Goal: Task Accomplishment & Management: Complete application form

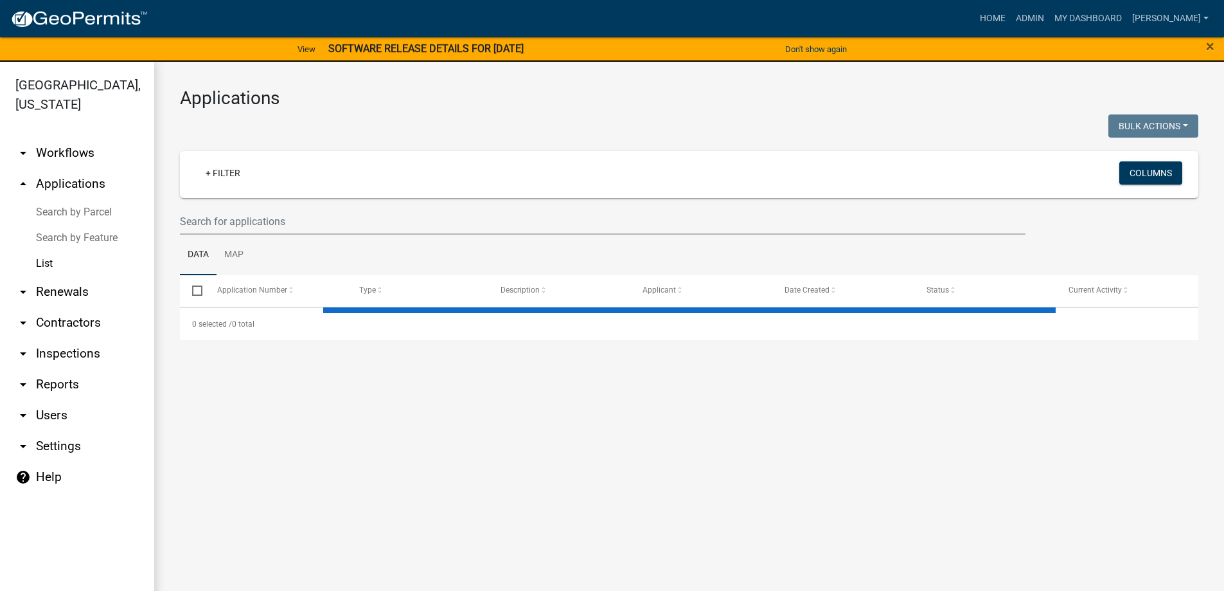
select select "3: 100"
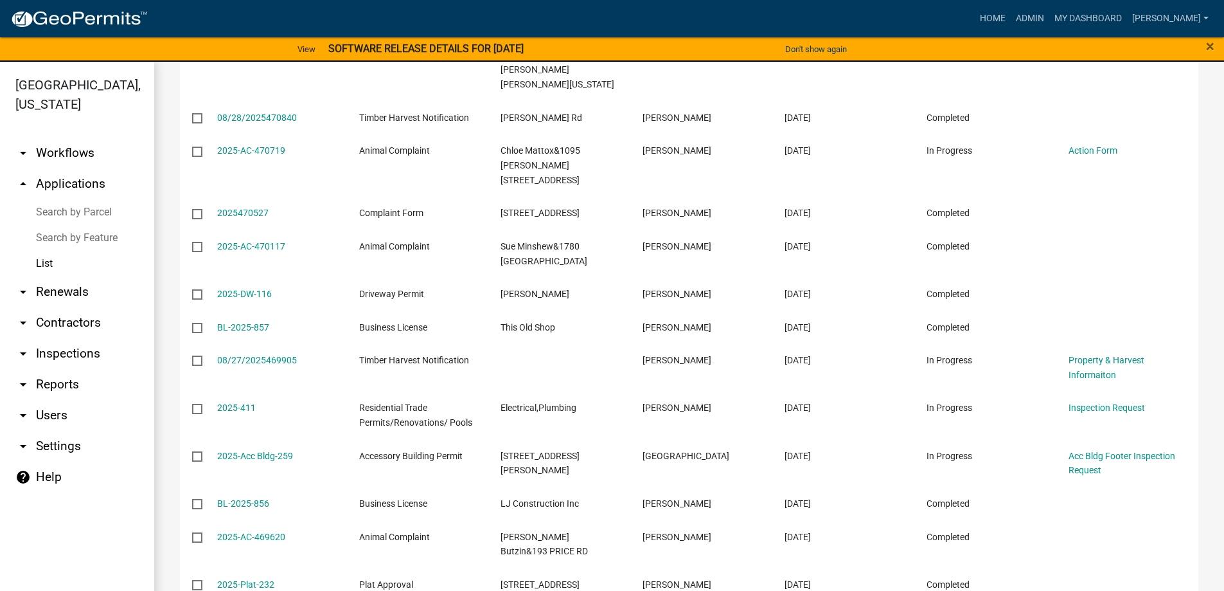
scroll to position [3857, 0]
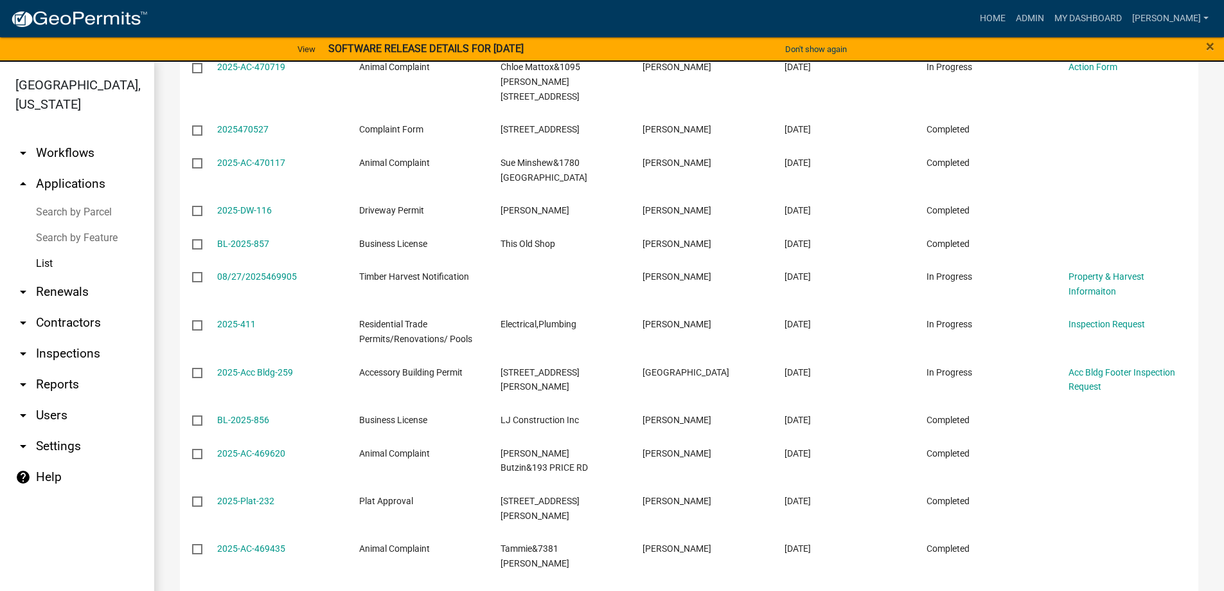
click at [92, 346] on link "arrow_drop_down Inspections" at bounding box center [77, 353] width 154 height 31
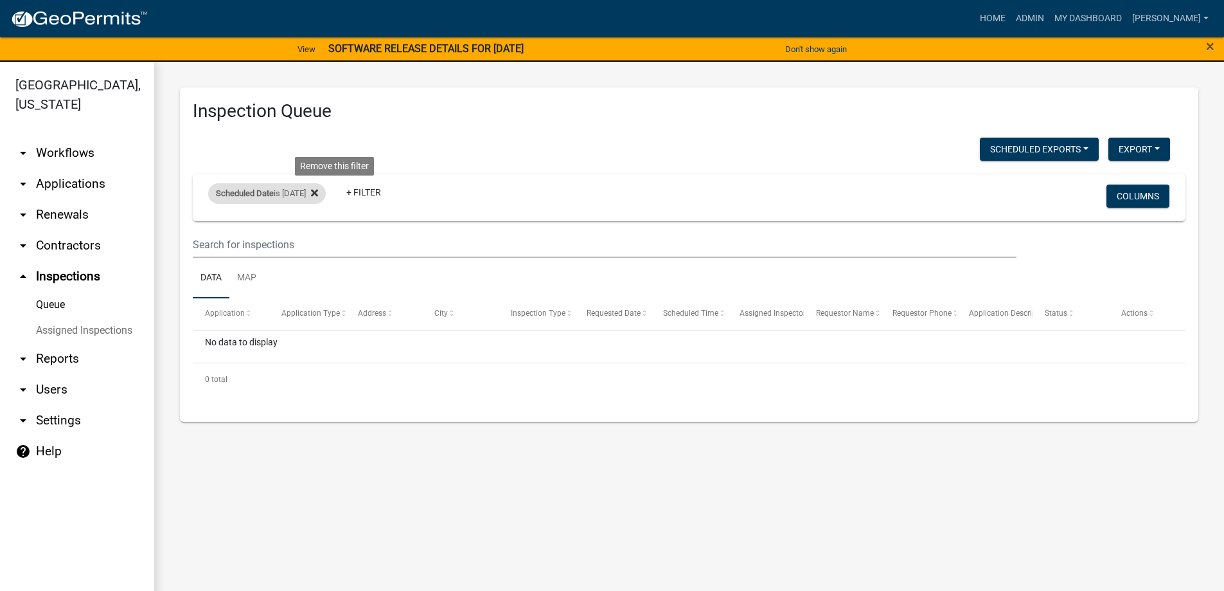
click at [318, 190] on icon at bounding box center [314, 193] width 7 height 10
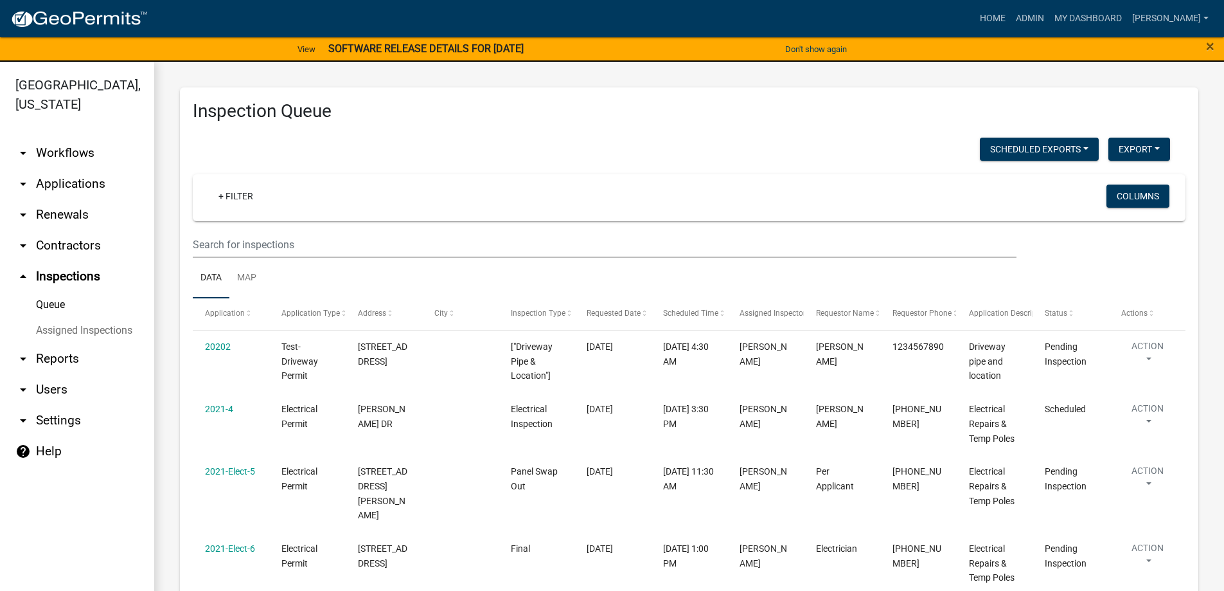
click at [64, 387] on link "arrow_drop_down Users" at bounding box center [77, 389] width 154 height 31
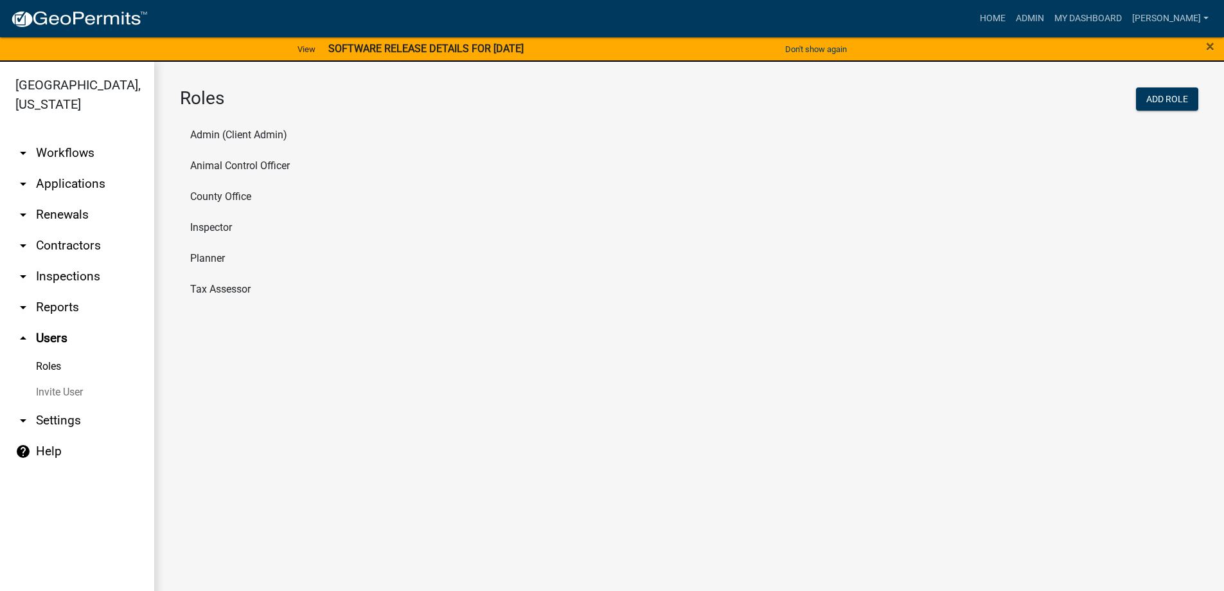
click at [218, 231] on li "Inspector" at bounding box center [689, 227] width 1019 height 31
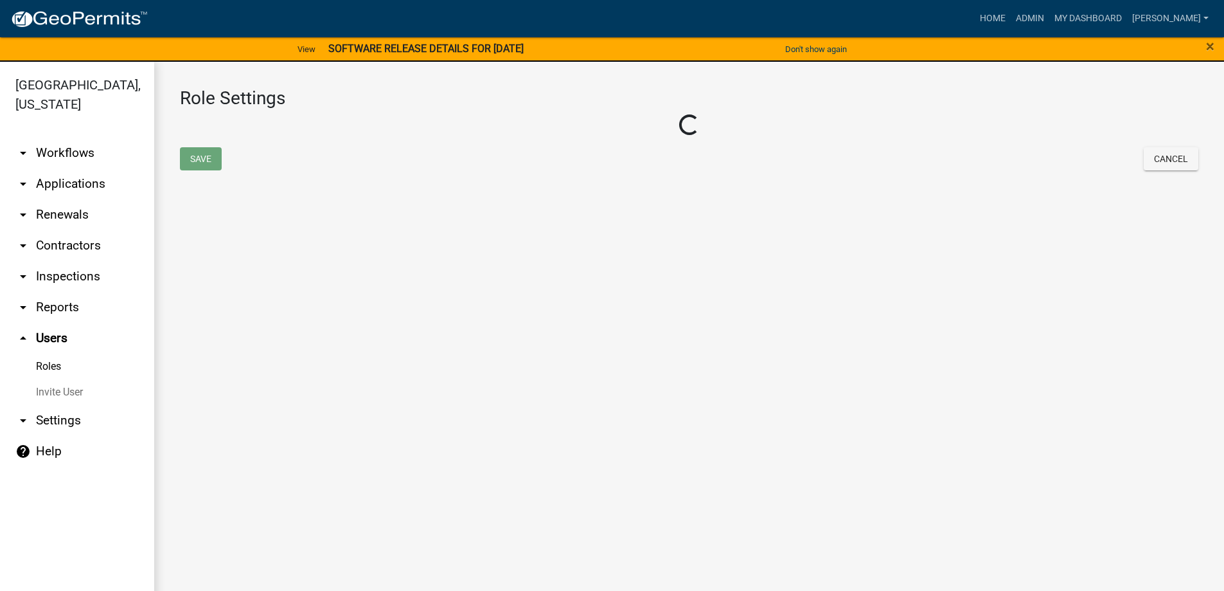
select select "2: yellow"
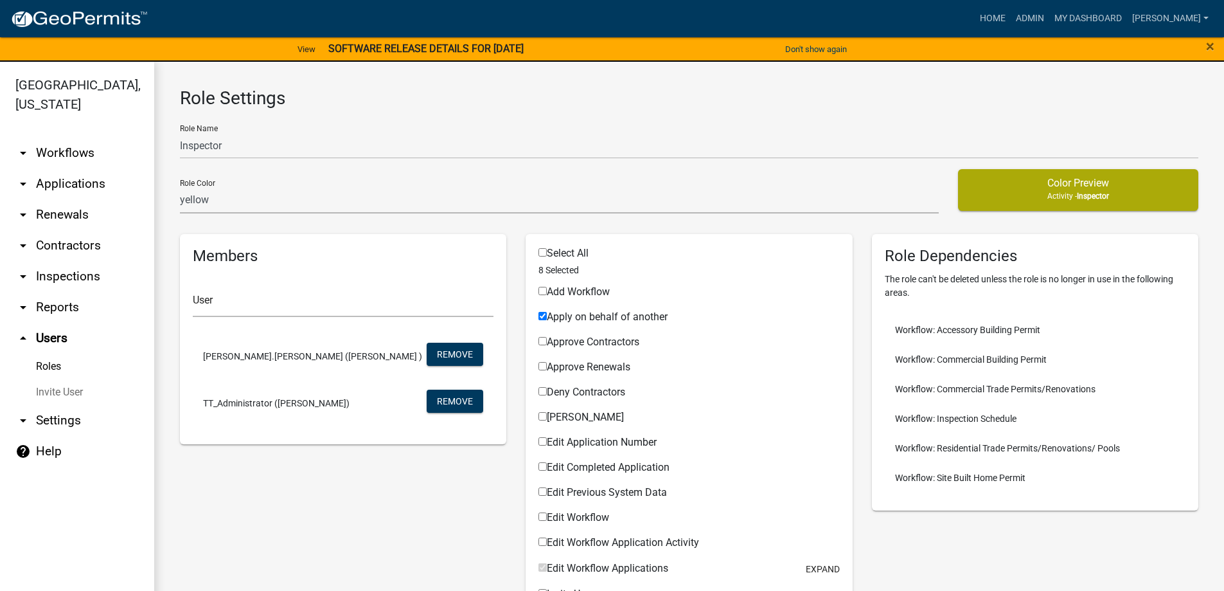
click at [53, 333] on link "arrow_drop_up Users" at bounding box center [77, 338] width 154 height 31
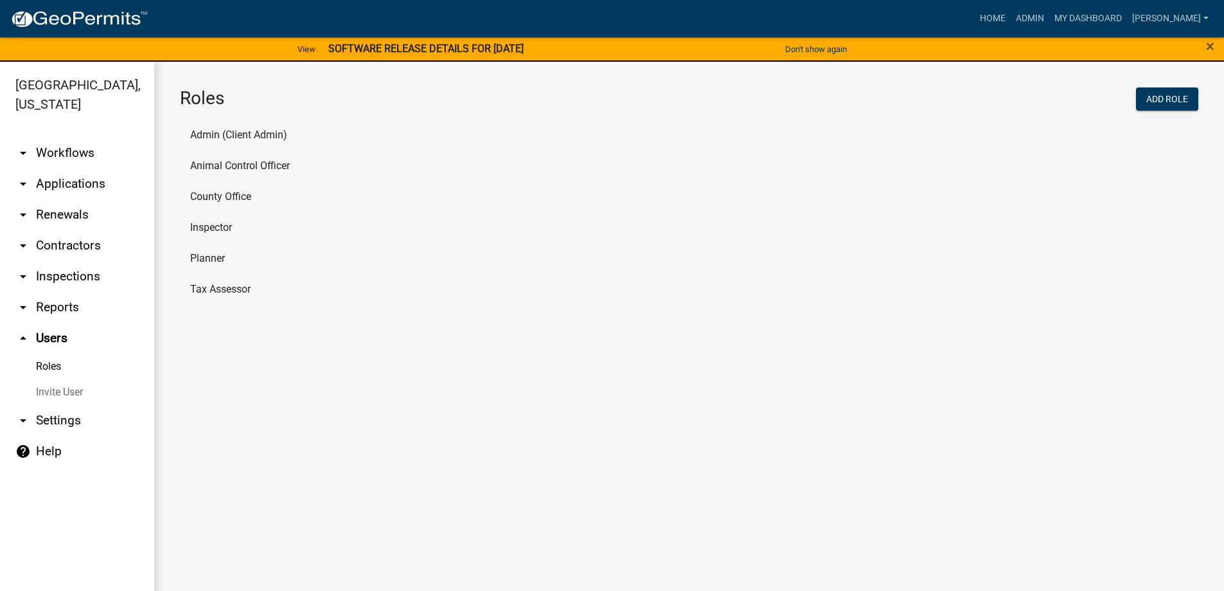
click at [226, 161] on li "Animal Control Officer" at bounding box center [689, 165] width 1019 height 31
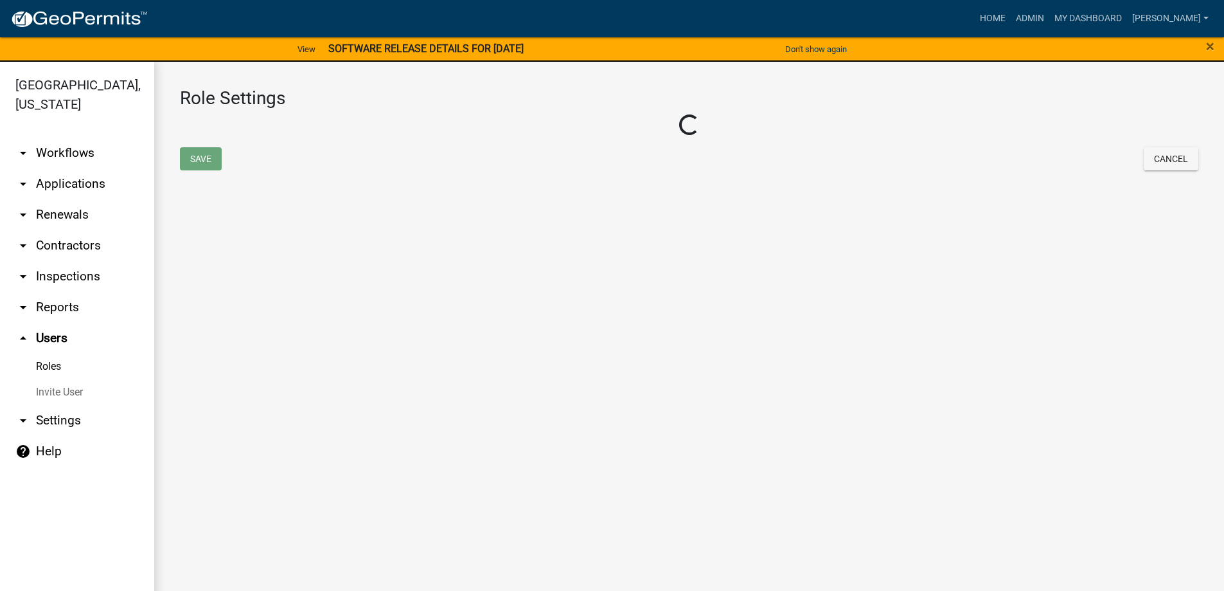
select select "5: purple"
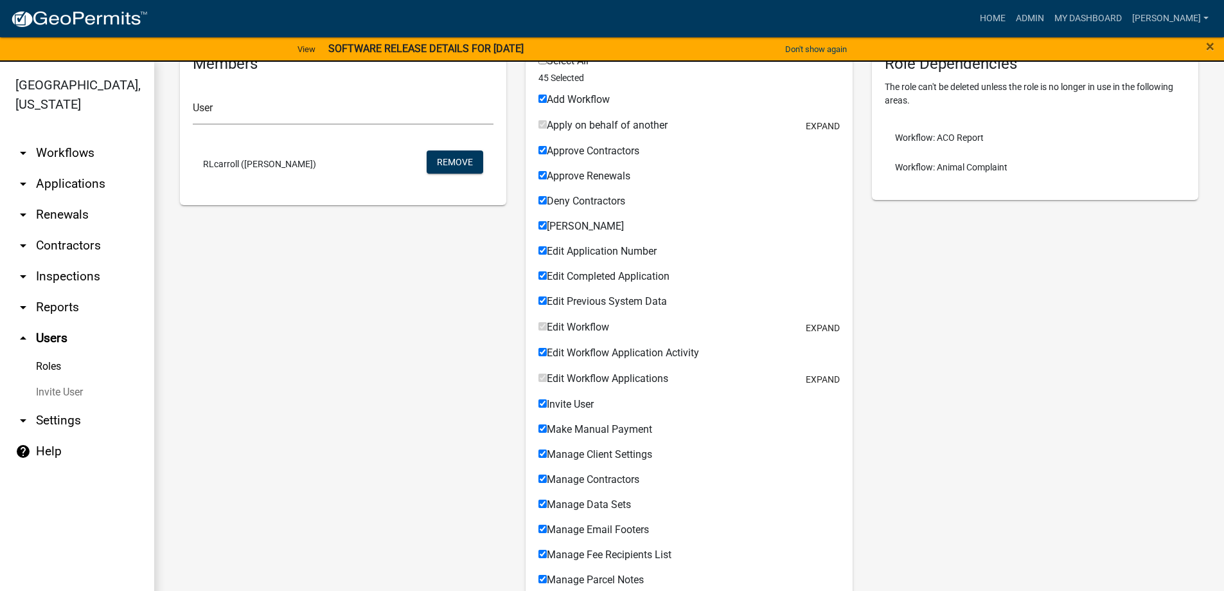
scroll to position [188, 0]
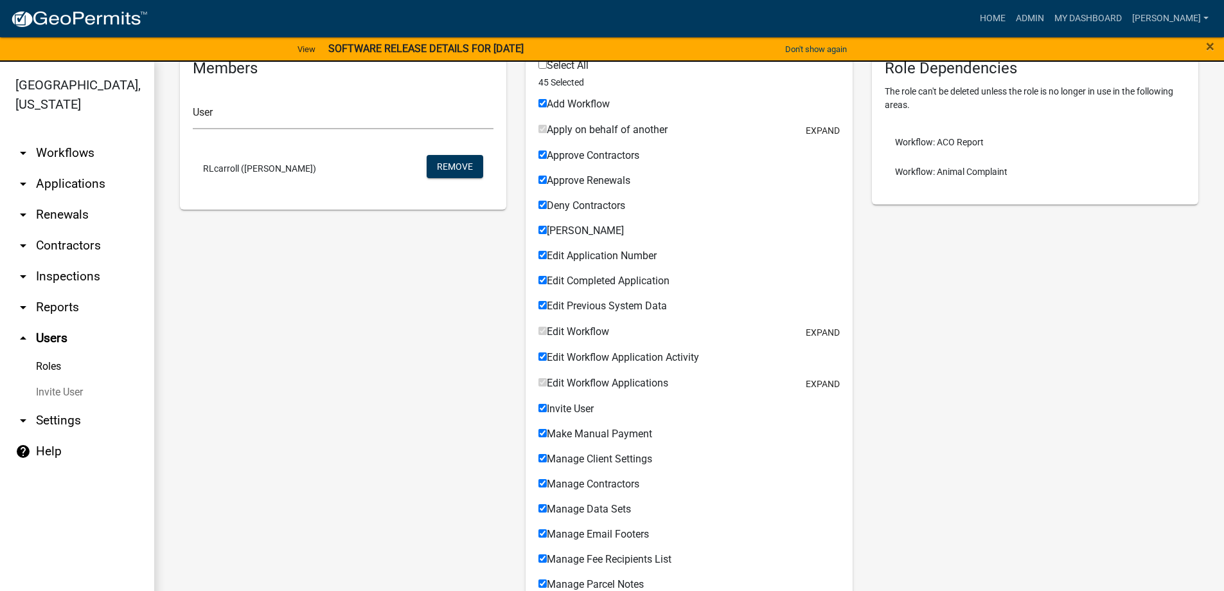
click at [52, 364] on link "Roles" at bounding box center [77, 367] width 154 height 26
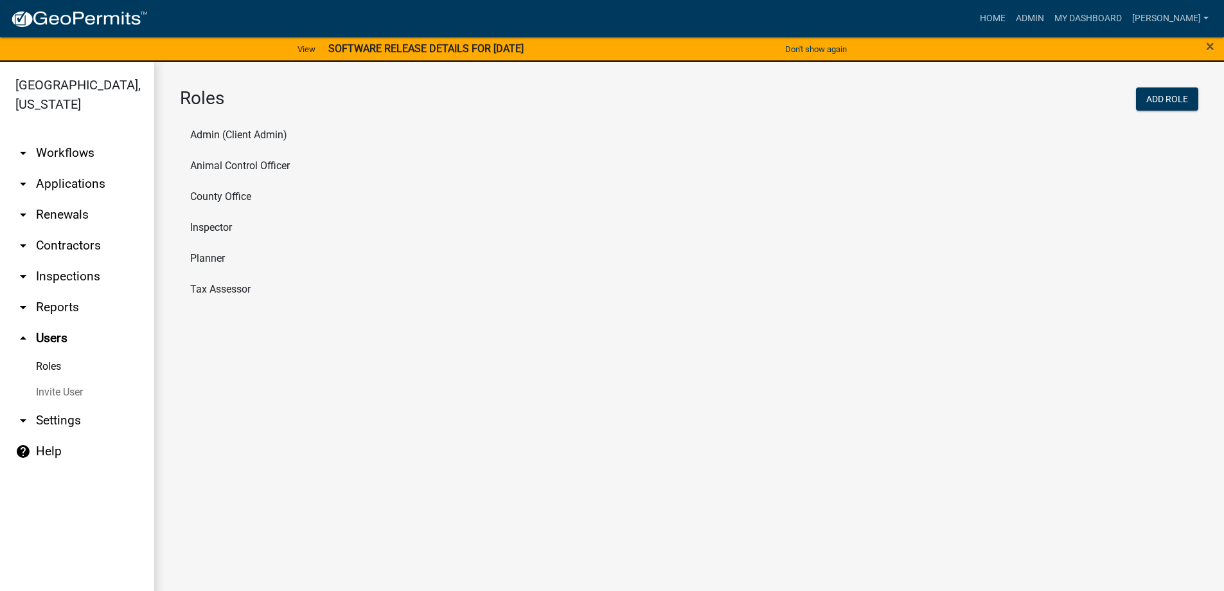
click at [243, 292] on li "Tax Assessor" at bounding box center [689, 289] width 1019 height 31
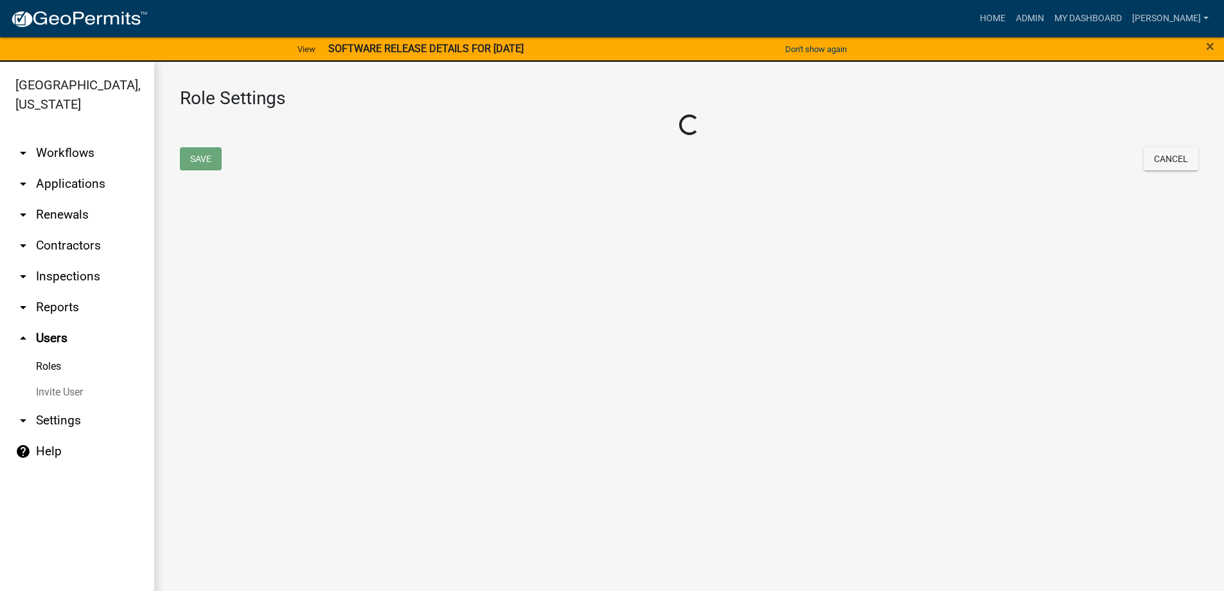
select select "1: green"
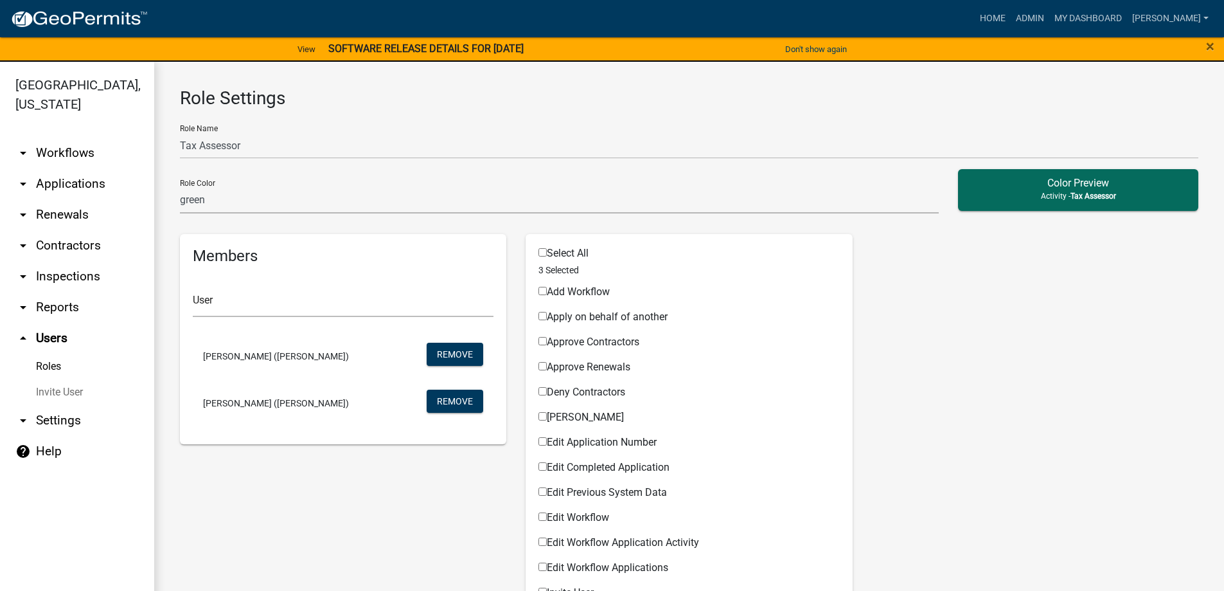
click at [73, 177] on link "arrow_drop_down Applications" at bounding box center [77, 183] width 154 height 31
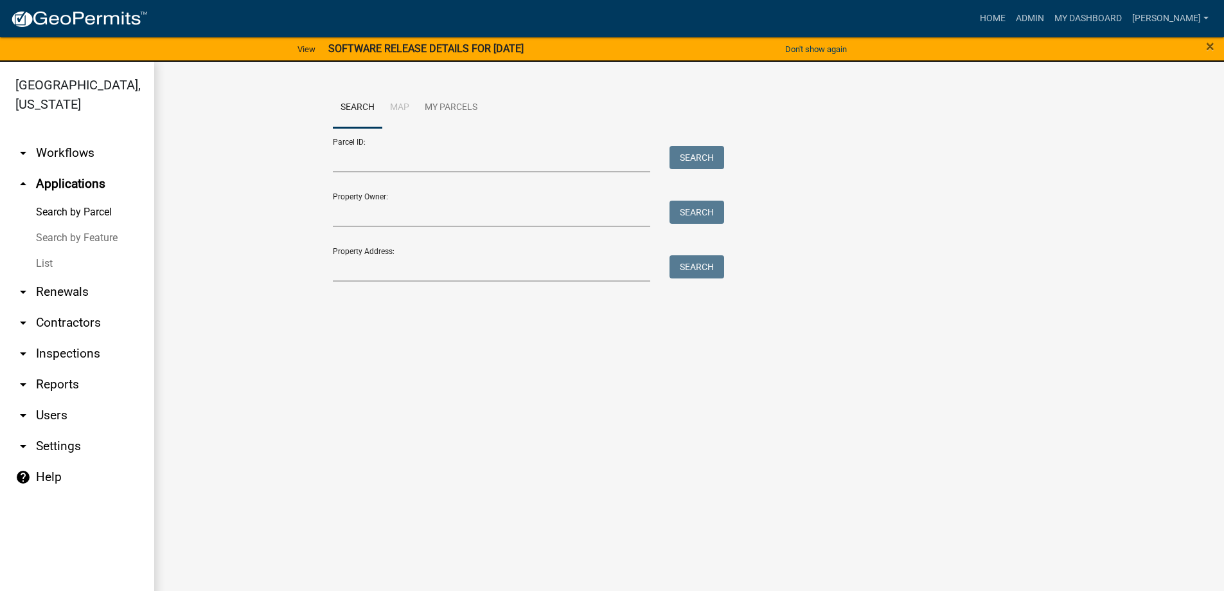
click at [58, 269] on link "List" at bounding box center [77, 264] width 154 height 26
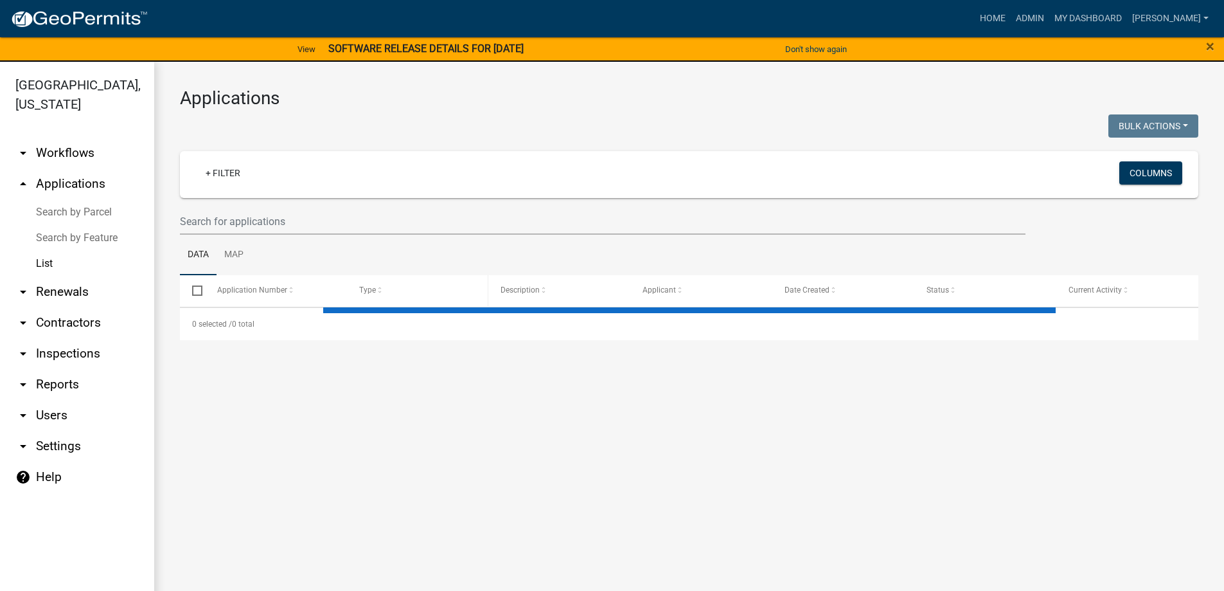
select select "3: 100"
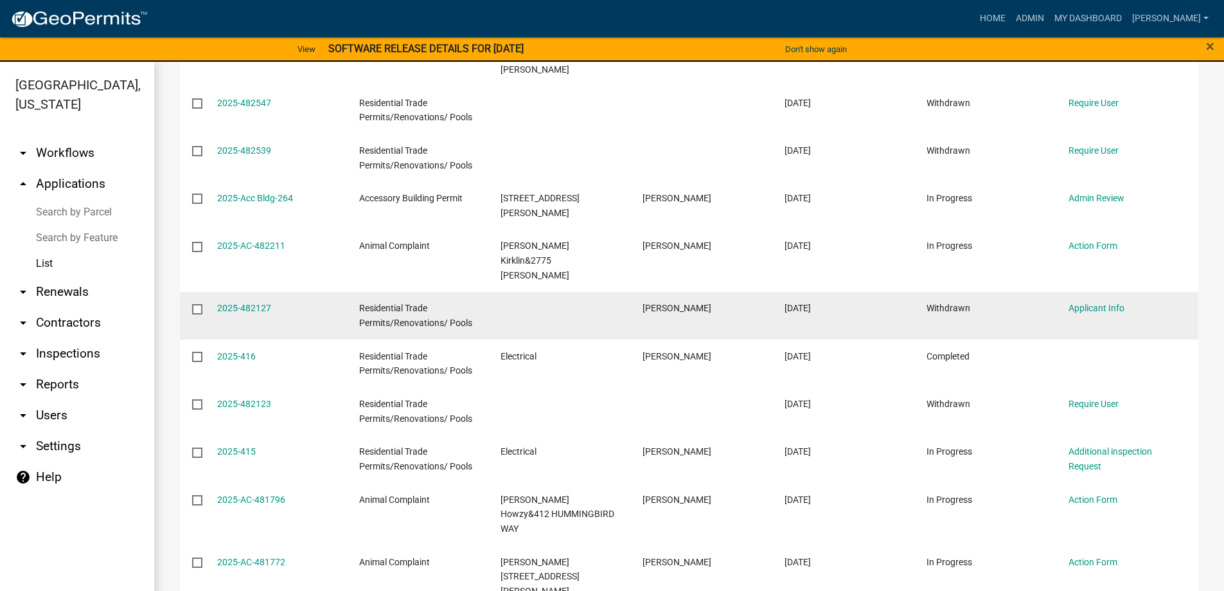
scroll to position [1028, 0]
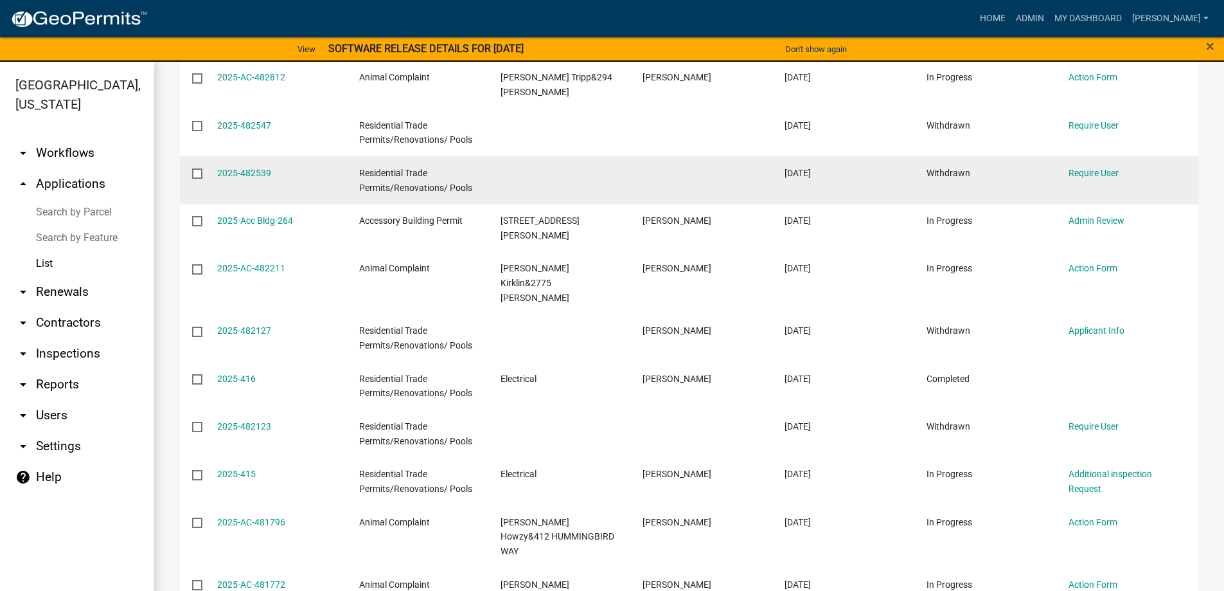
click at [197, 168] on input "checkbox" at bounding box center [196, 172] width 8 height 8
checkbox input "true"
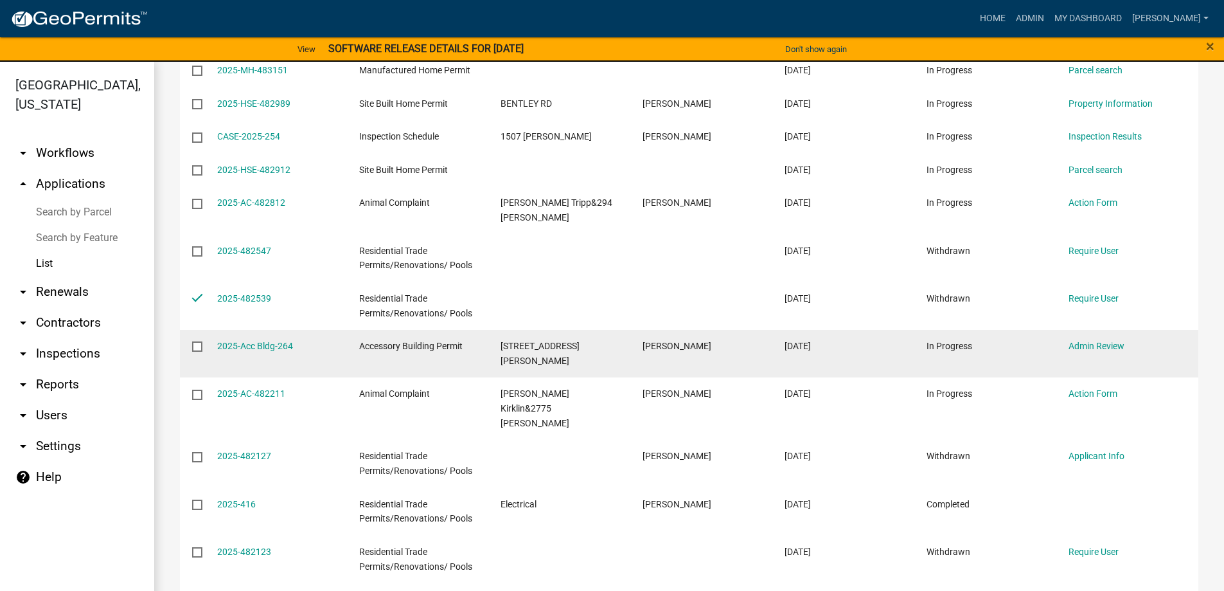
scroll to position [900, 0]
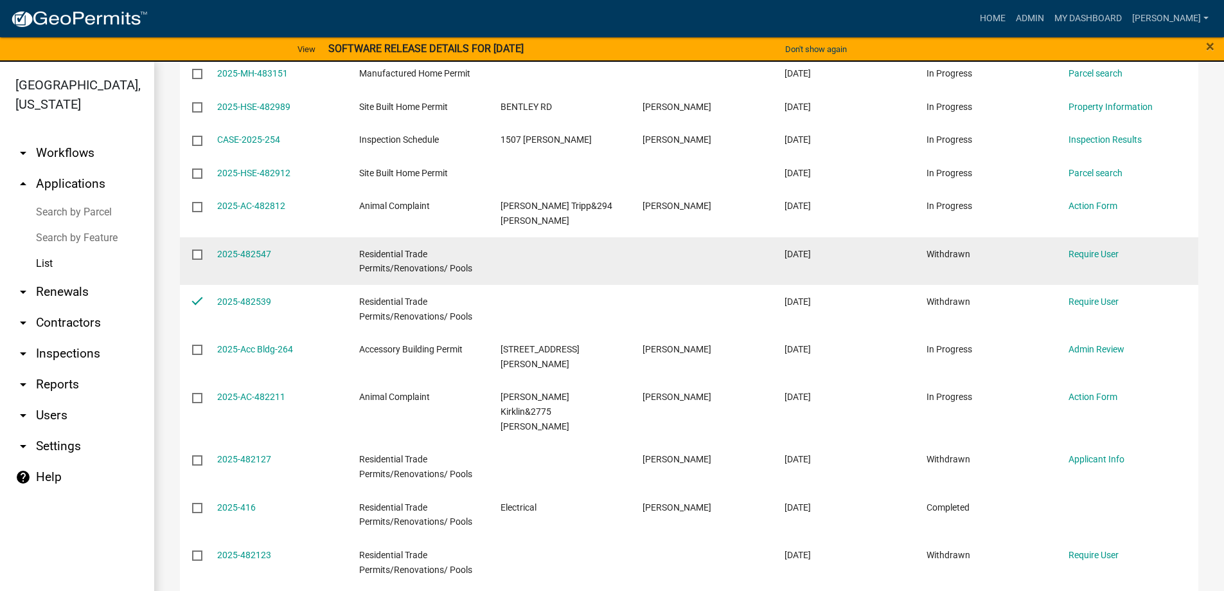
click at [198, 249] on input "checkbox" at bounding box center [196, 253] width 8 height 8
checkbox input "true"
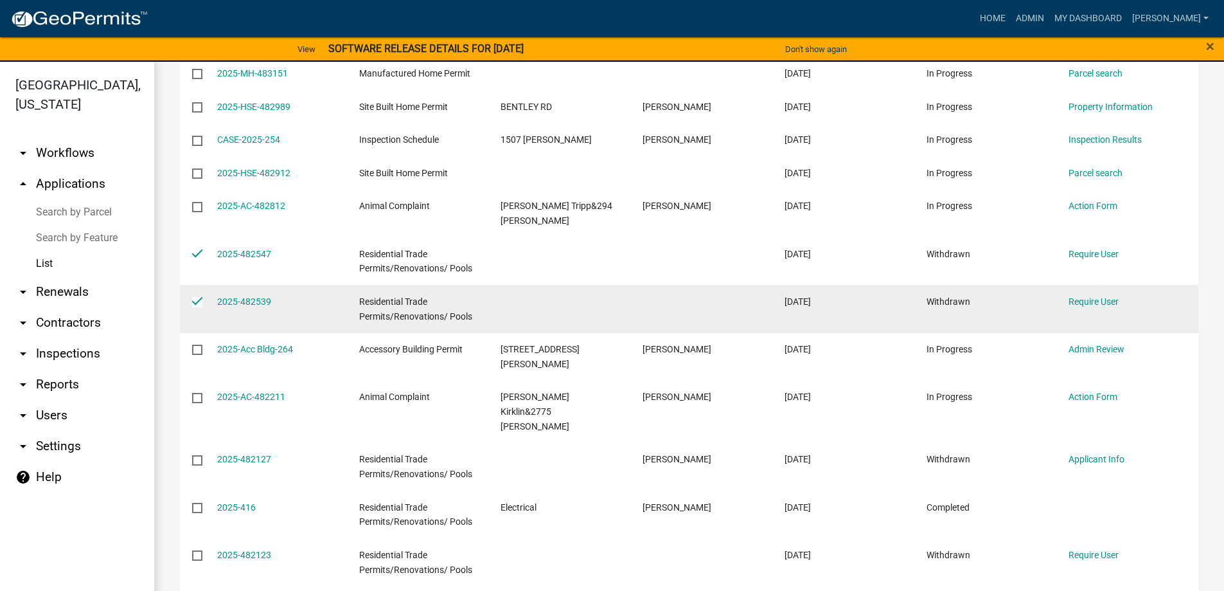
click at [190, 287] on datatable-body-cell at bounding box center [192, 309] width 24 height 48
click at [195, 297] on input "checkbox" at bounding box center [196, 301] width 8 height 8
checkbox input "false"
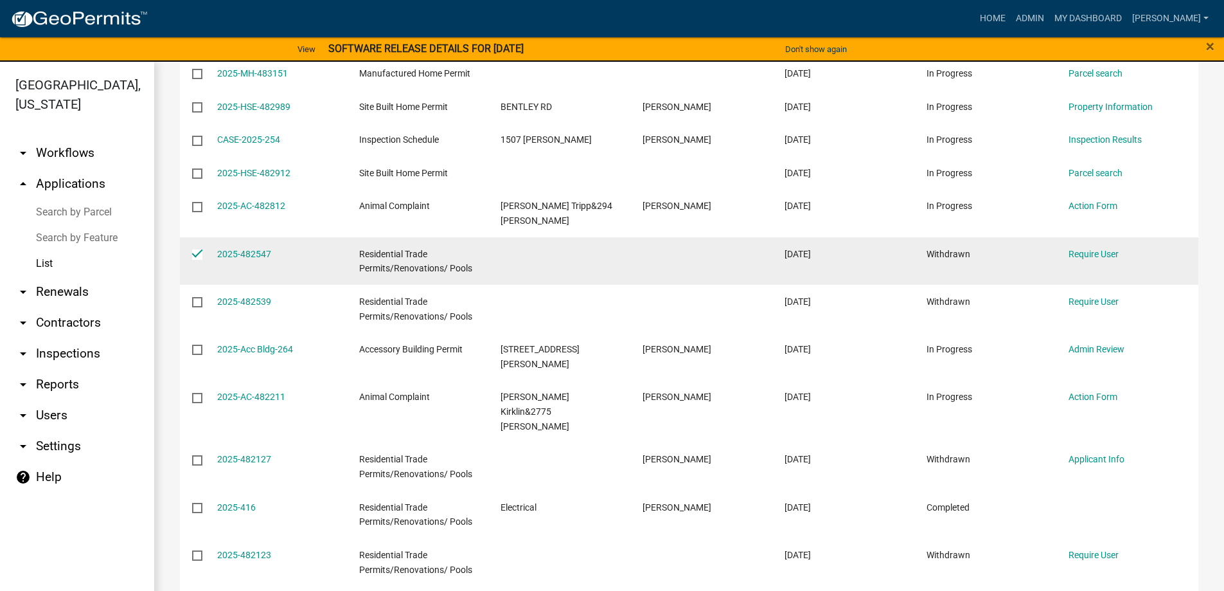
click at [199, 246] on datatable-body-cell at bounding box center [192, 261] width 24 height 48
click at [199, 249] on input "checkbox" at bounding box center [196, 253] width 8 height 8
checkbox input "false"
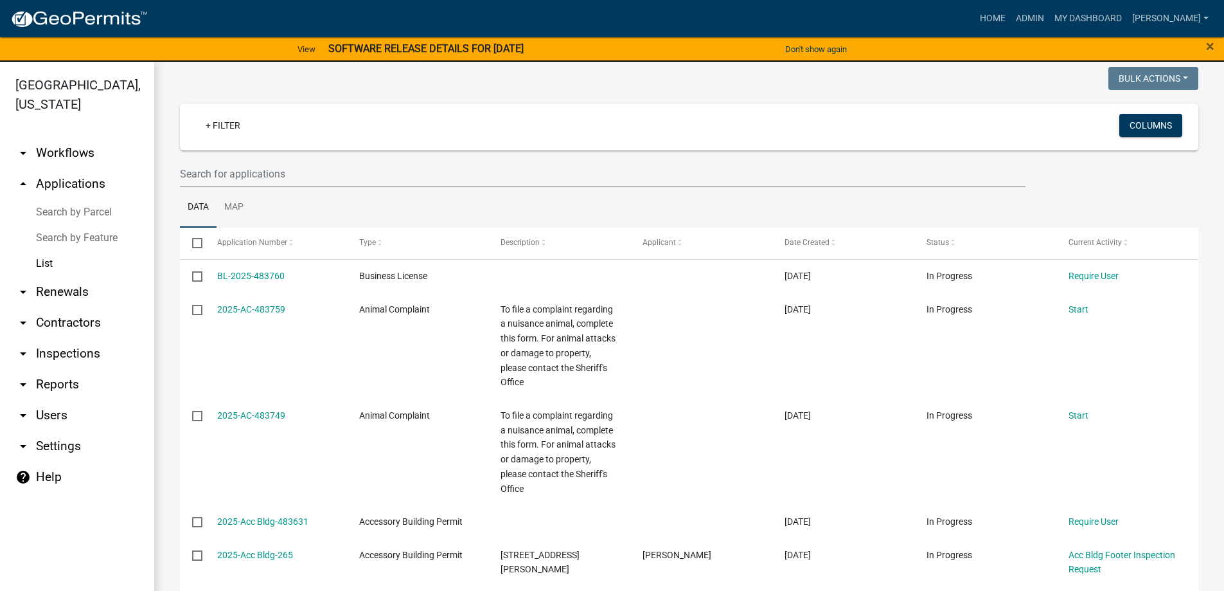
scroll to position [0, 0]
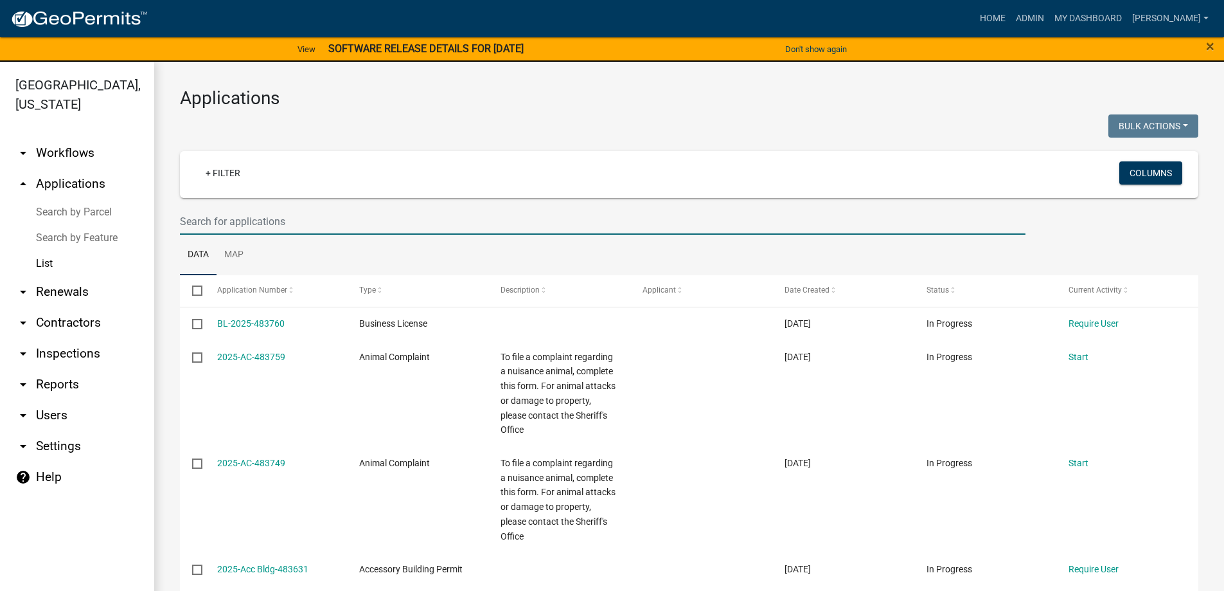
click at [240, 208] on input "text" at bounding box center [603, 221] width 846 height 26
click at [244, 168] on link "+ Filter" at bounding box center [222, 172] width 55 height 23
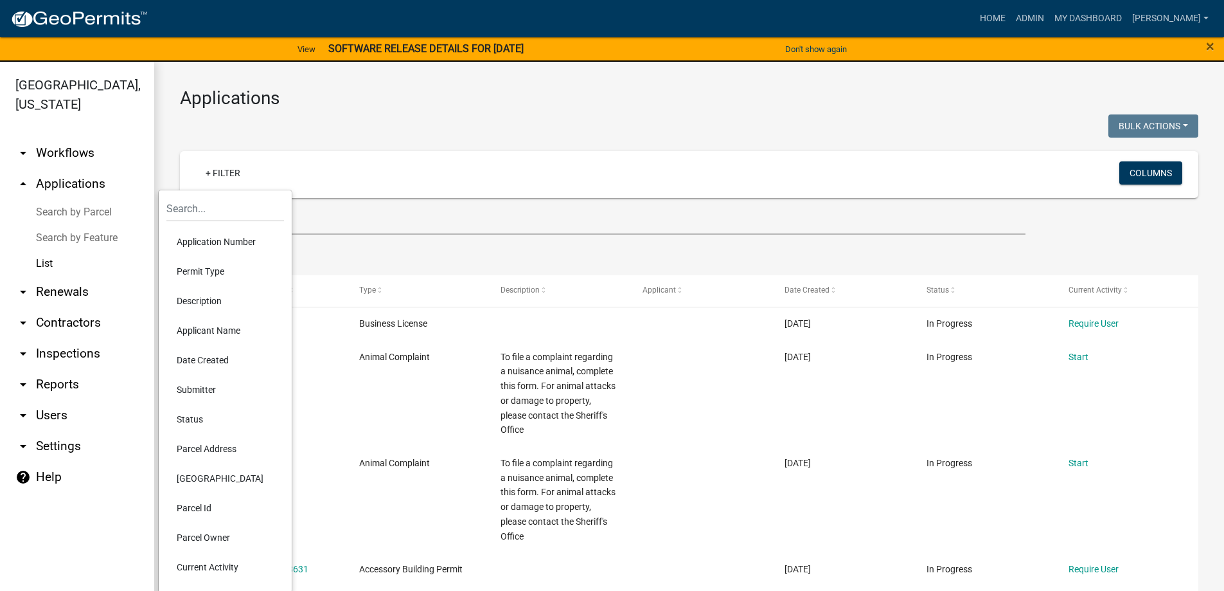
click at [209, 415] on li "Status" at bounding box center [225, 419] width 118 height 30
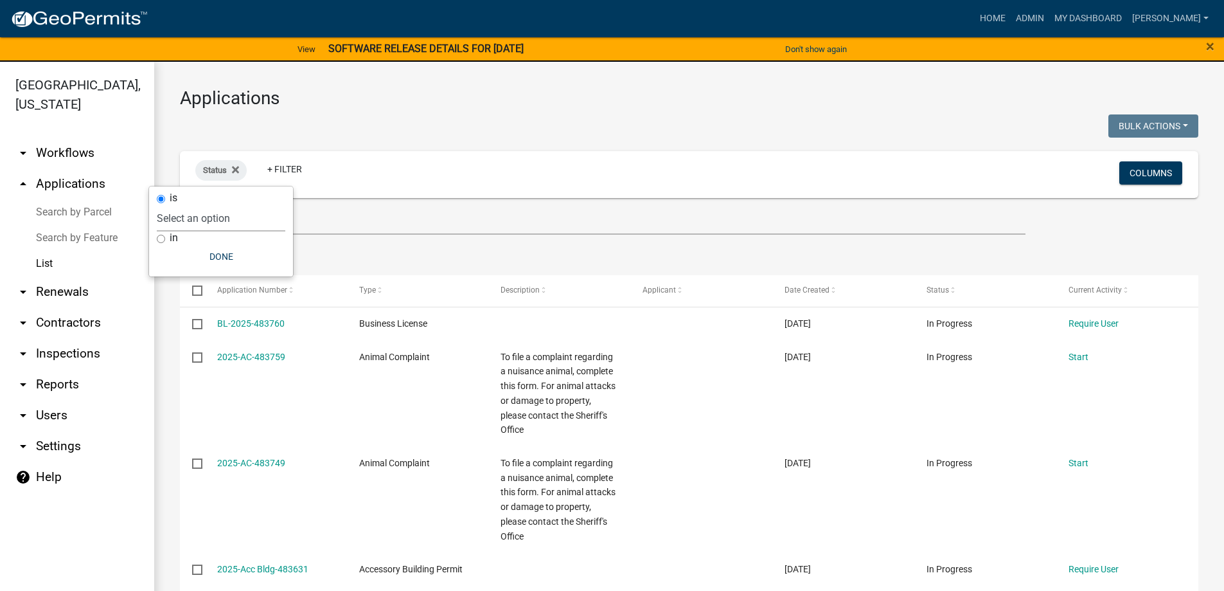
click at [215, 220] on select "Select an option Not Started In Progress Completed Expired Locked Withdrawn Voi…" at bounding box center [221, 218] width 129 height 26
select select "1"
click at [183, 205] on select "Select an option Not Started In Progress Completed Expired Locked Withdrawn Voi…" at bounding box center [221, 218] width 129 height 26
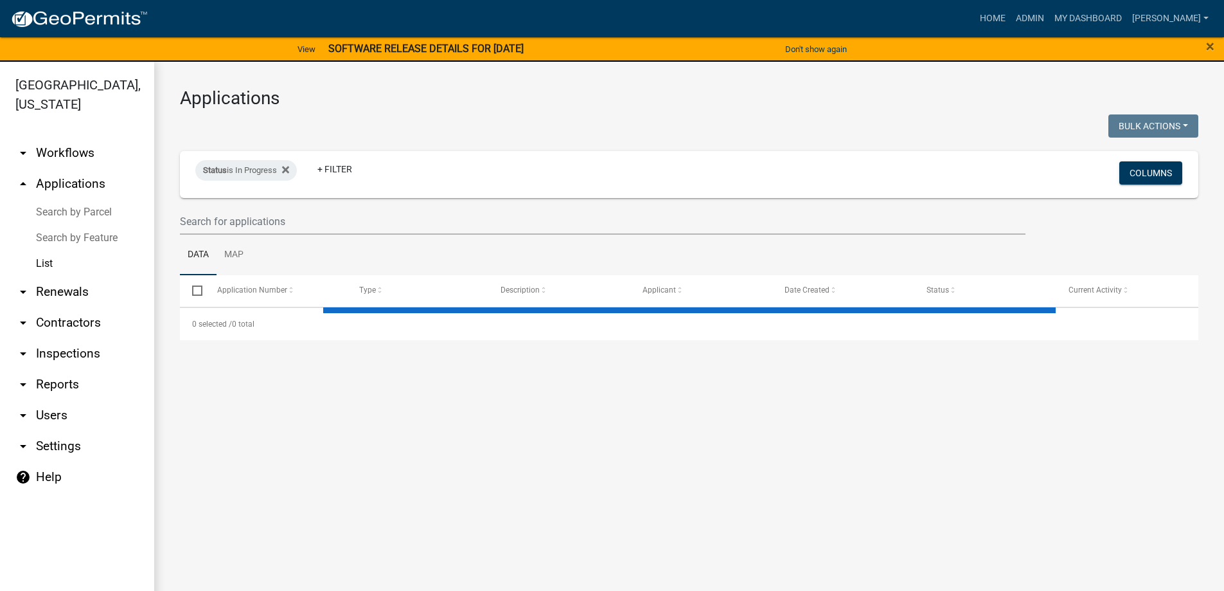
select select "3: 100"
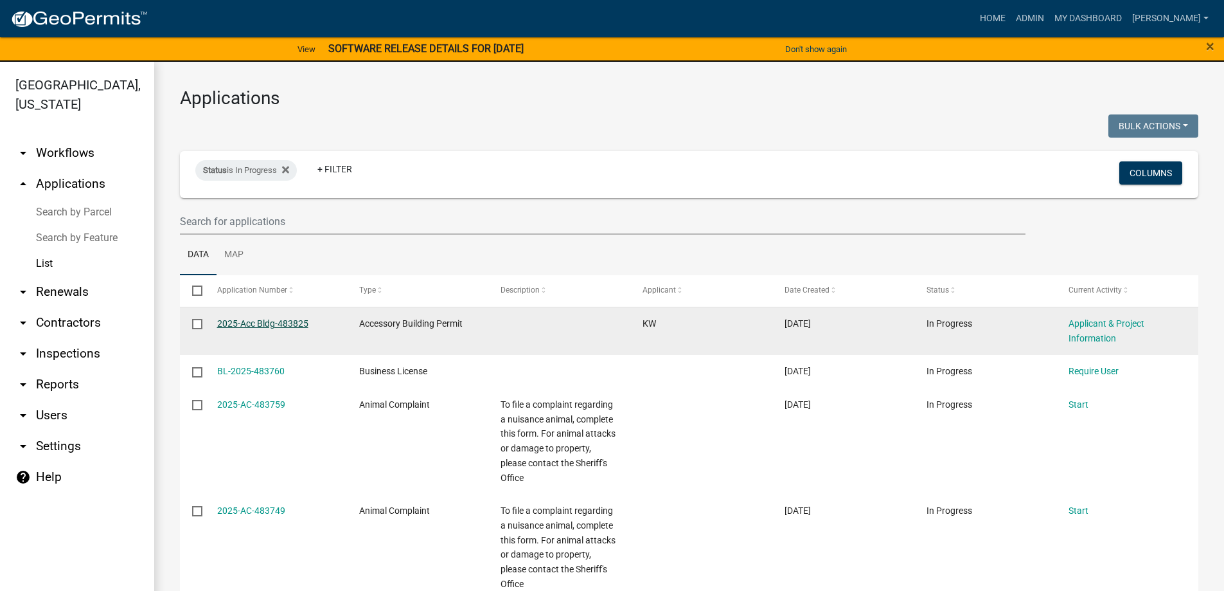
click at [237, 319] on link "2025-Acc Bldg-483825" at bounding box center [262, 323] width 91 height 10
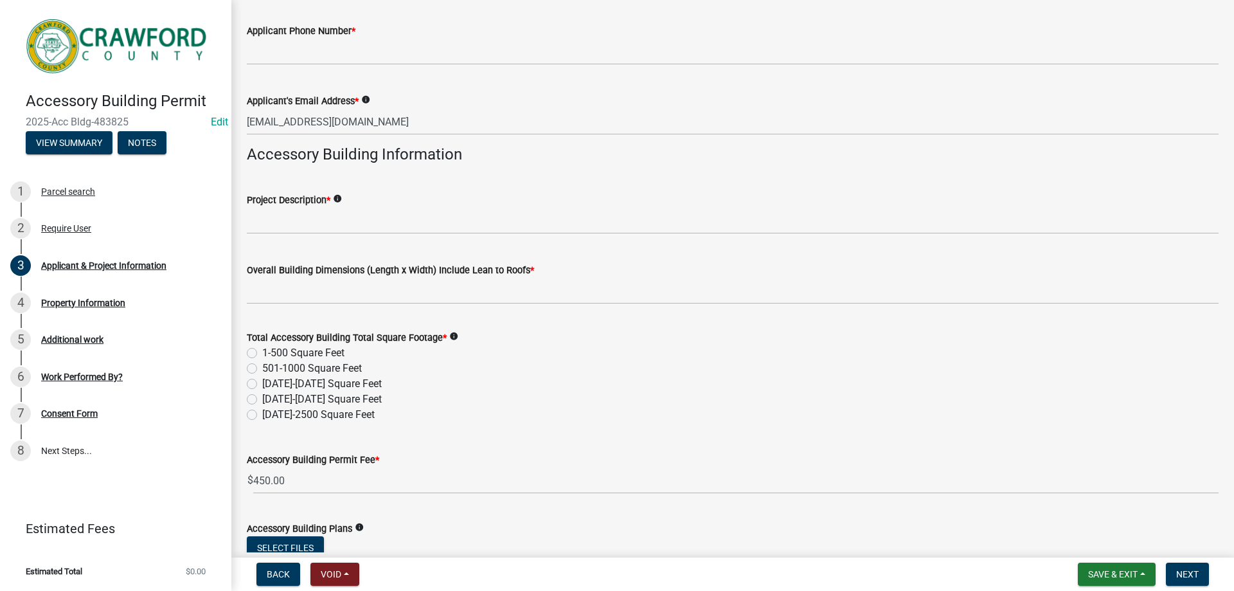
scroll to position [385, 0]
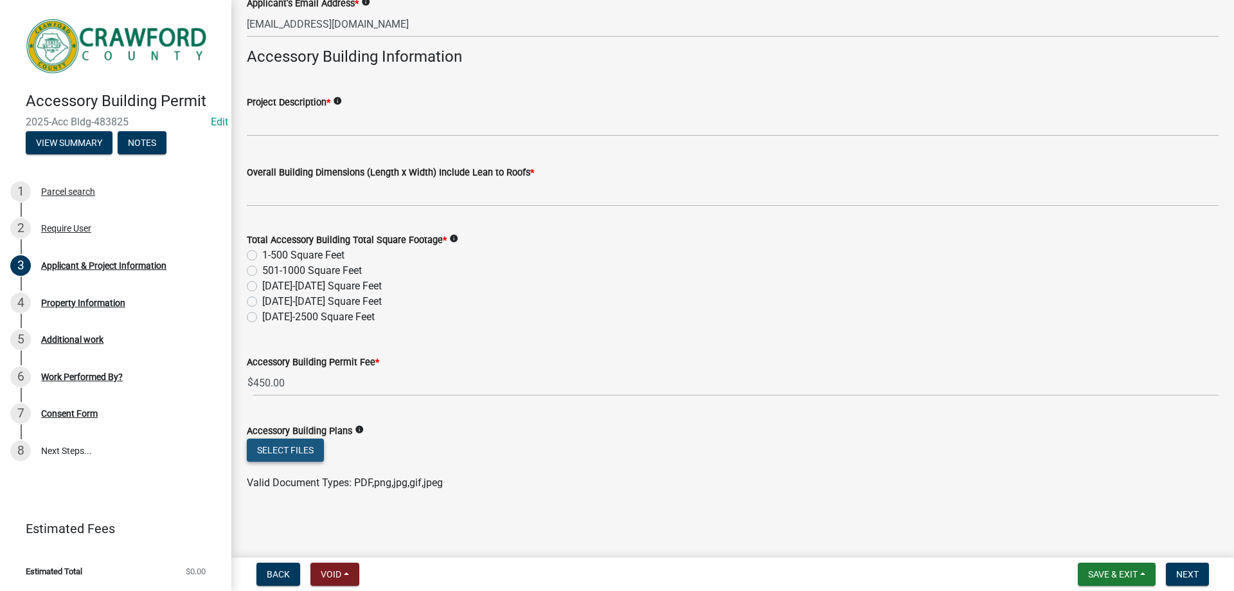
click at [277, 447] on button "Select files" at bounding box center [285, 449] width 77 height 23
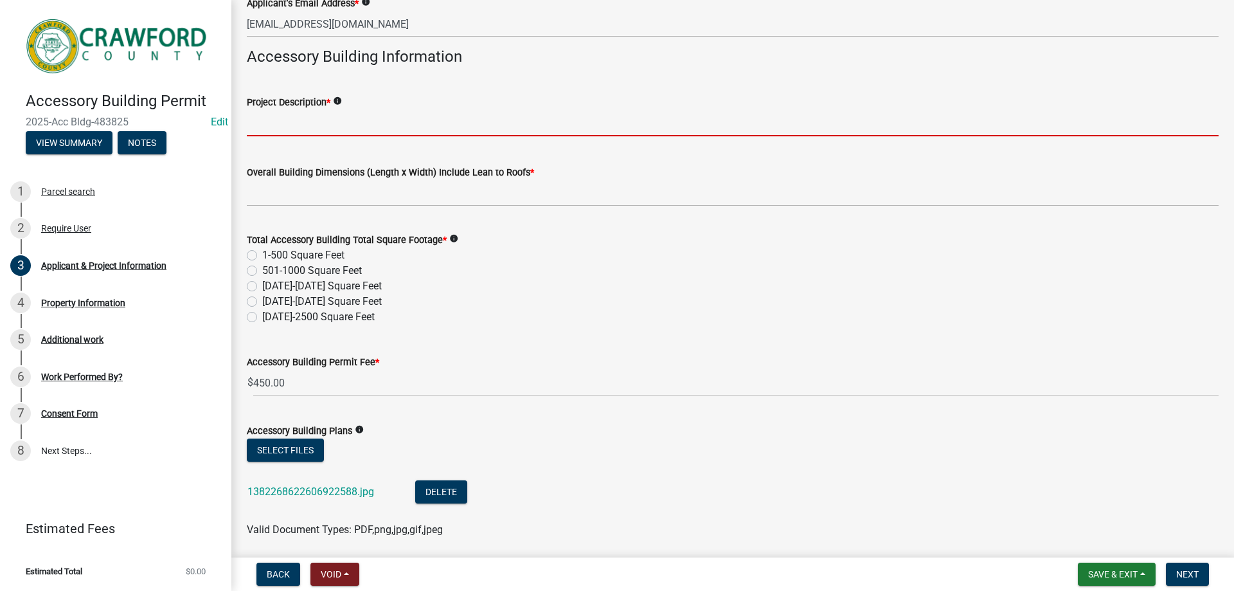
click at [275, 118] on input "Project Description *" at bounding box center [733, 123] width 972 height 26
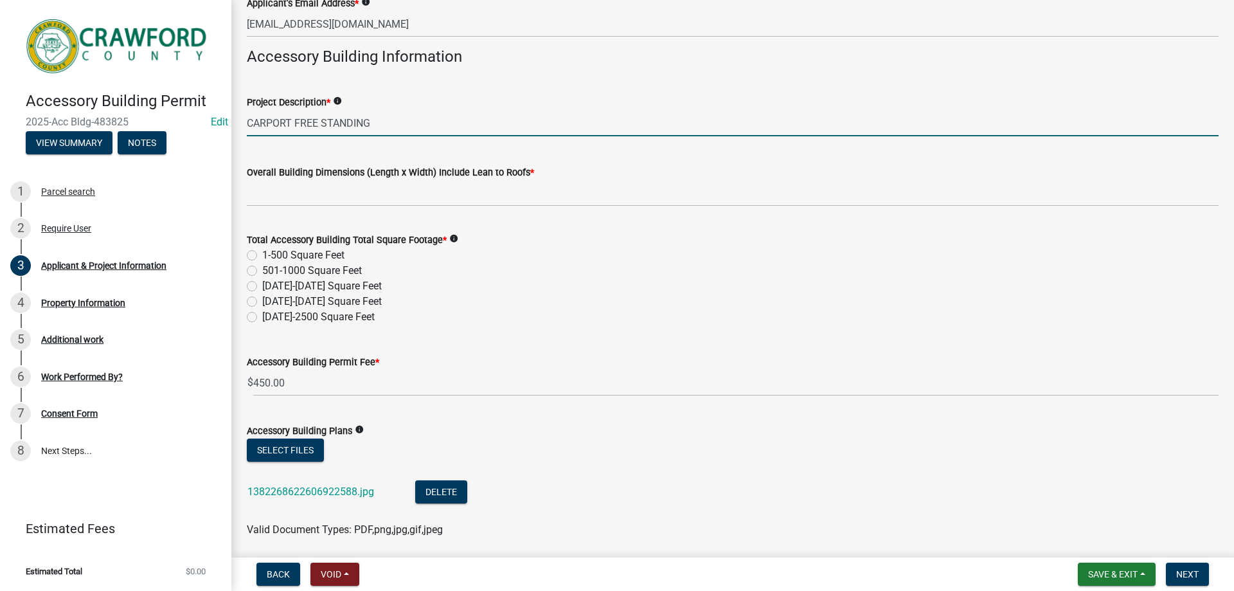
type input "CARPORT FREE STANDING"
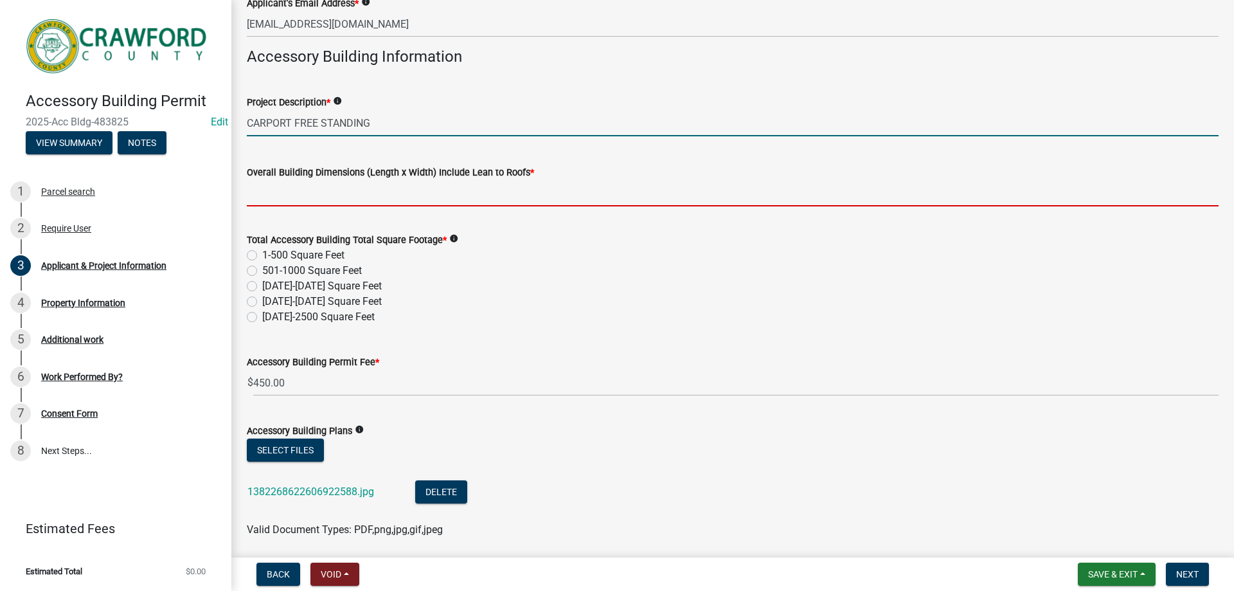
click at [309, 199] on input "Overall Building Dimensions (Length x Width) Include Lean to Roofs *" at bounding box center [733, 193] width 972 height 26
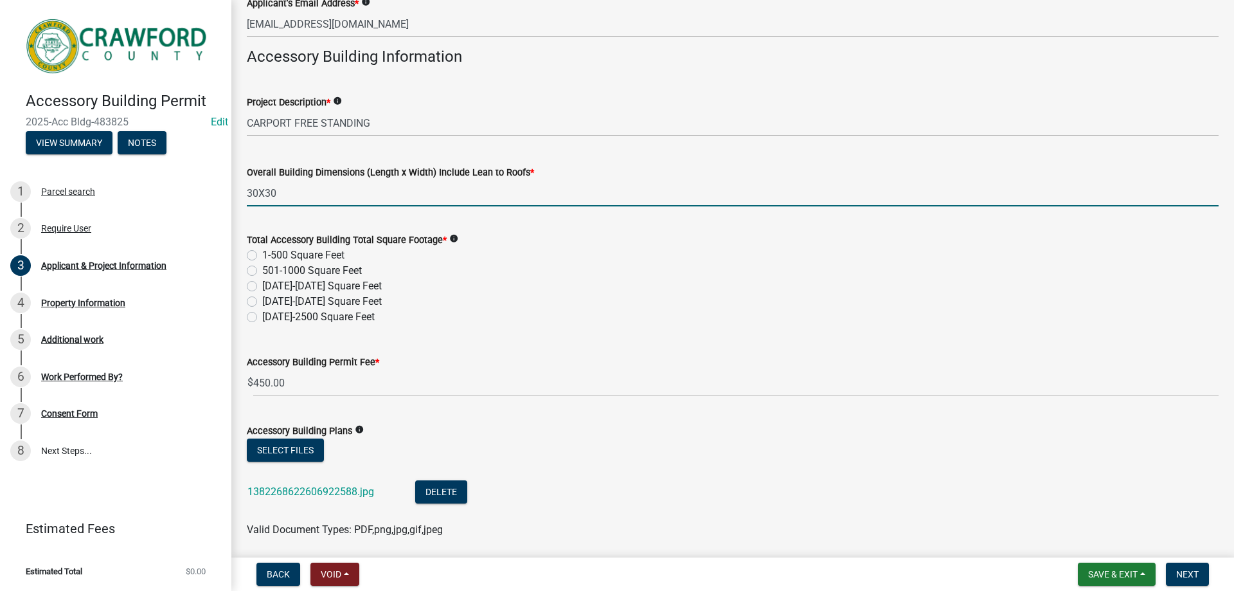
type input "30X30"
click at [262, 270] on label "501-1000 Square Feet" at bounding box center [312, 270] width 100 height 15
click at [262, 270] on input "501-1000 Square Feet" at bounding box center [266, 267] width 8 height 8
radio input "true"
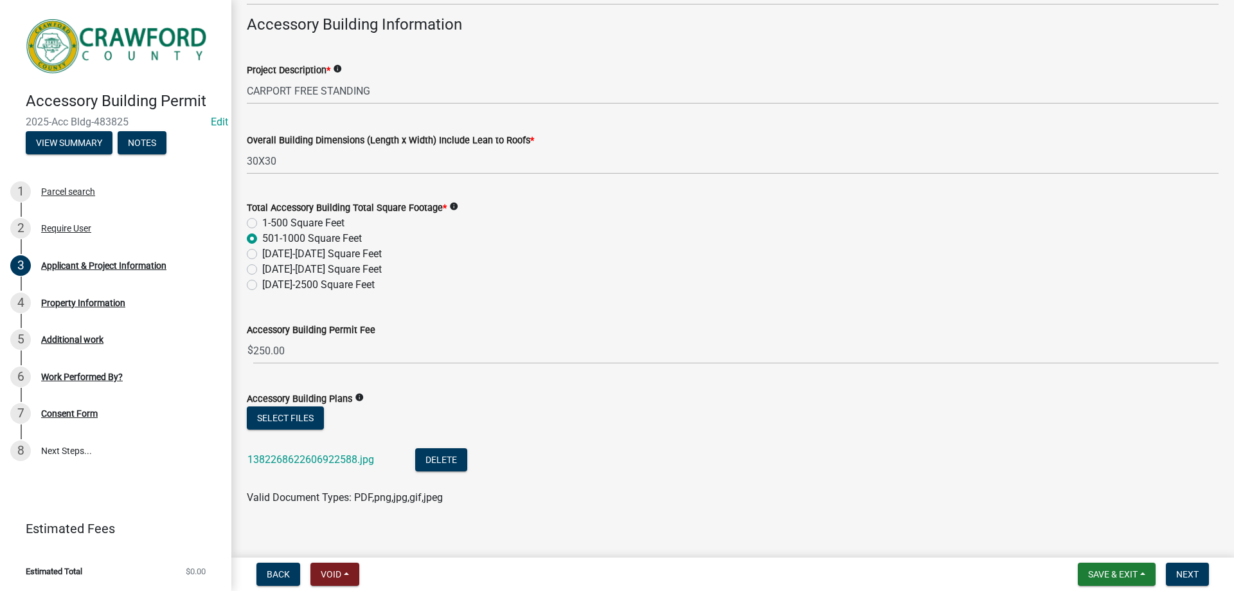
scroll to position [432, 0]
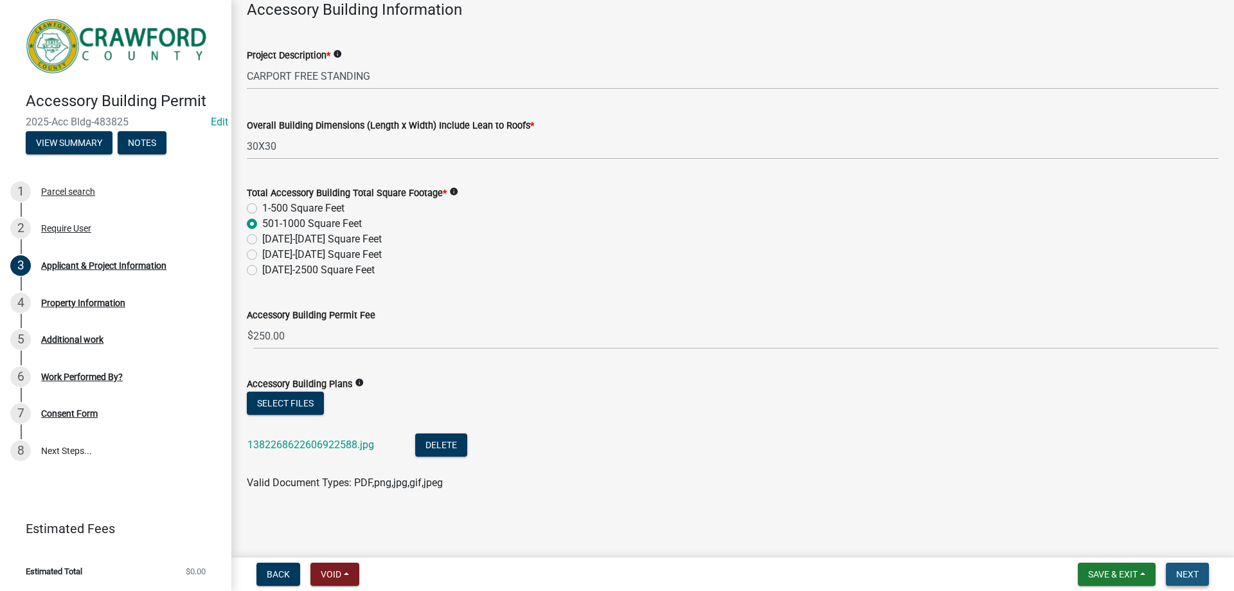
click at [1186, 578] on span "Next" at bounding box center [1187, 574] width 22 height 10
click at [1185, 564] on button "Next" at bounding box center [1187, 573] width 43 height 23
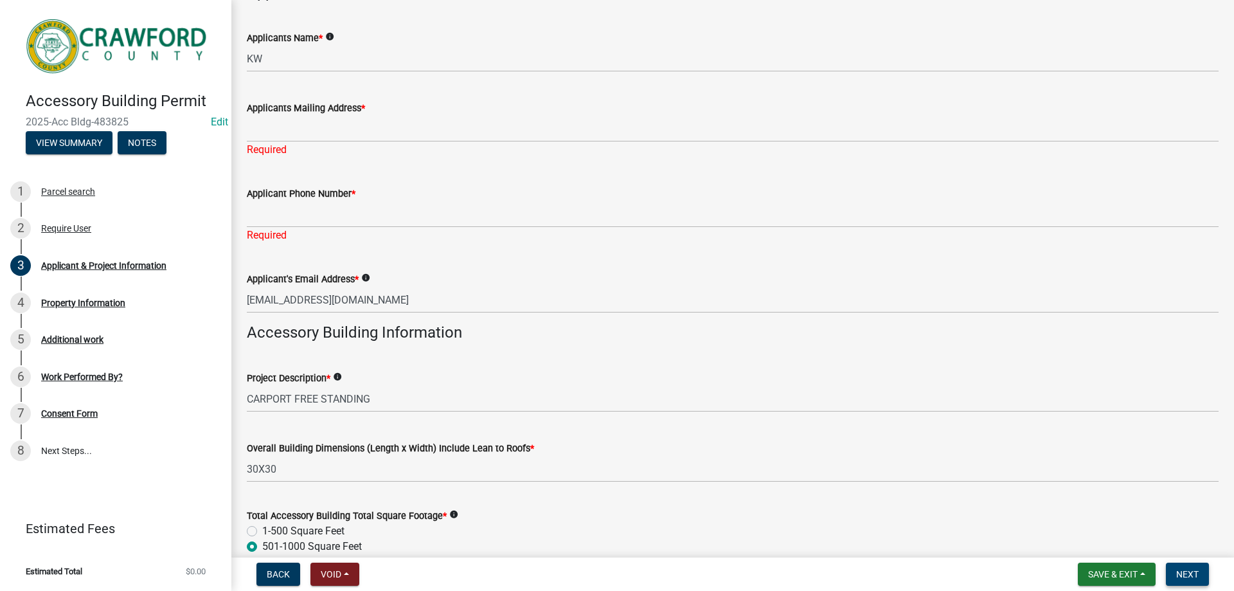
scroll to position [141, 0]
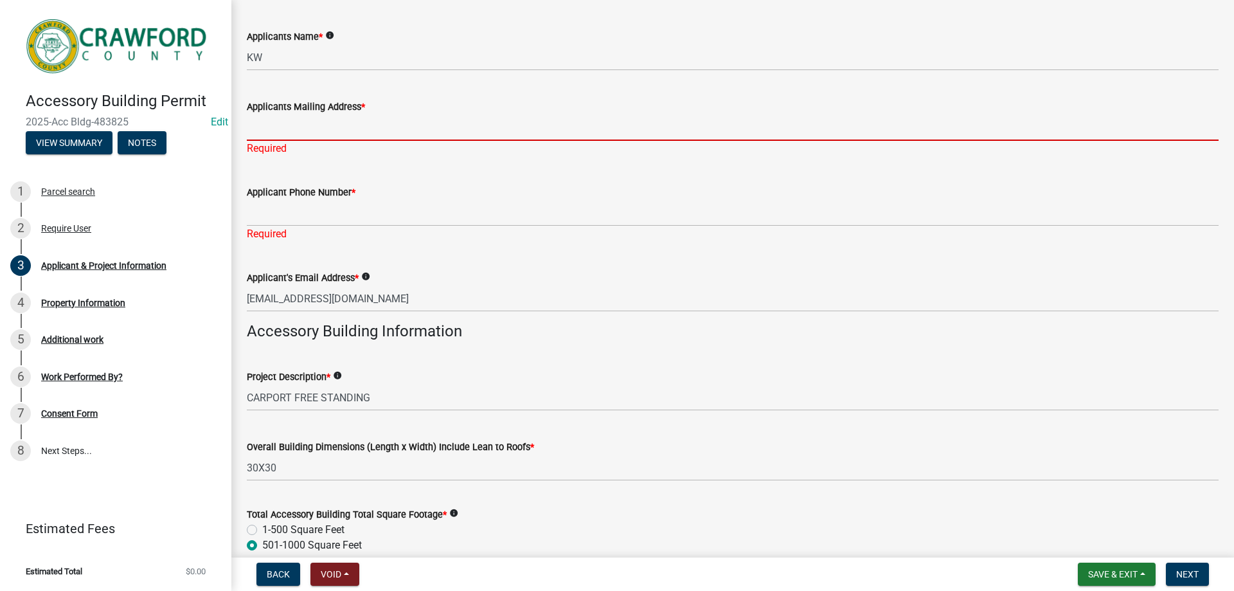
click at [331, 127] on input "Applicants Mailing Address *" at bounding box center [733, 127] width 972 height 26
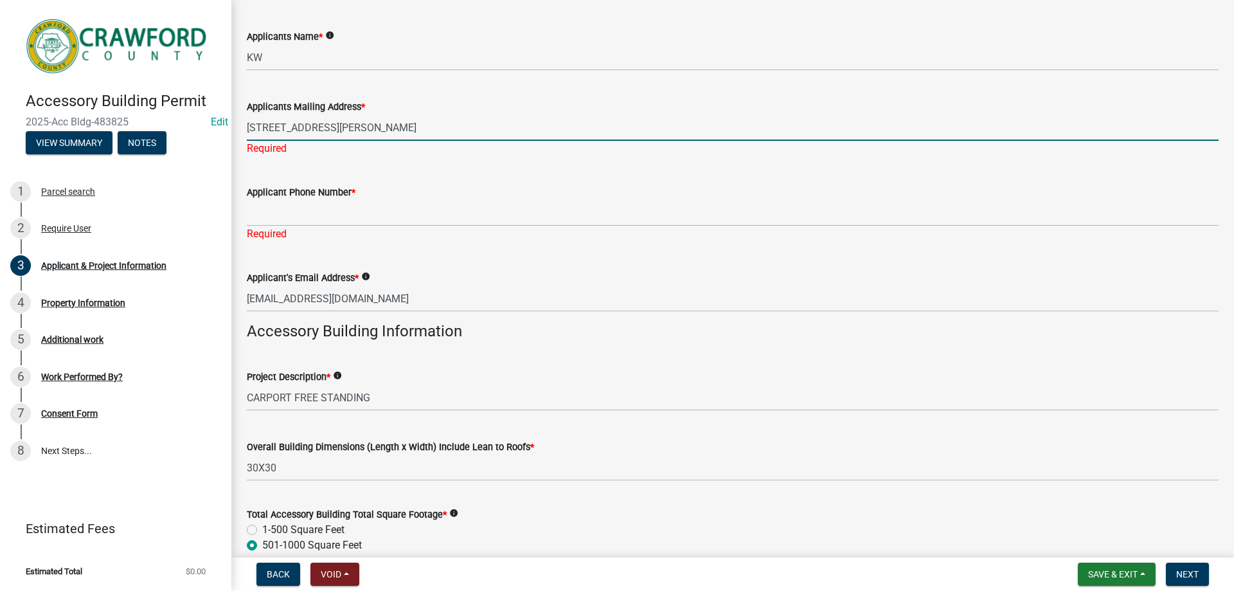
type input "726 SMITH CHAPEL RD"
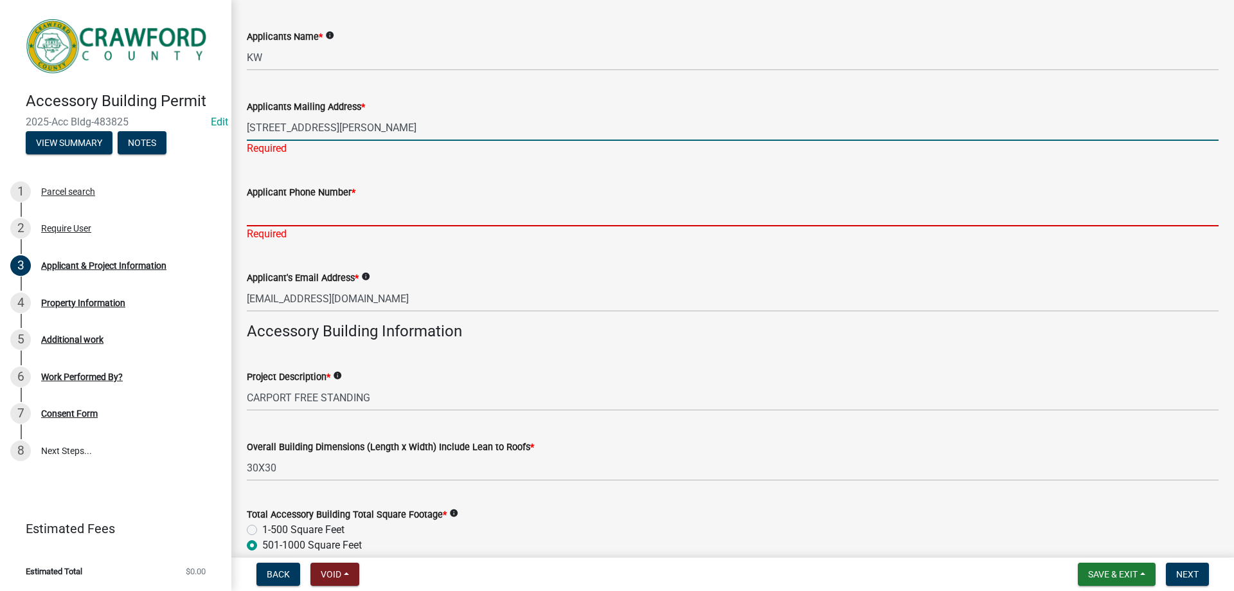
click at [352, 211] on div "Applicant Phone Number * Required" at bounding box center [733, 203] width 972 height 75
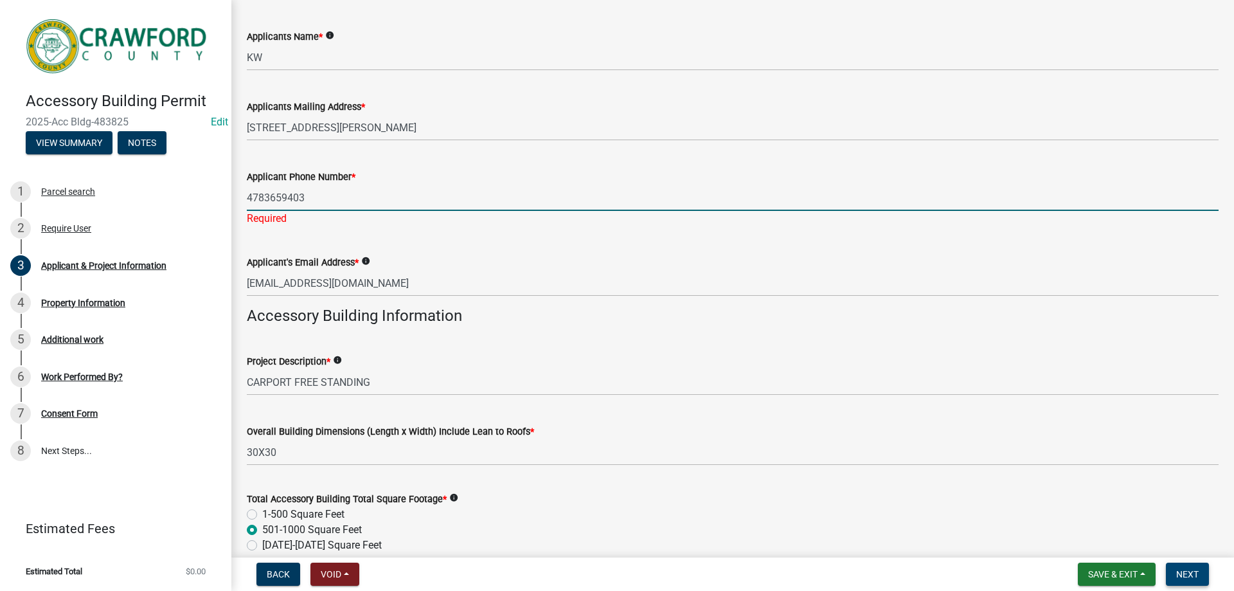
type input "4783659403"
click at [1199, 575] on span "Next" at bounding box center [1187, 574] width 22 height 10
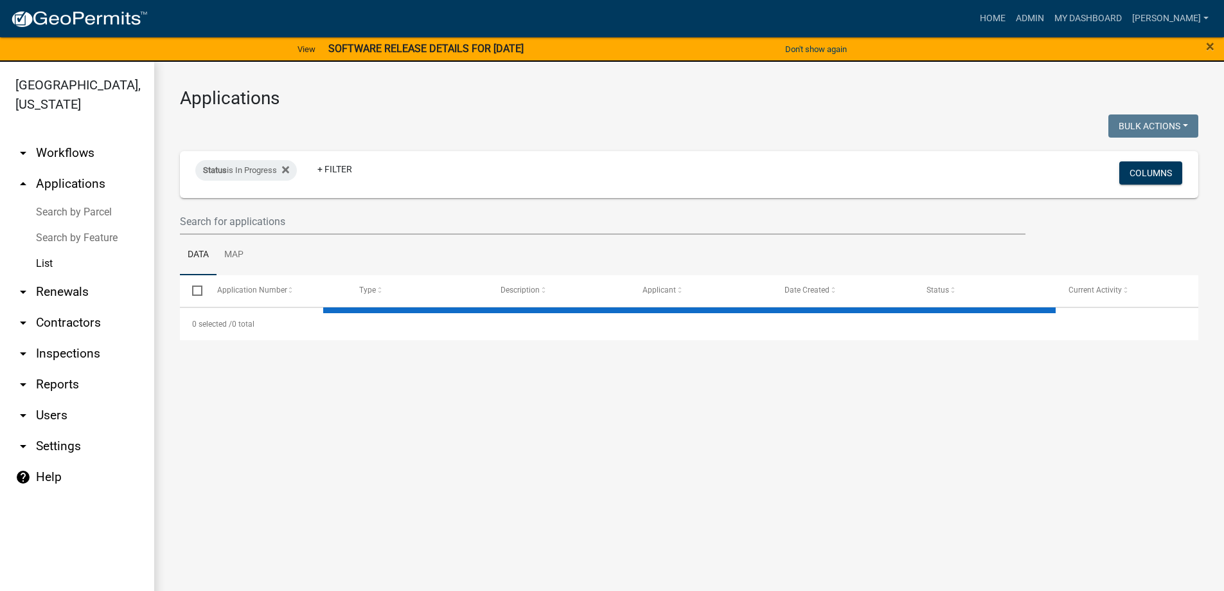
select select "3: 100"
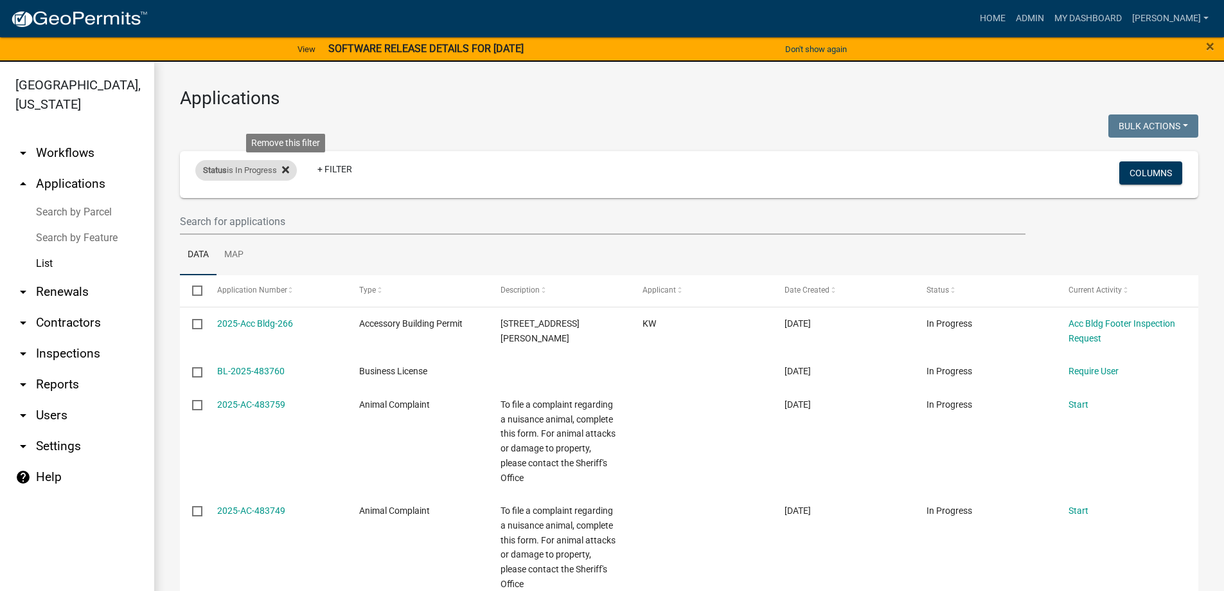
click at [284, 167] on fa-icon at bounding box center [283, 170] width 12 height 21
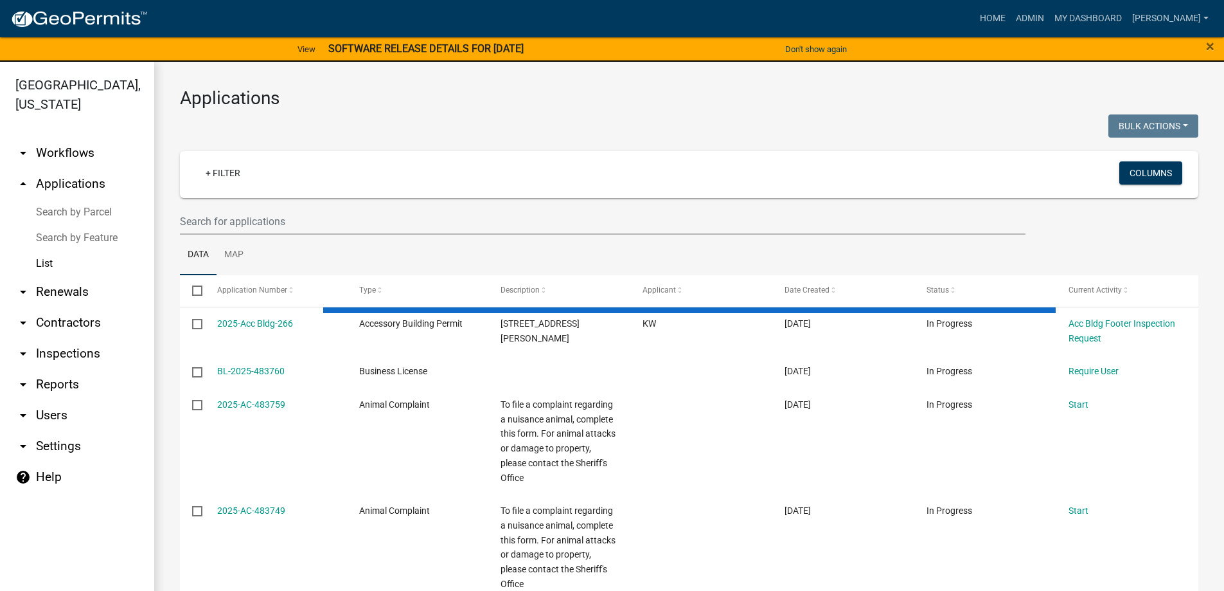
click at [63, 319] on link "arrow_drop_down Contractors" at bounding box center [77, 322] width 154 height 31
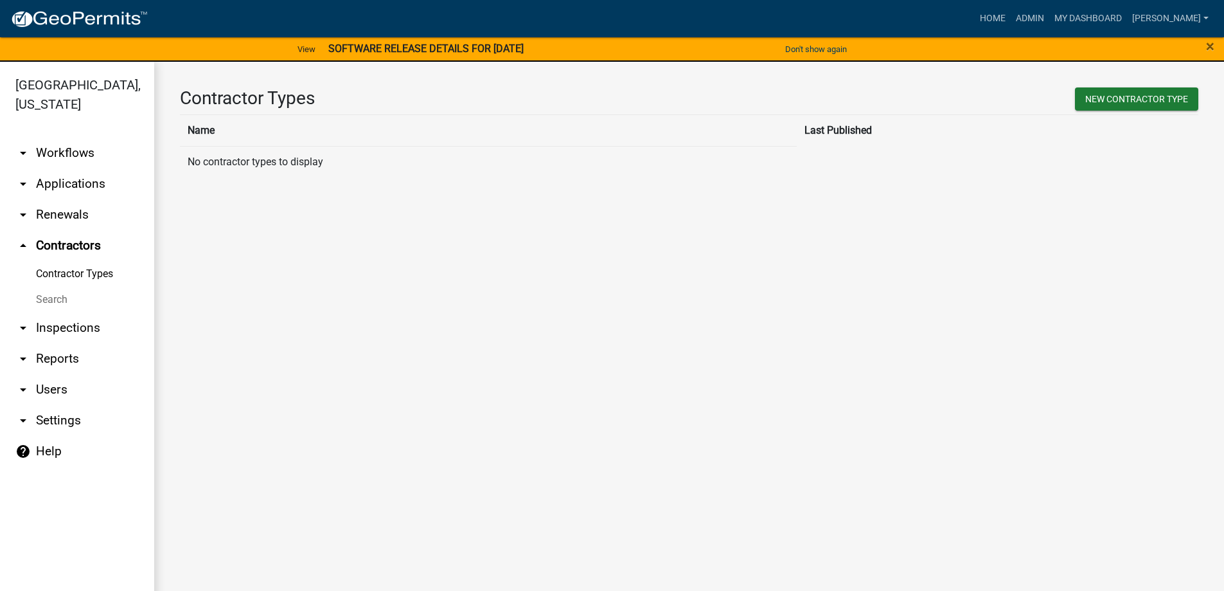
click at [69, 184] on link "arrow_drop_down Applications" at bounding box center [77, 183] width 154 height 31
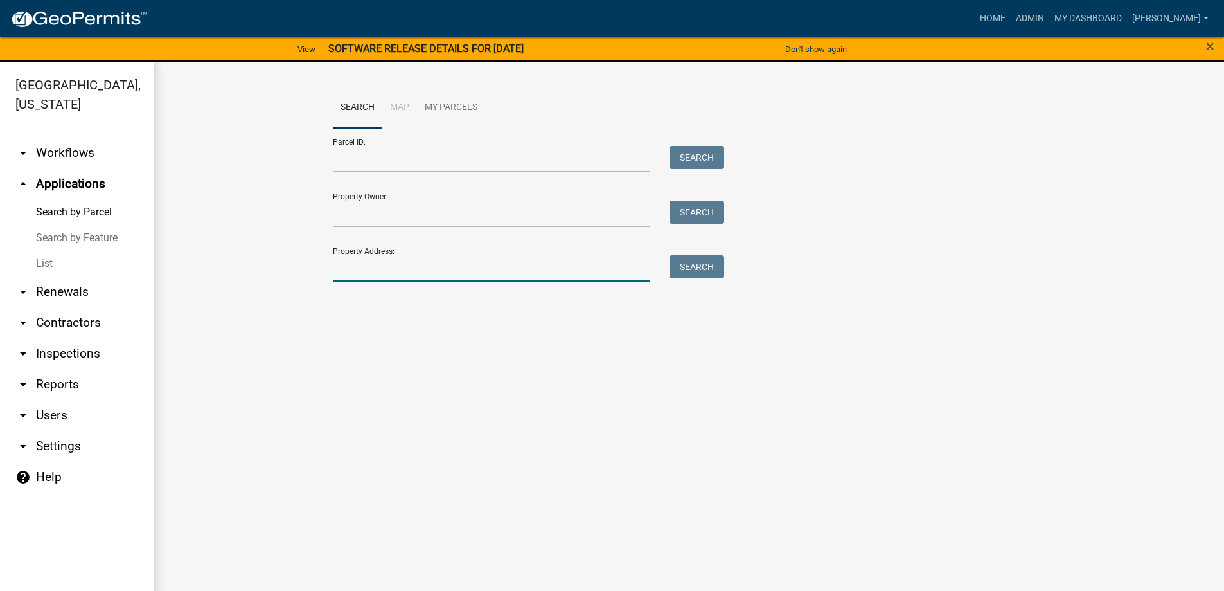
click at [373, 256] on input "Property Address:" at bounding box center [492, 268] width 318 height 26
click at [1050, 24] on link "Admin" at bounding box center [1030, 18] width 39 height 24
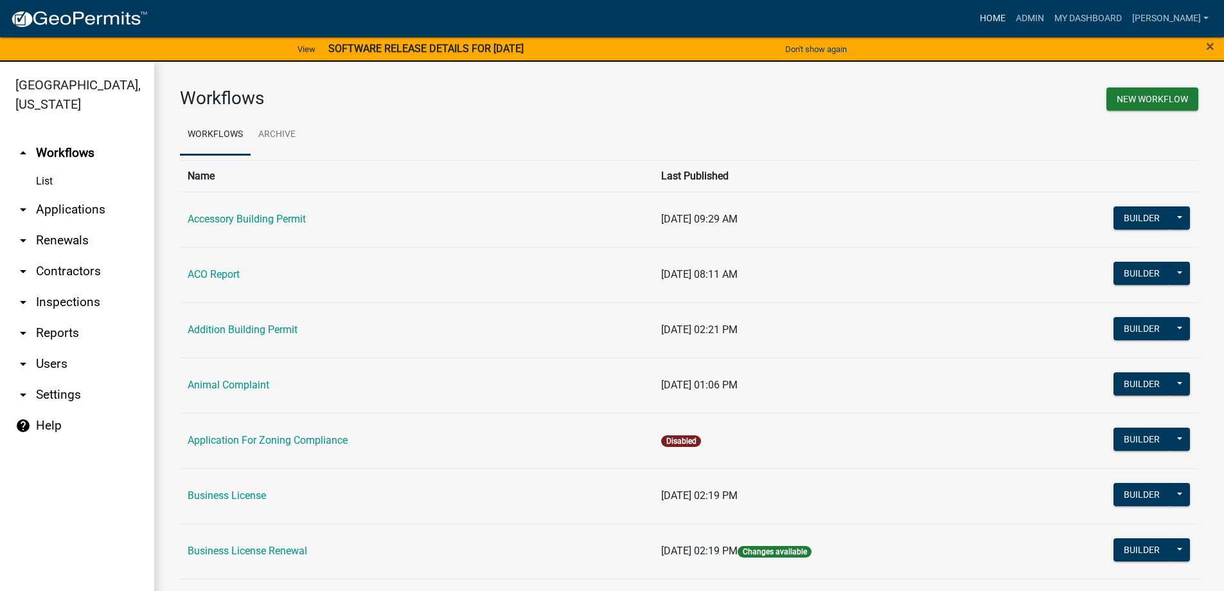
click at [1011, 13] on link "Home" at bounding box center [993, 18] width 36 height 24
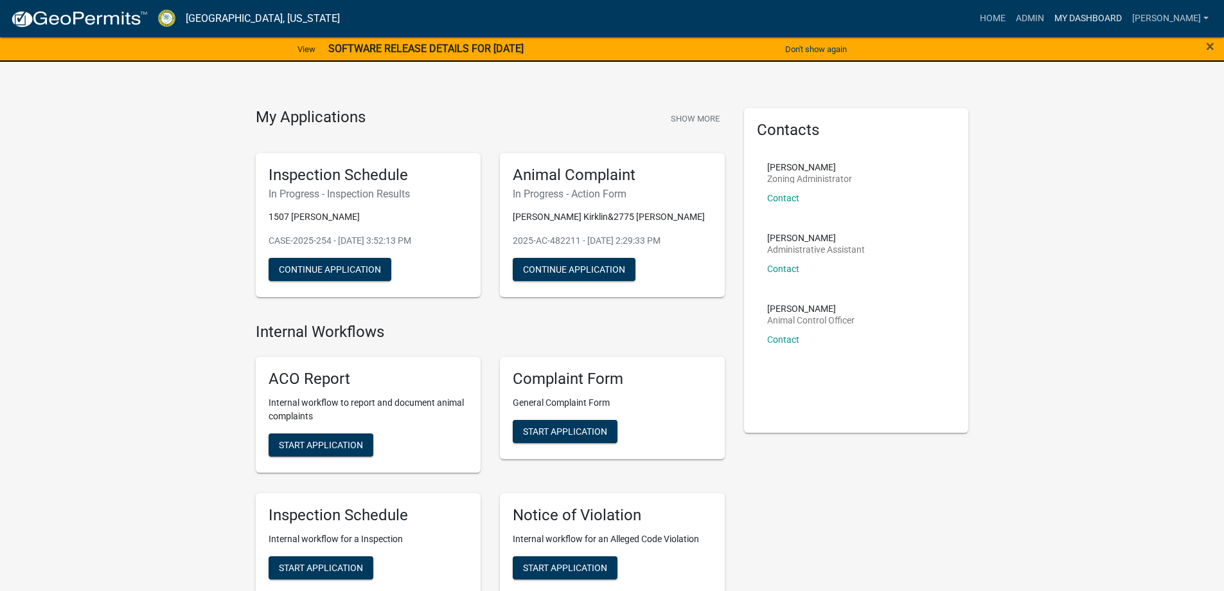
click at [1109, 12] on link "My Dashboard" at bounding box center [1089, 18] width 78 height 24
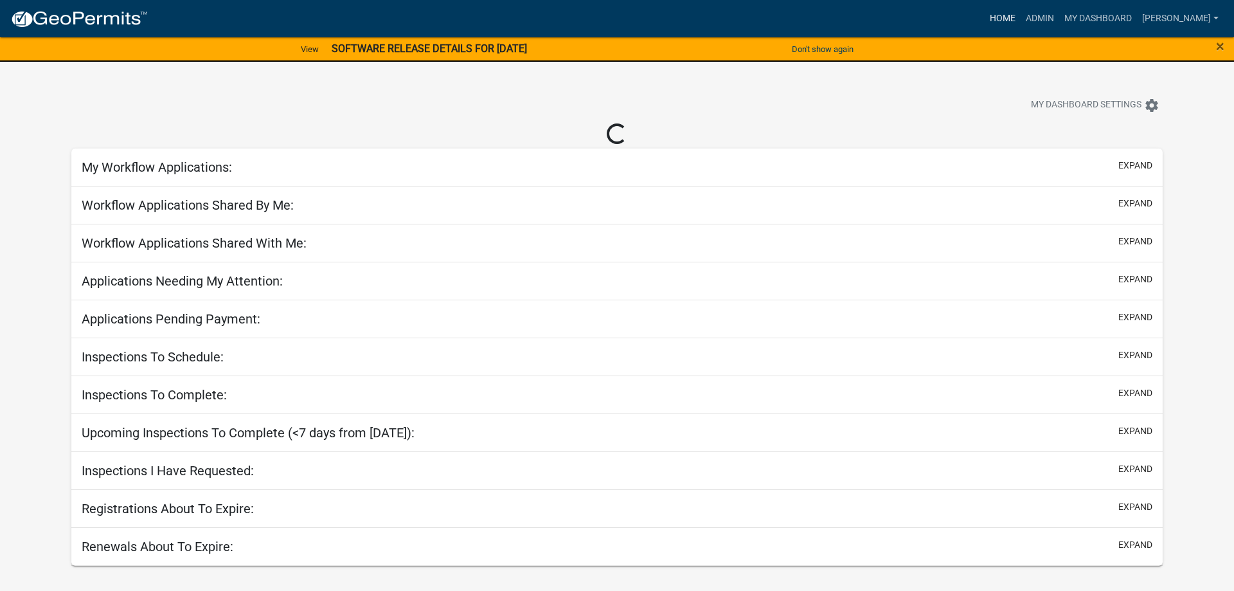
click at [1021, 23] on link "Home" at bounding box center [1003, 18] width 36 height 24
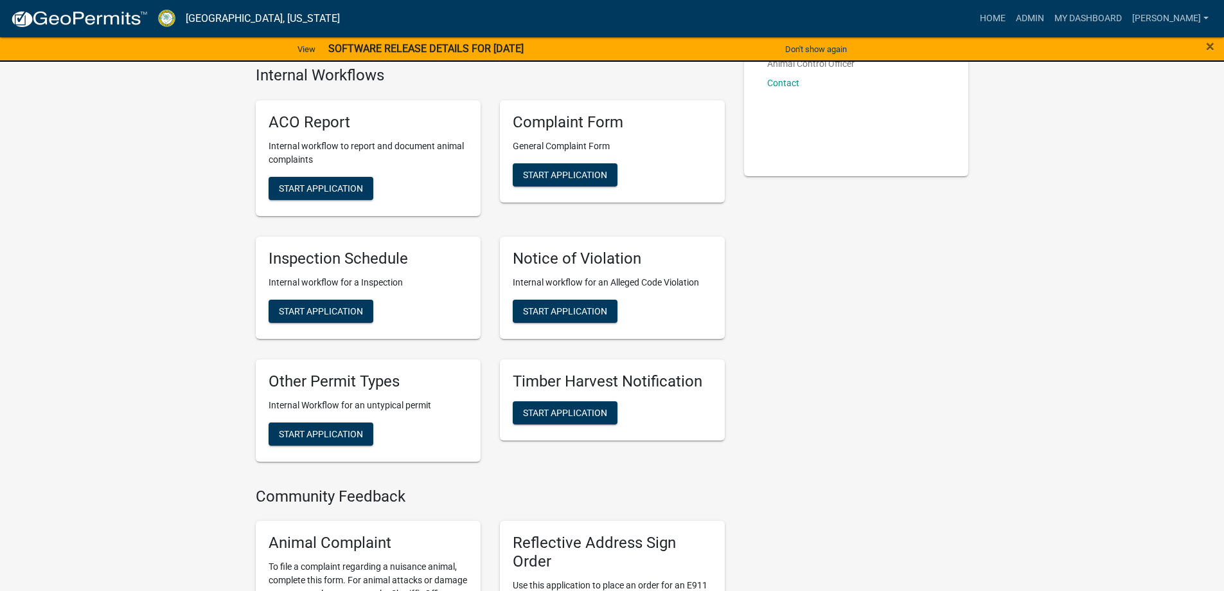
scroll to position [257, 0]
click at [554, 169] on span "Start Application" at bounding box center [565, 174] width 84 height 10
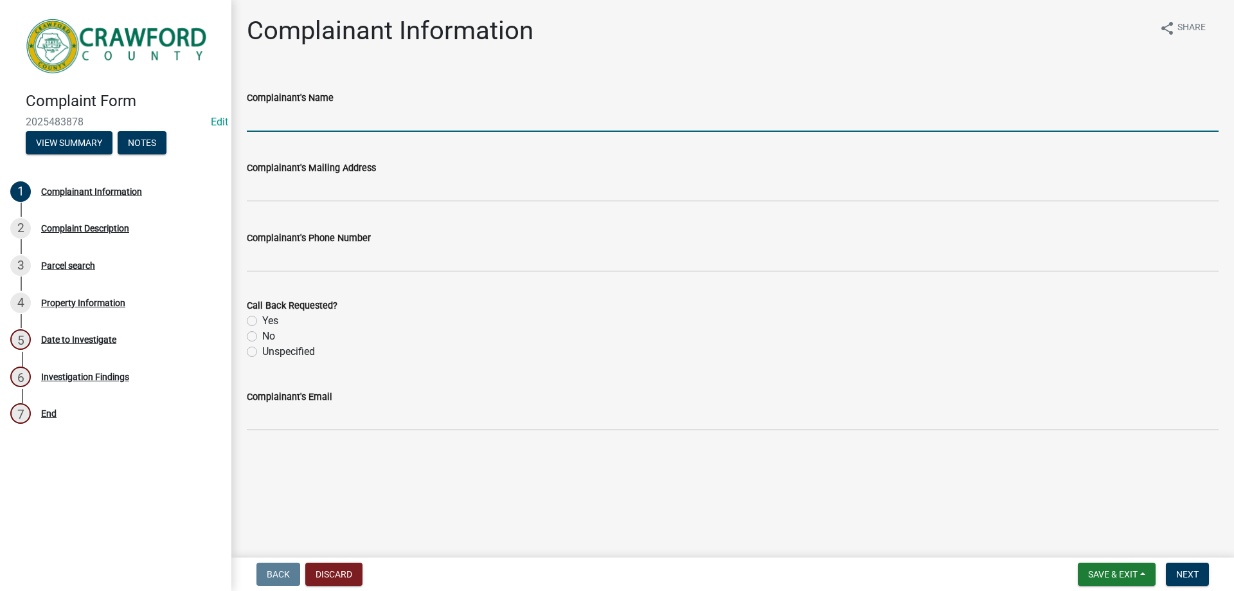
click at [265, 111] on input "Complainant's Name" at bounding box center [733, 118] width 972 height 26
click at [442, 336] on div "No" at bounding box center [733, 335] width 972 height 15
click at [277, 118] on input "Complainant's Name" at bounding box center [733, 118] width 972 height 26
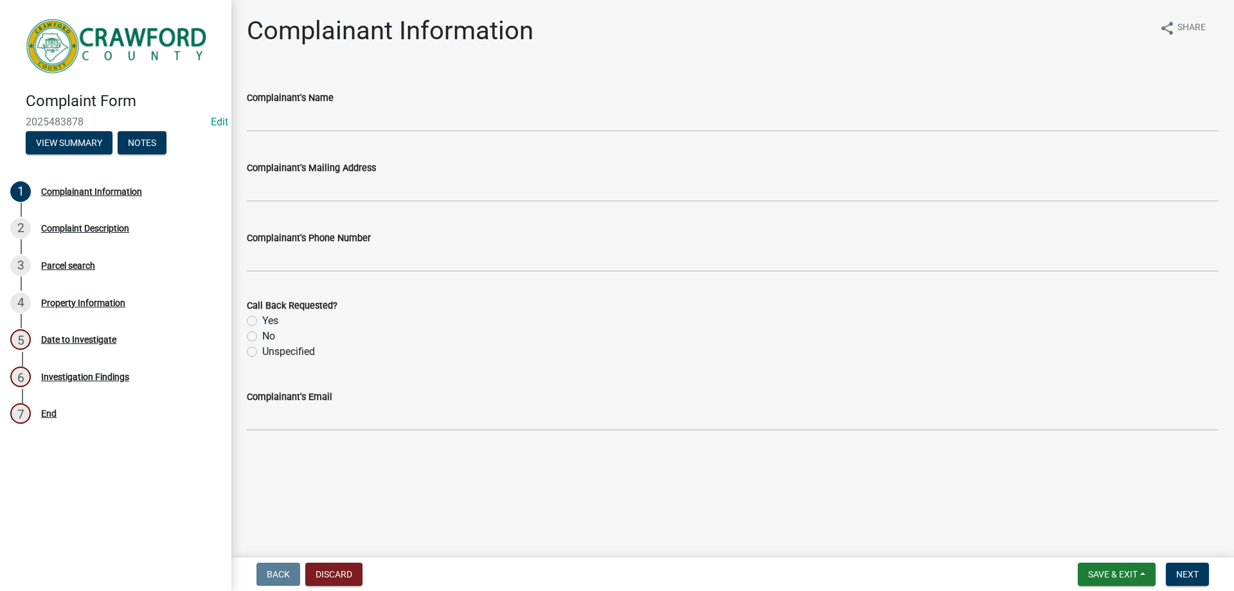
click at [373, 99] on div "Complainant's Name" at bounding box center [733, 97] width 972 height 15
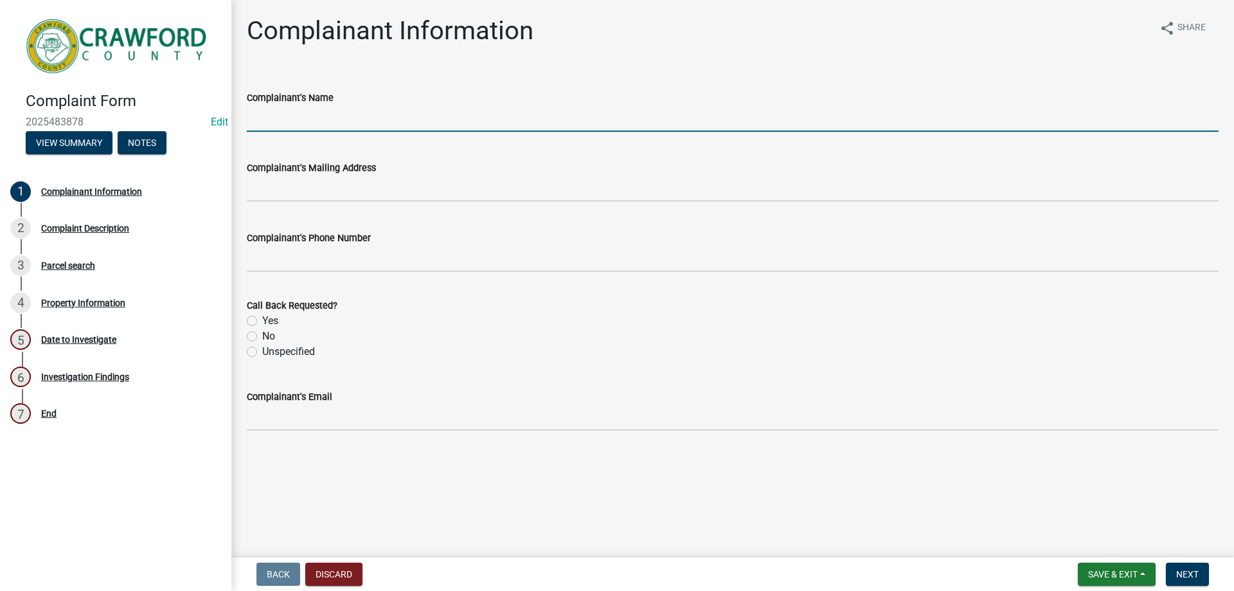
click at [262, 128] on input "Complainant's Name" at bounding box center [733, 118] width 972 height 26
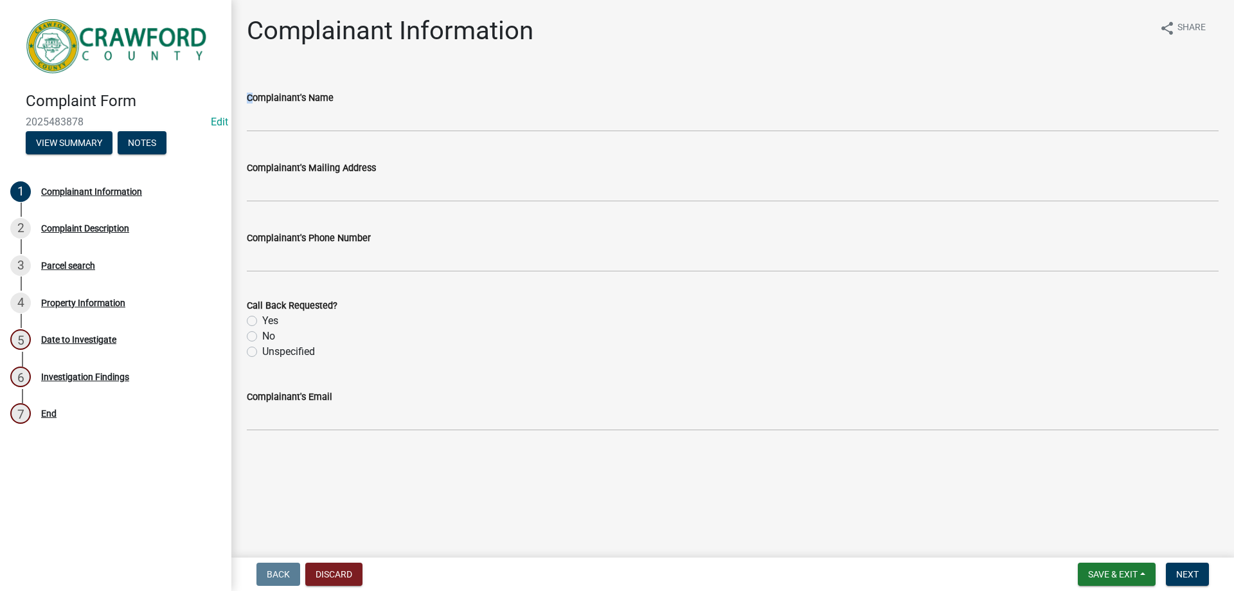
drag, startPoint x: 243, startPoint y: 99, endPoint x: 348, endPoint y: 120, distance: 107.4
click at [348, 120] on div "Complainant's Name" at bounding box center [732, 102] width 991 height 60
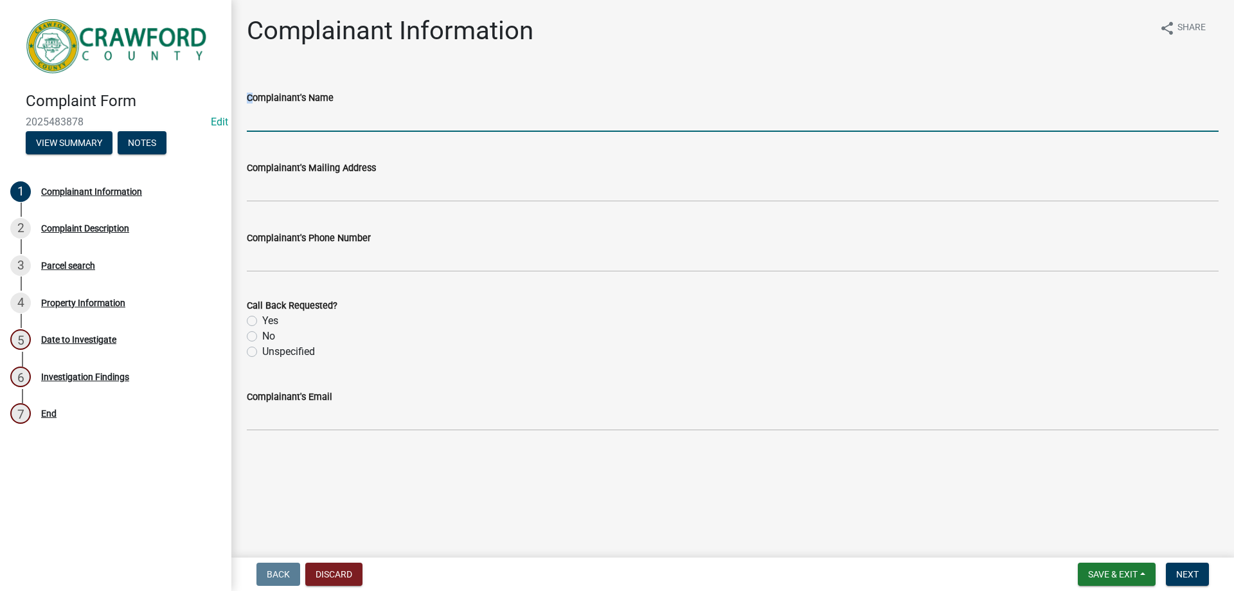
click at [265, 121] on input "Complainant's Name" at bounding box center [733, 118] width 972 height 26
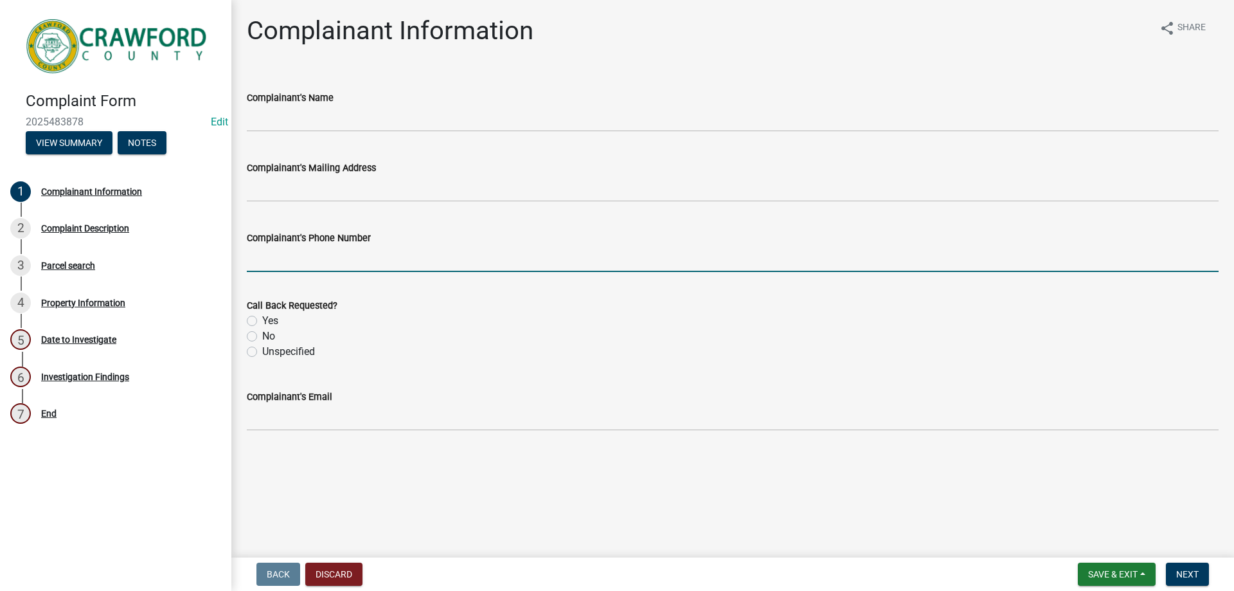
click at [320, 253] on input "Complainant's Phone Number" at bounding box center [733, 259] width 972 height 26
type input "4789567883"
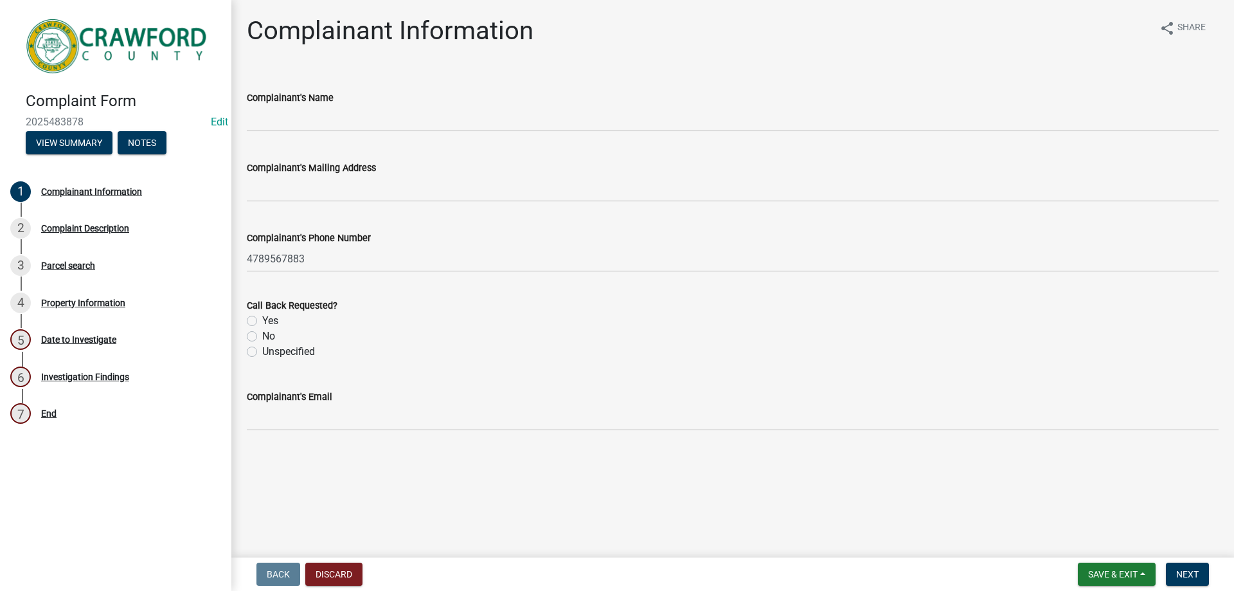
click at [262, 321] on label "Yes" at bounding box center [270, 320] width 16 height 15
click at [262, 321] on input "Yes" at bounding box center [266, 317] width 8 height 8
radio input "true"
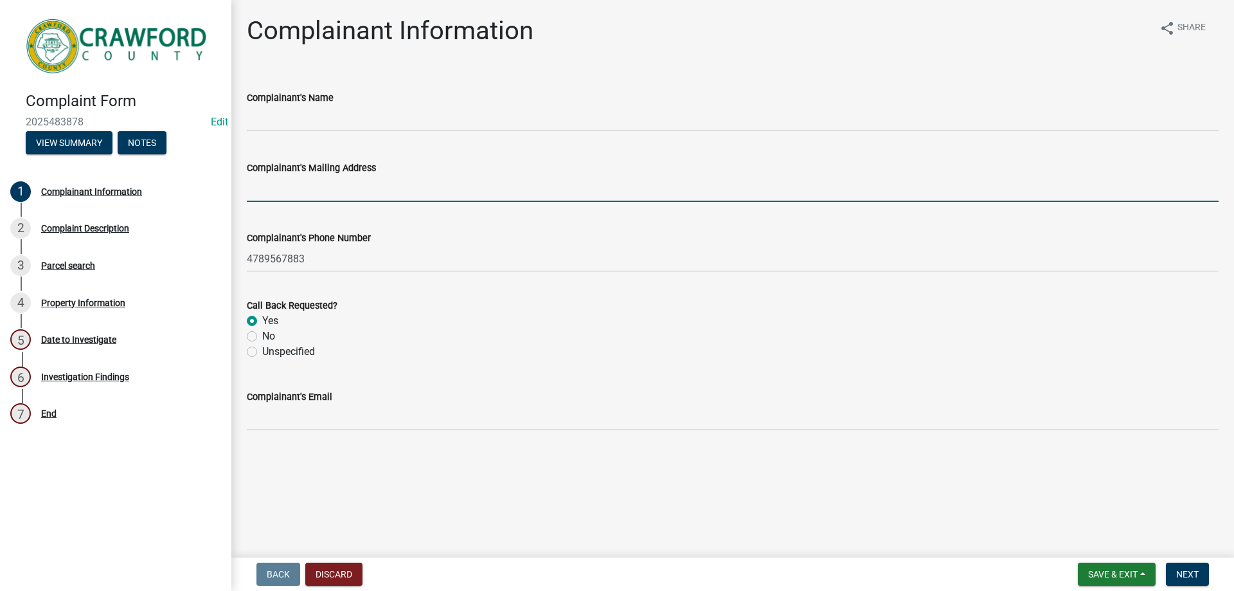
click at [274, 180] on input "Complainant's Mailing Address" at bounding box center [733, 188] width 972 height 26
click at [264, 133] on wm-data-entity-input "Complainant's Name" at bounding box center [733, 107] width 972 height 70
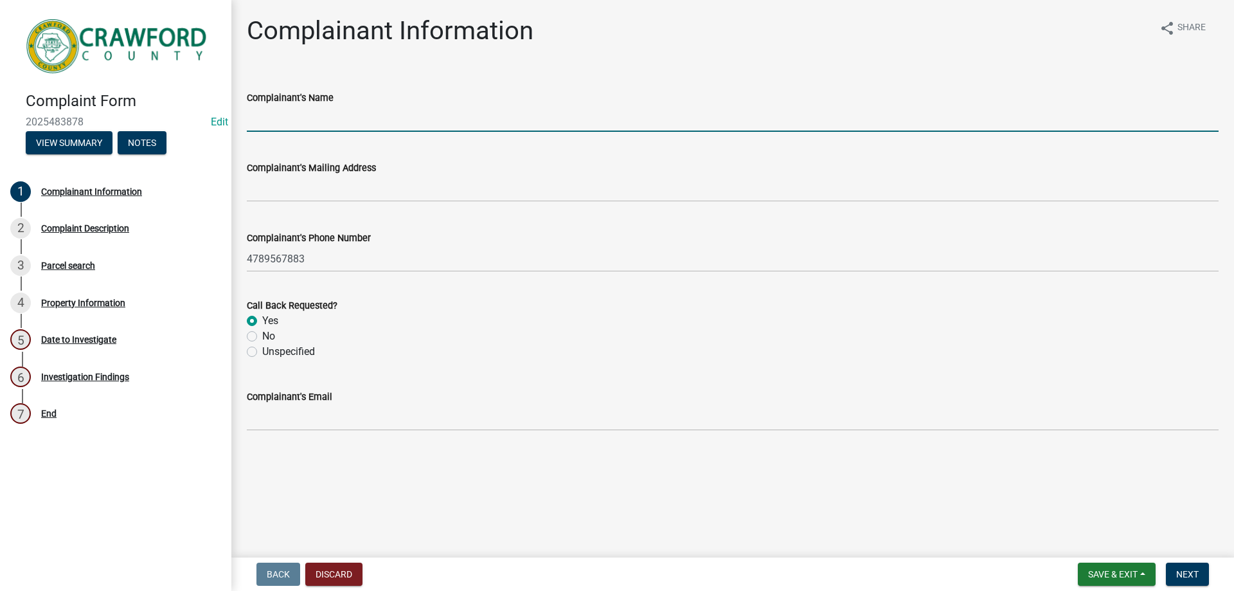
click at [268, 123] on input "Complainant's Name" at bounding box center [733, 118] width 972 height 26
type input "p"
type input "ANONYMOUS"
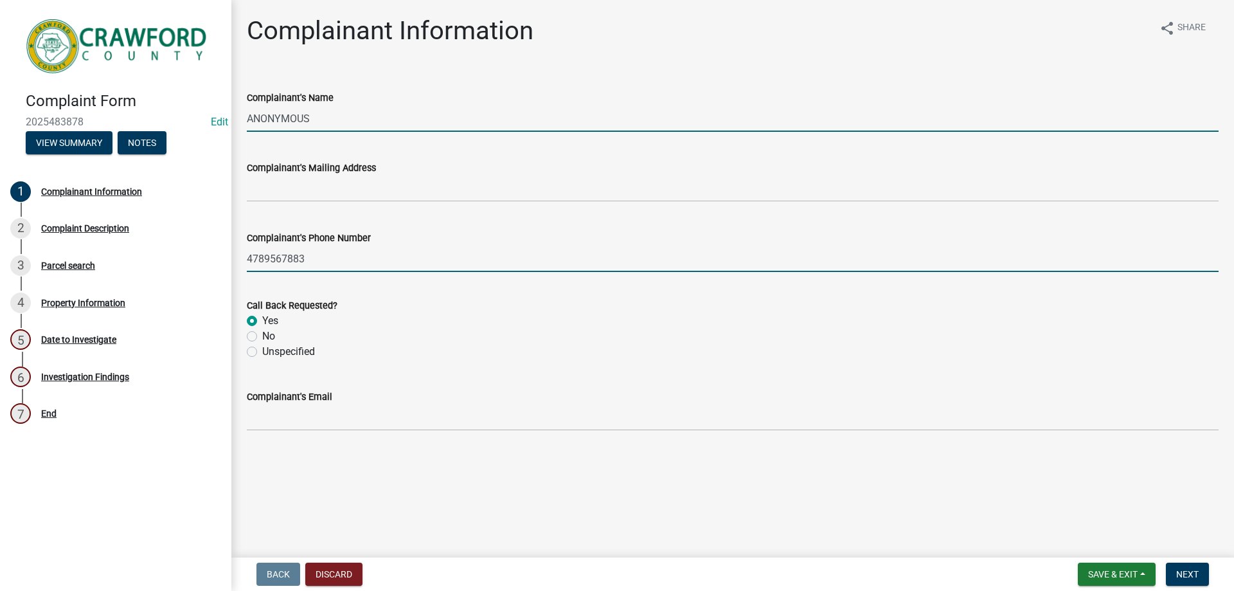
click at [352, 248] on input "4789567883" at bounding box center [733, 259] width 972 height 26
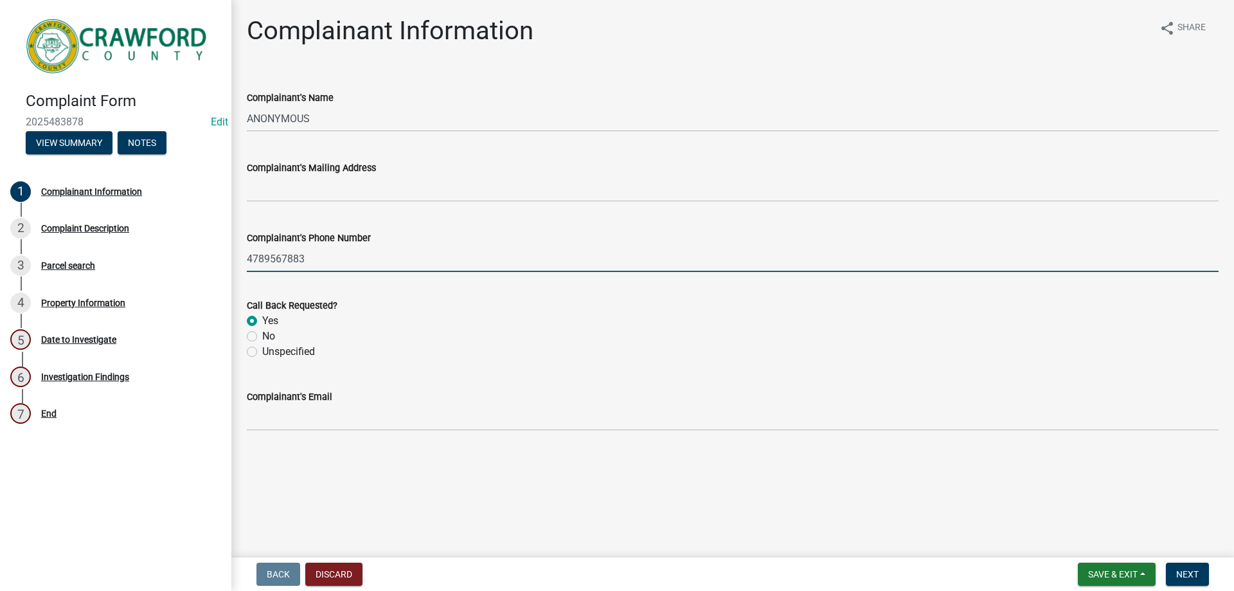
click at [325, 251] on input "4789567883" at bounding box center [733, 259] width 972 height 26
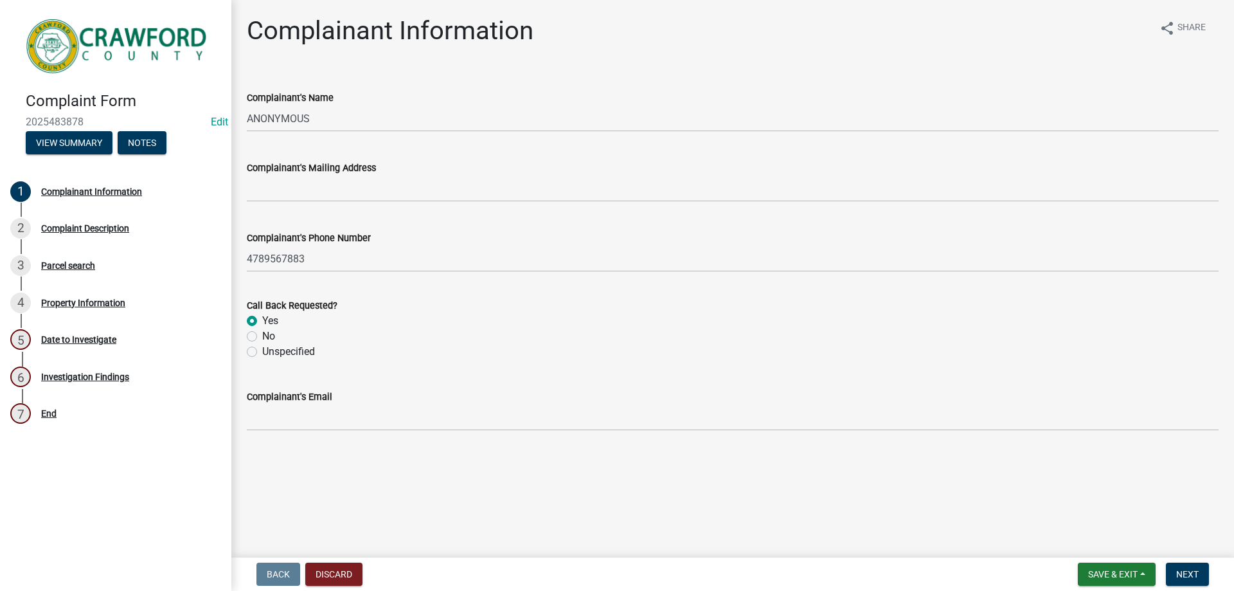
click at [387, 339] on div "No" at bounding box center [733, 335] width 972 height 15
click at [388, 336] on div "No" at bounding box center [733, 335] width 972 height 15
click at [1196, 580] on button "Next" at bounding box center [1187, 573] width 43 height 23
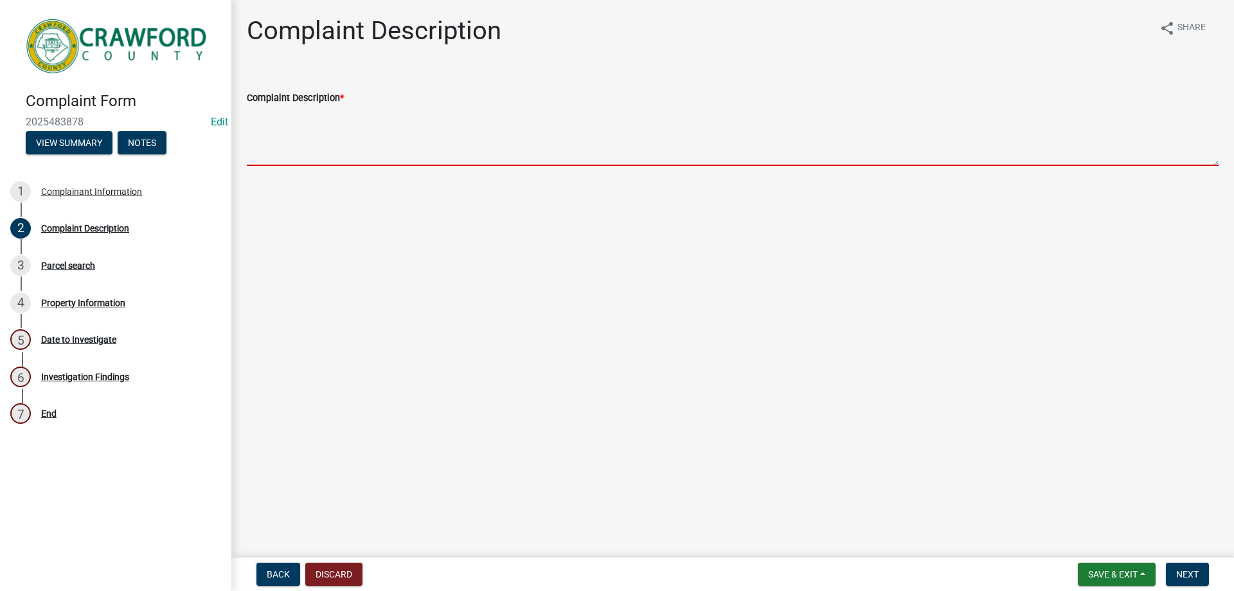
click at [282, 142] on textarea "Complaint Description *" at bounding box center [733, 135] width 972 height 60
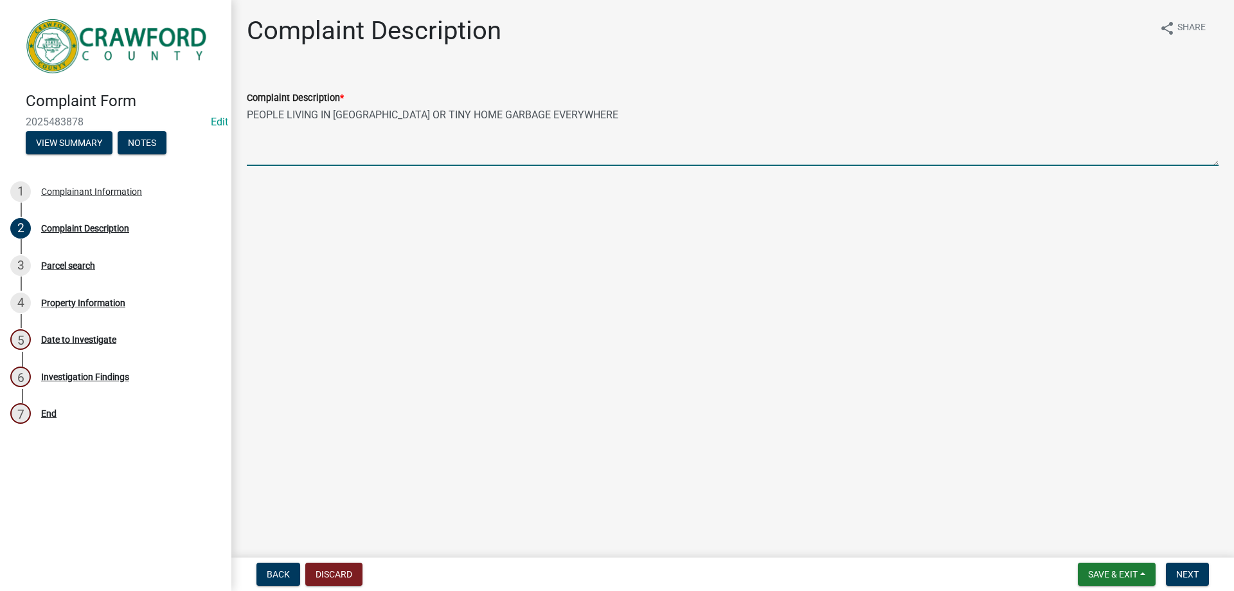
type textarea "PEOPLE LIVING IN [GEOGRAPHIC_DATA] OR TINY HOME GARBAGE EVERYWHERE"
click at [1164, 559] on nav "Back Discard Save & Exit Save Save & Exit Next" at bounding box center [732, 573] width 1003 height 33
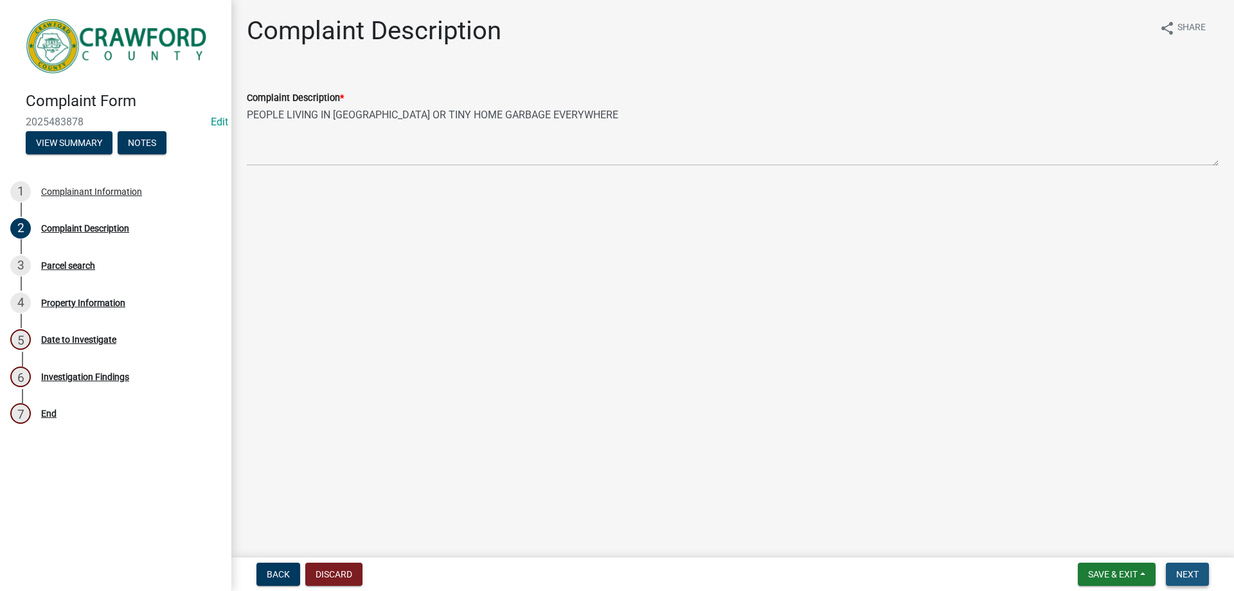
click at [1178, 566] on button "Next" at bounding box center [1187, 573] width 43 height 23
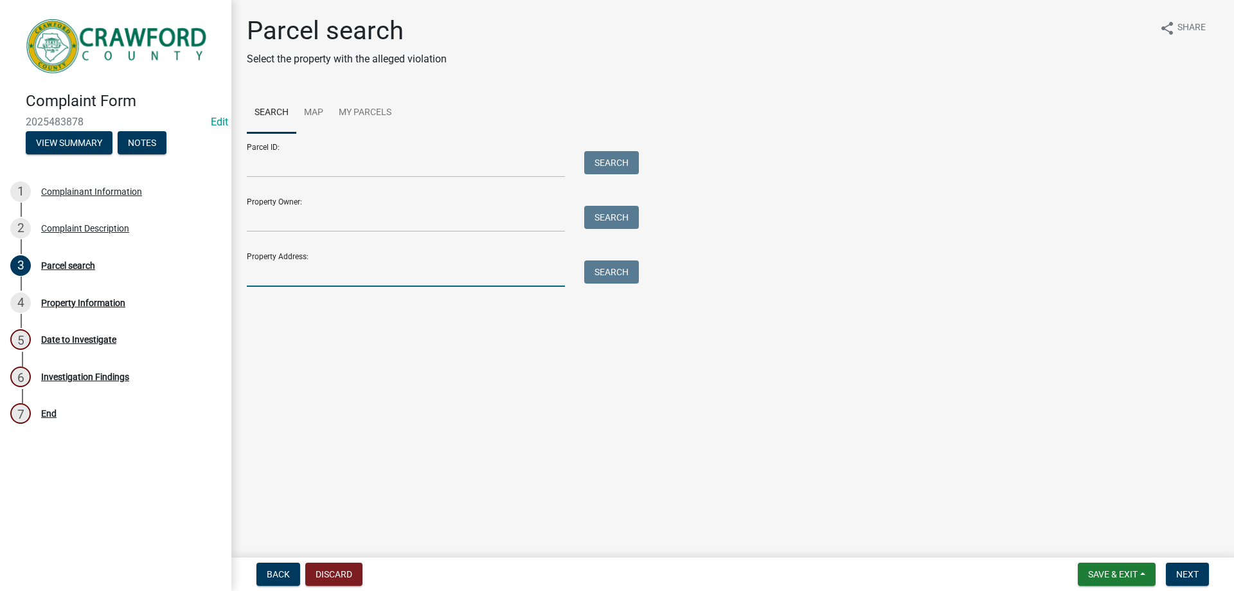
click at [312, 286] on input "Property Address:" at bounding box center [406, 273] width 318 height 26
click at [317, 225] on input "Property Owner:" at bounding box center [406, 219] width 318 height 26
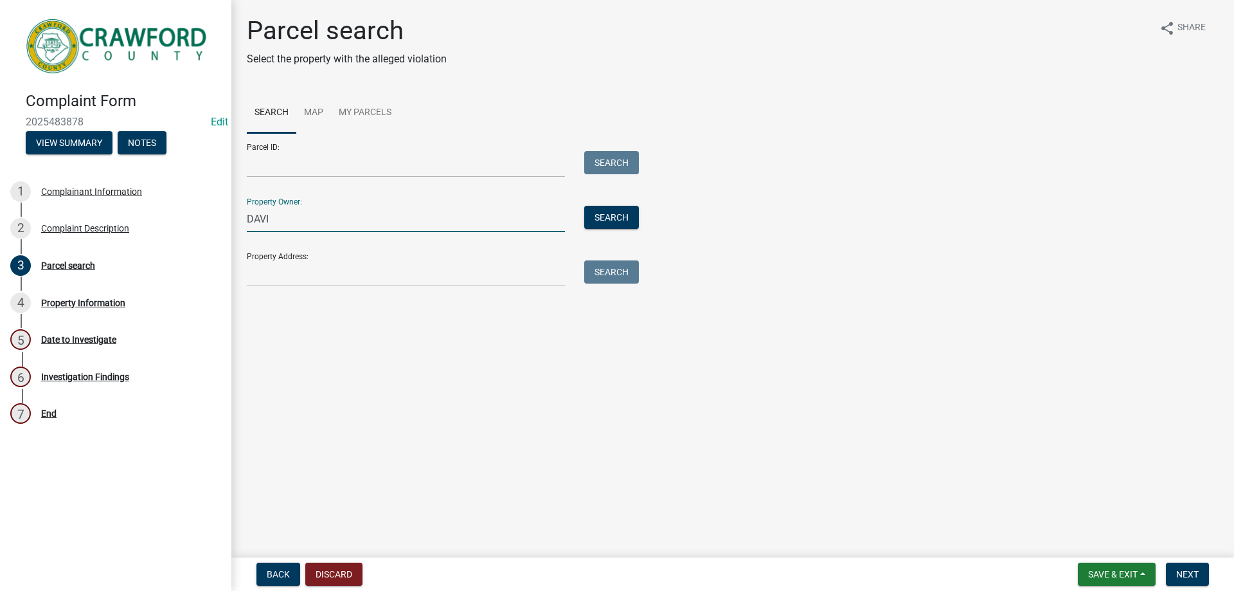
type input "[PERSON_NAME]"
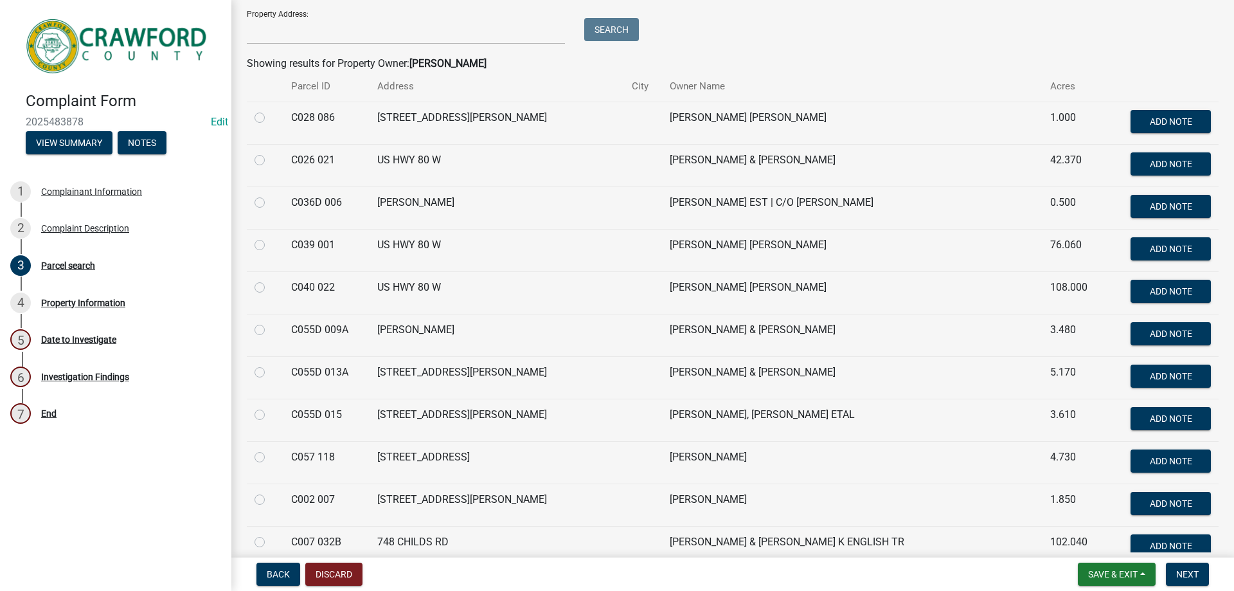
scroll to position [113, 0]
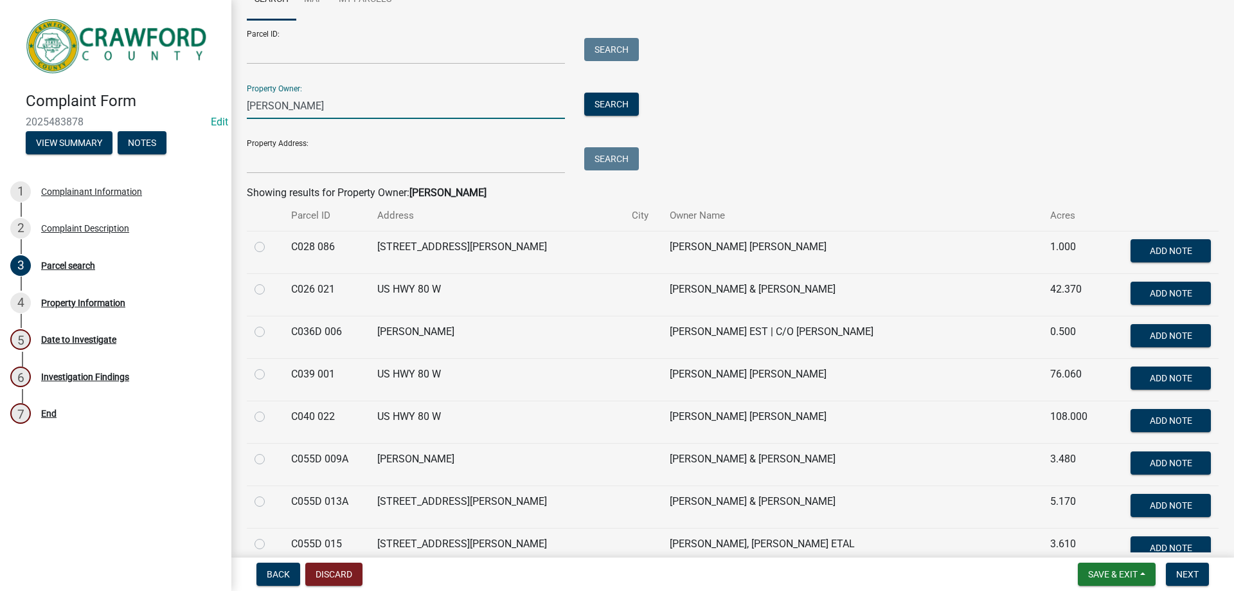
drag, startPoint x: 308, startPoint y: 111, endPoint x: 247, endPoint y: 100, distance: 61.4
click at [247, 100] on input "[PERSON_NAME]" at bounding box center [406, 106] width 318 height 26
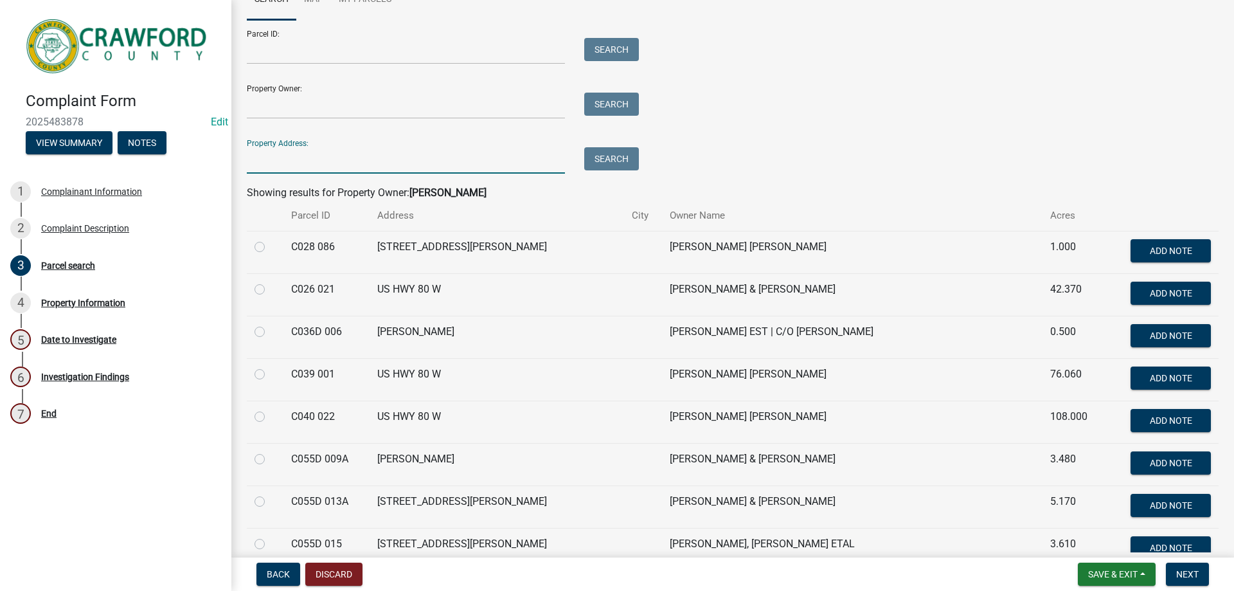
click at [282, 152] on input "Property Address:" at bounding box center [406, 160] width 318 height 26
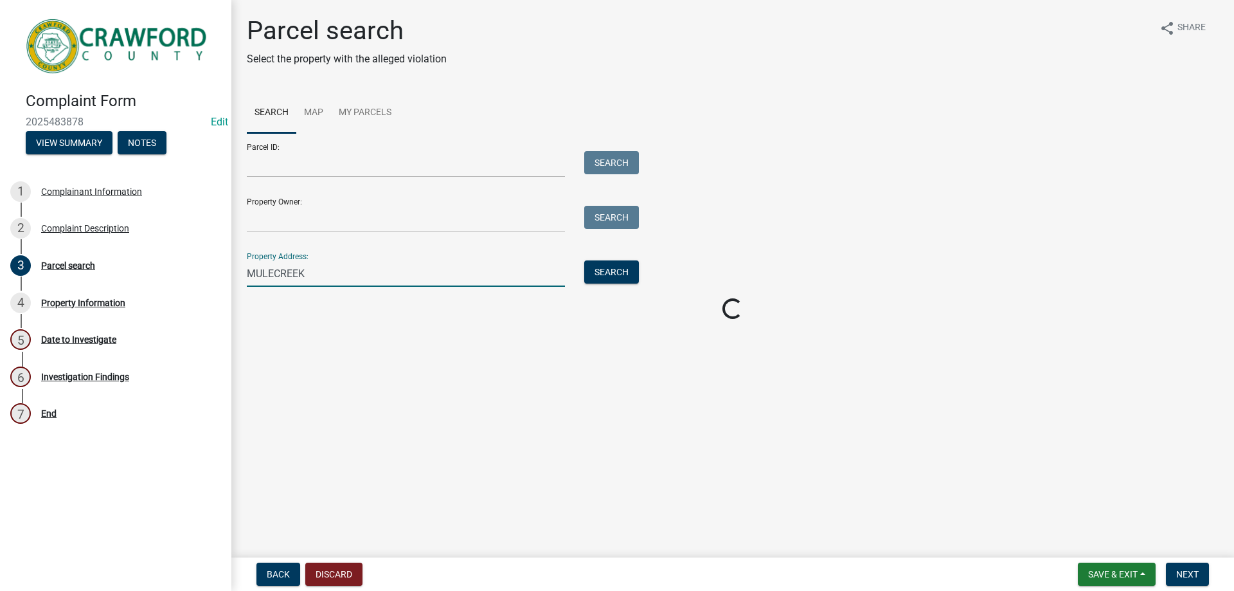
scroll to position [0, 0]
click at [275, 274] on input "MULECREEK" at bounding box center [406, 273] width 318 height 26
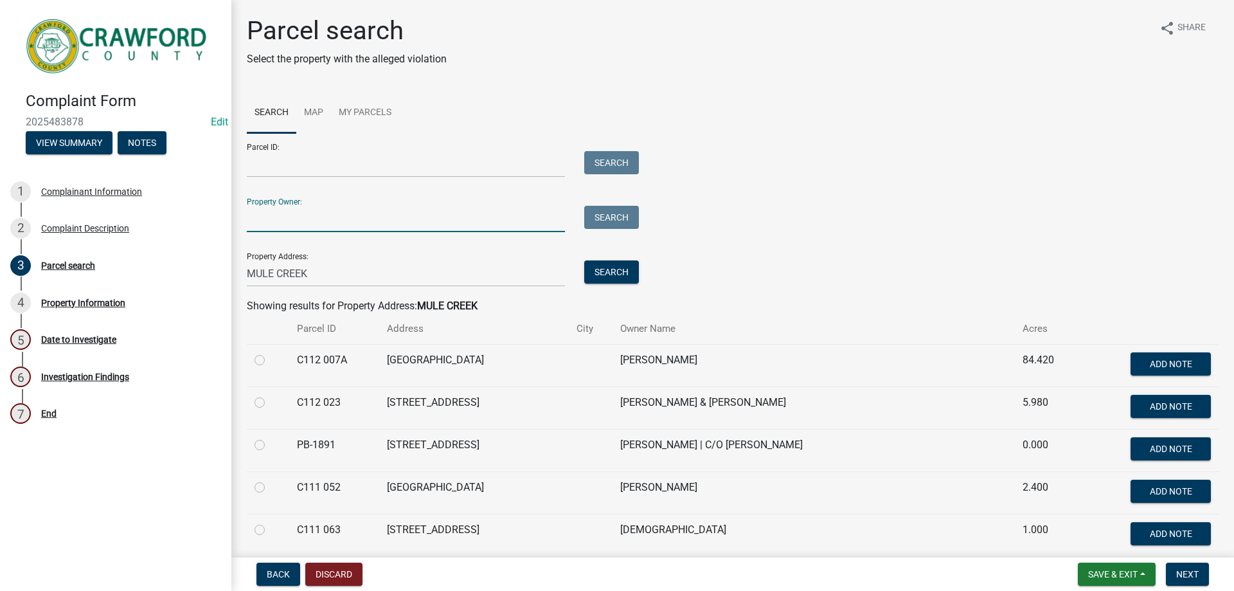
click at [307, 215] on input "Property Owner:" at bounding box center [406, 219] width 318 height 26
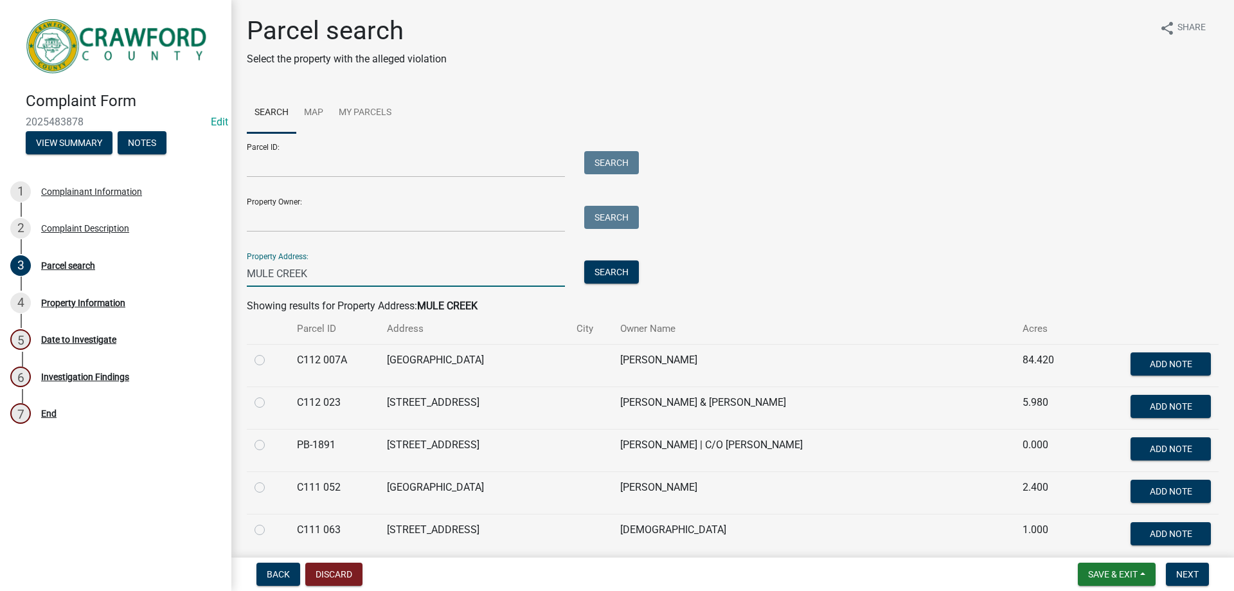
click at [443, 260] on input "MULE CREEK" at bounding box center [406, 273] width 318 height 26
click at [241, 272] on div "MULE CREEK" at bounding box center [405, 273] width 337 height 26
click at [249, 273] on input "MULE CREEK" at bounding box center [406, 273] width 318 height 26
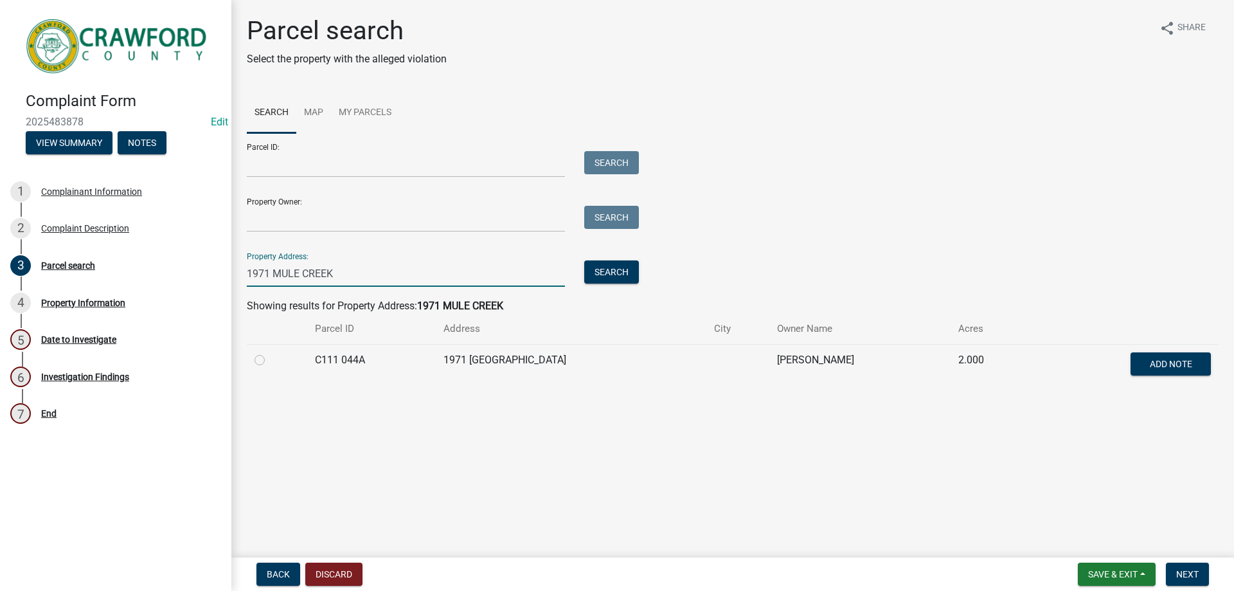
type input "1971 MULE CREEK"
click at [315, 359] on td "C111 044A" at bounding box center [371, 365] width 129 height 42
click at [249, 356] on td at bounding box center [277, 365] width 60 height 42
click at [270, 352] on label at bounding box center [270, 352] width 0 height 0
click at [270, 355] on 044A "radio" at bounding box center [274, 356] width 8 height 8
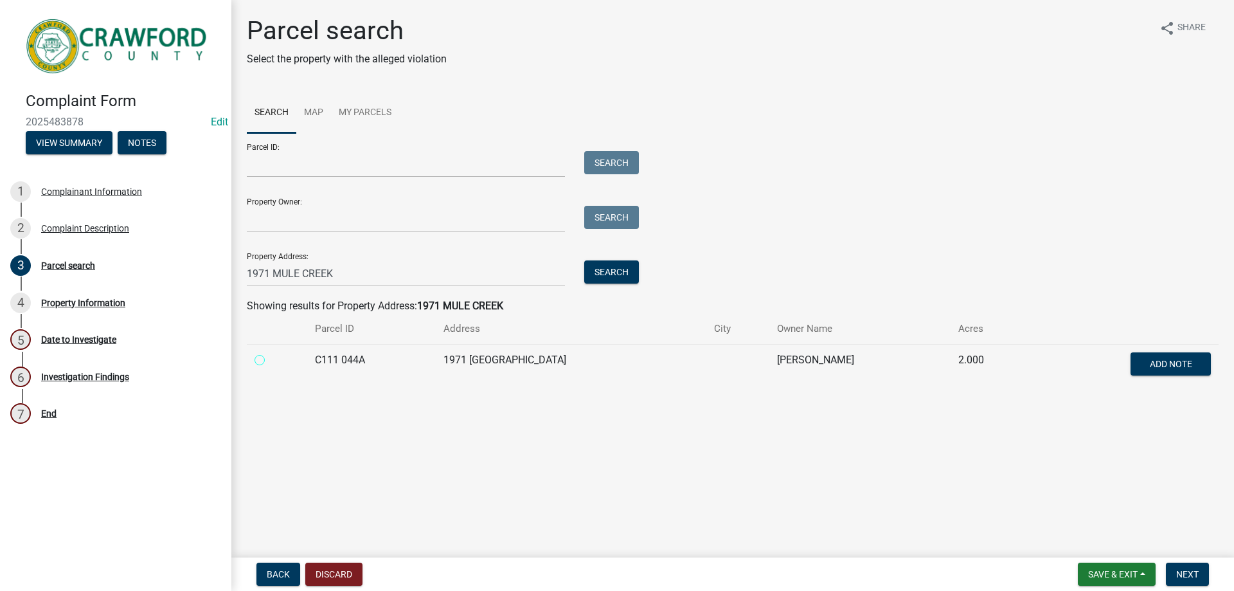
radio 044A "true"
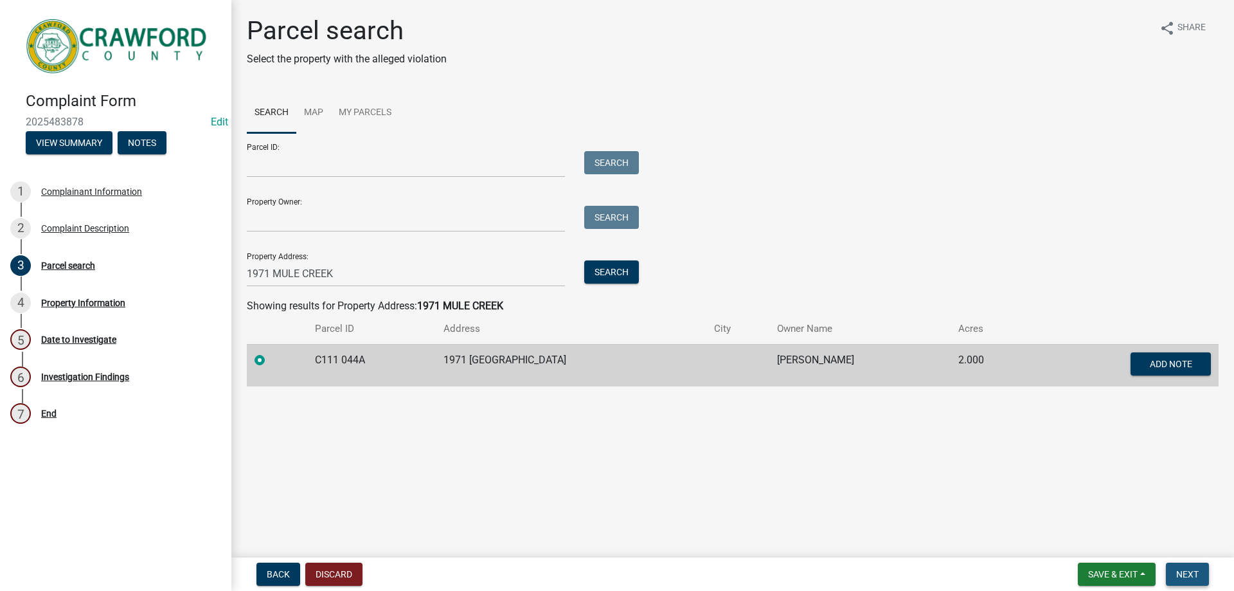
click at [1201, 571] on button "Next" at bounding box center [1187, 573] width 43 height 23
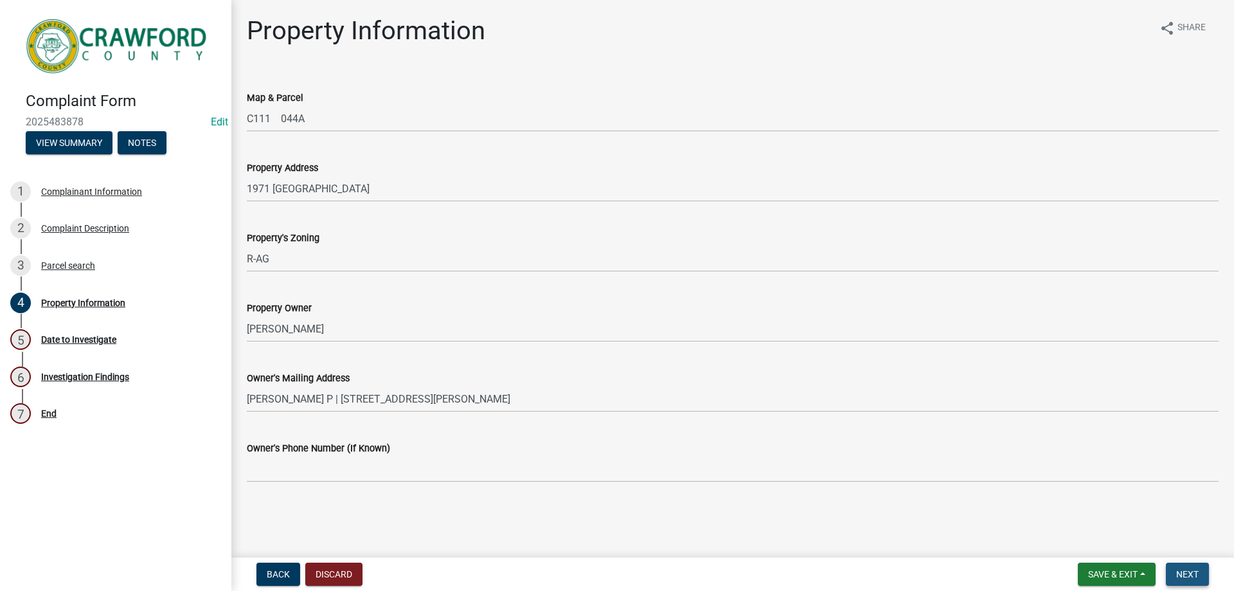
click at [1184, 564] on button "Next" at bounding box center [1187, 573] width 43 height 23
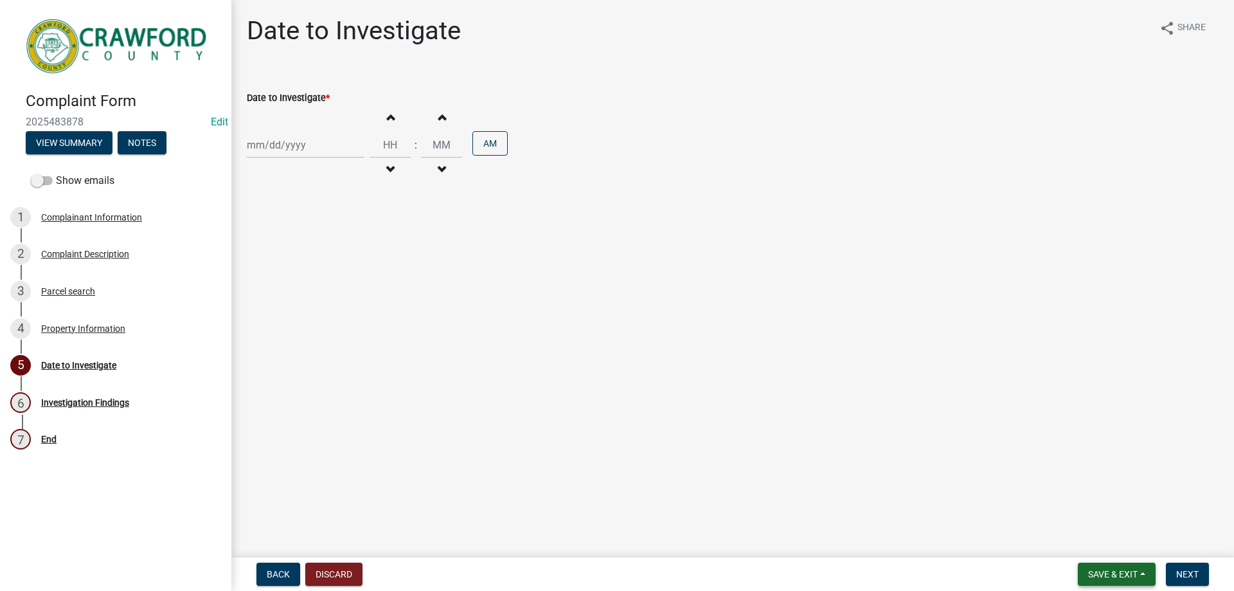
click at [1125, 569] on span "Save & Exit" at bounding box center [1112, 574] width 49 height 10
click at [325, 143] on div at bounding box center [306, 145] width 118 height 26
select select "9"
select select "2025"
click at [322, 273] on div "25" at bounding box center [321, 275] width 21 height 21
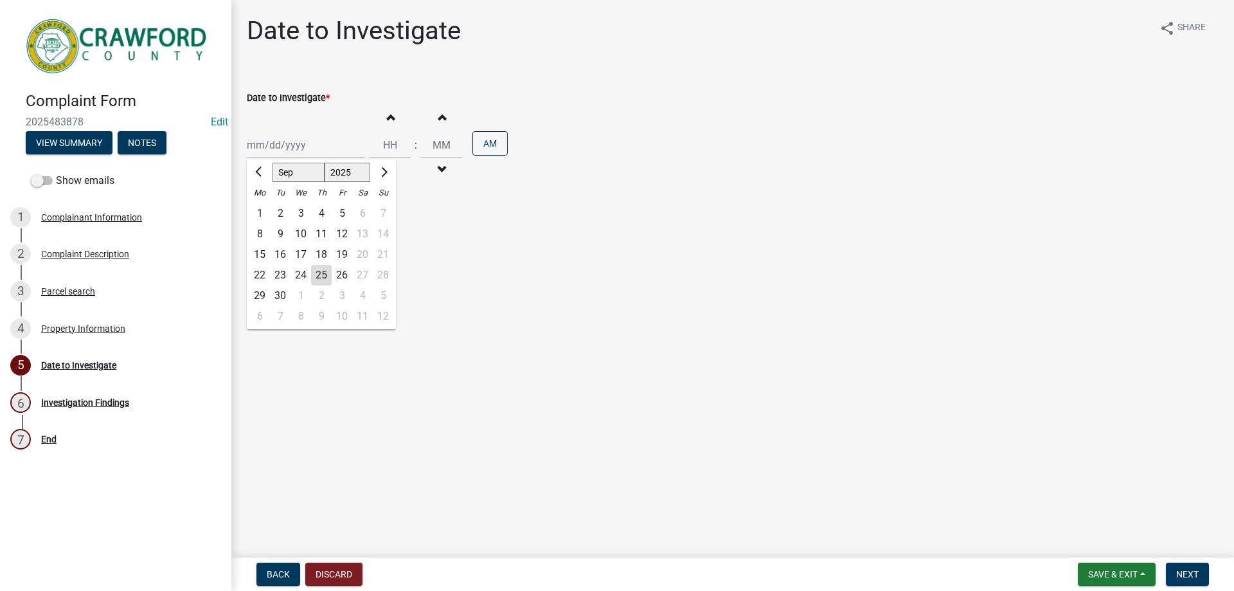
type input "[DATE]"
click at [377, 119] on button "Increment hours" at bounding box center [390, 116] width 27 height 23
type input "01"
type input "00"
select select "9"
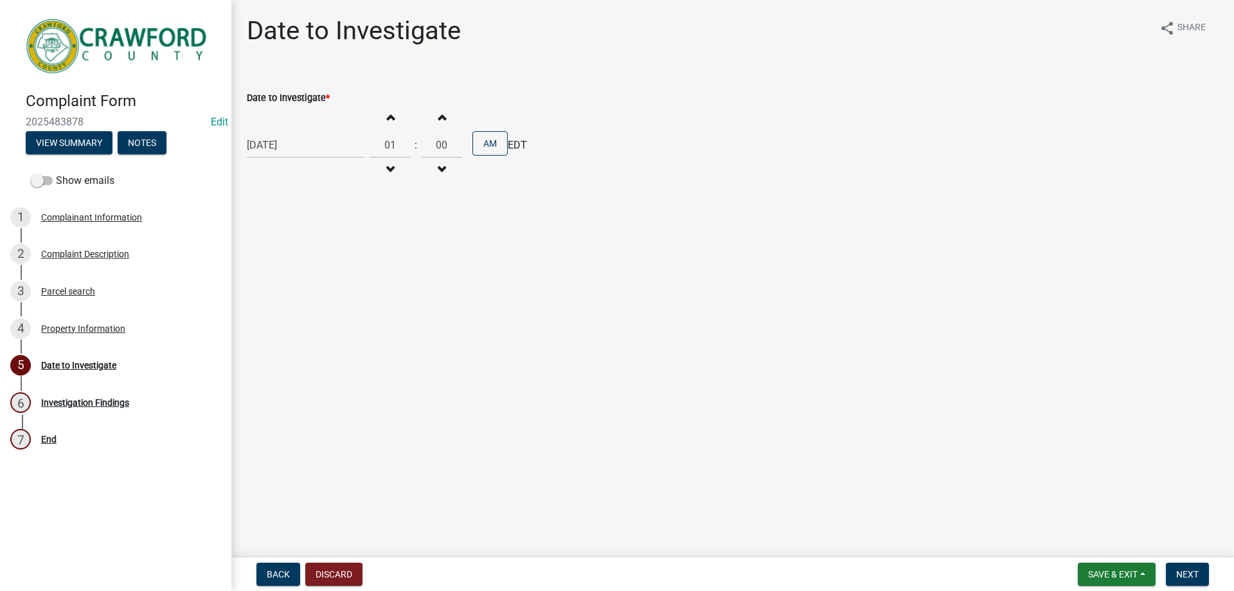
select select "2025"
click at [303, 144] on div "[DATE] [PERSON_NAME] Apr May Jun [DATE] Aug Sep Oct Nov [DATE] 1526 1527 1528 1…" at bounding box center [306, 145] width 118 height 26
click at [533, 216] on main "Date to Investigate share Share Date to [GEOGRAPHIC_DATA] * [DATE] [PERSON_NAME…" at bounding box center [732, 276] width 1003 height 552
click at [391, 111] on button "Increment hours" at bounding box center [390, 116] width 27 height 23
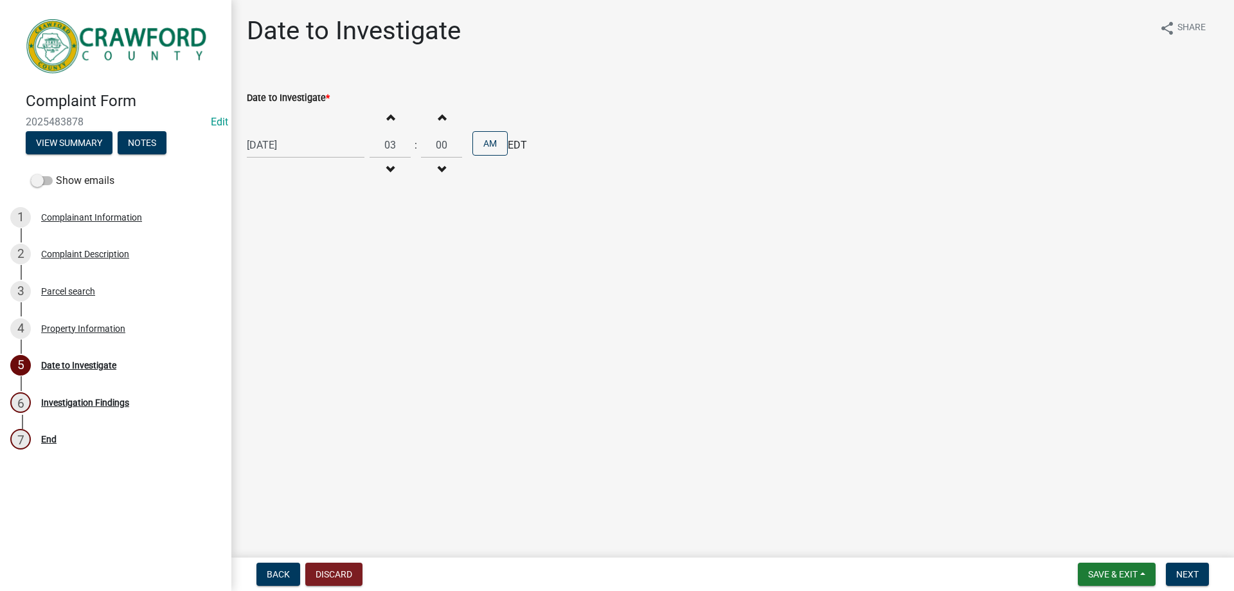
click at [391, 111] on button "Increment hours" at bounding box center [390, 116] width 27 height 23
click at [392, 160] on button "Decrement hours" at bounding box center [390, 169] width 27 height 23
click at [391, 160] on button "Decrement hours" at bounding box center [390, 169] width 27 height 23
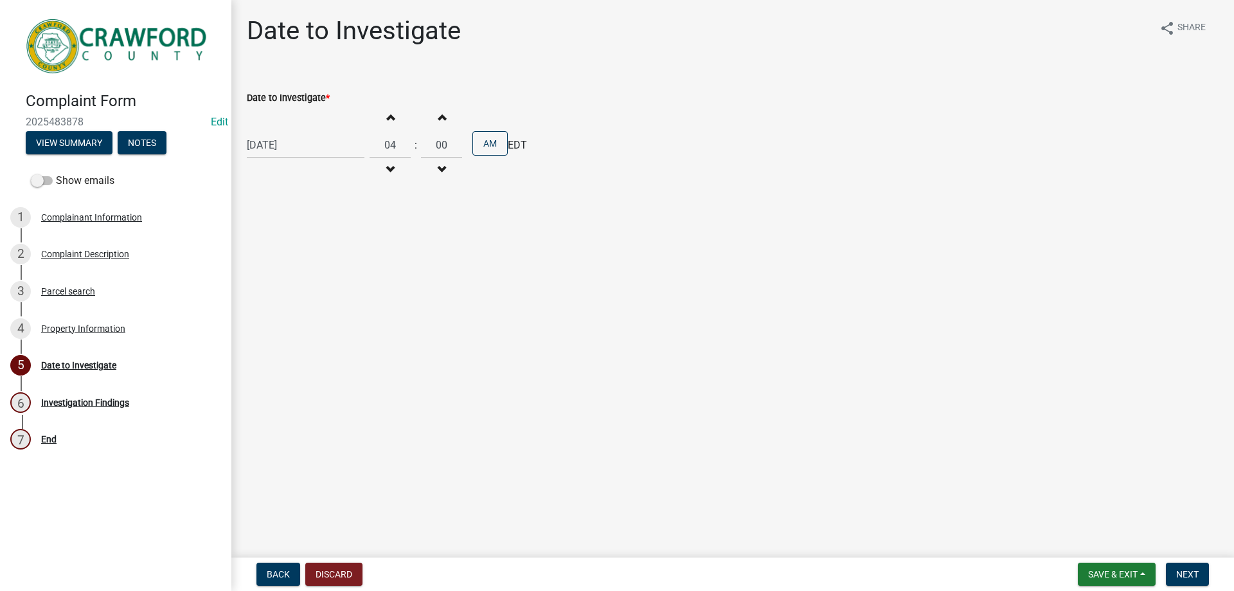
click at [391, 160] on button "Decrement hours" at bounding box center [390, 169] width 27 height 23
click at [379, 116] on button "Increment hours" at bounding box center [390, 116] width 27 height 23
click at [519, 152] on span "EDT" at bounding box center [517, 145] width 19 height 15
click at [493, 143] on button "AM" at bounding box center [489, 143] width 35 height 24
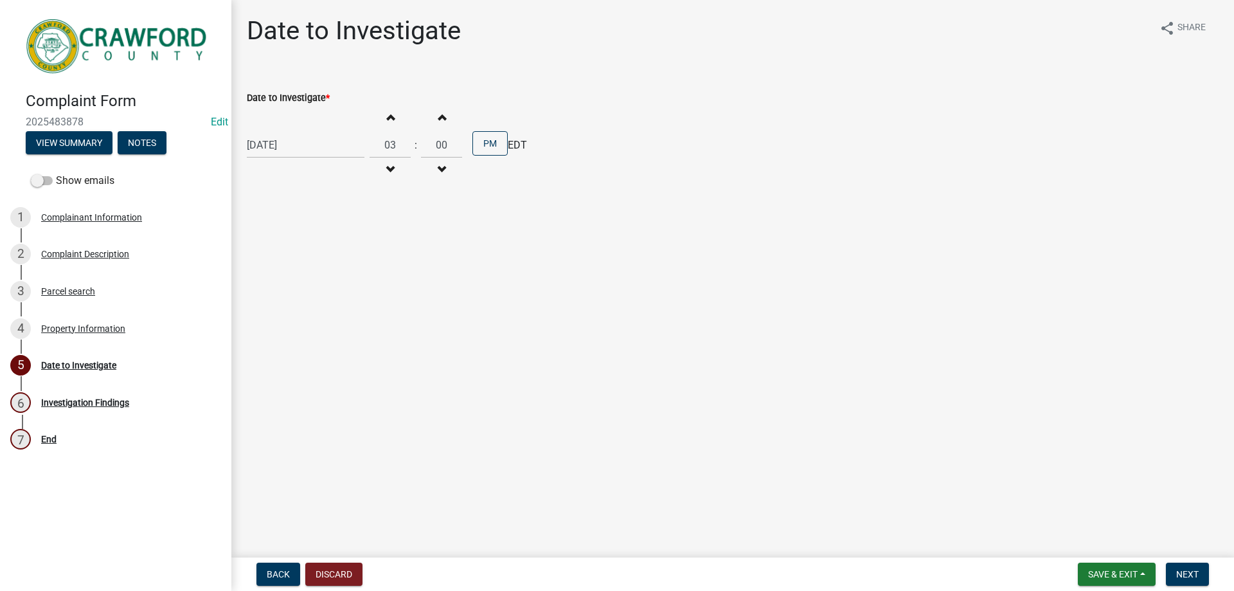
click at [395, 168] on button "Decrement hours" at bounding box center [390, 169] width 27 height 23
click at [387, 171] on span "button" at bounding box center [390, 170] width 6 height 10
type input "01"
click at [1178, 570] on span "Next" at bounding box center [1187, 574] width 22 height 10
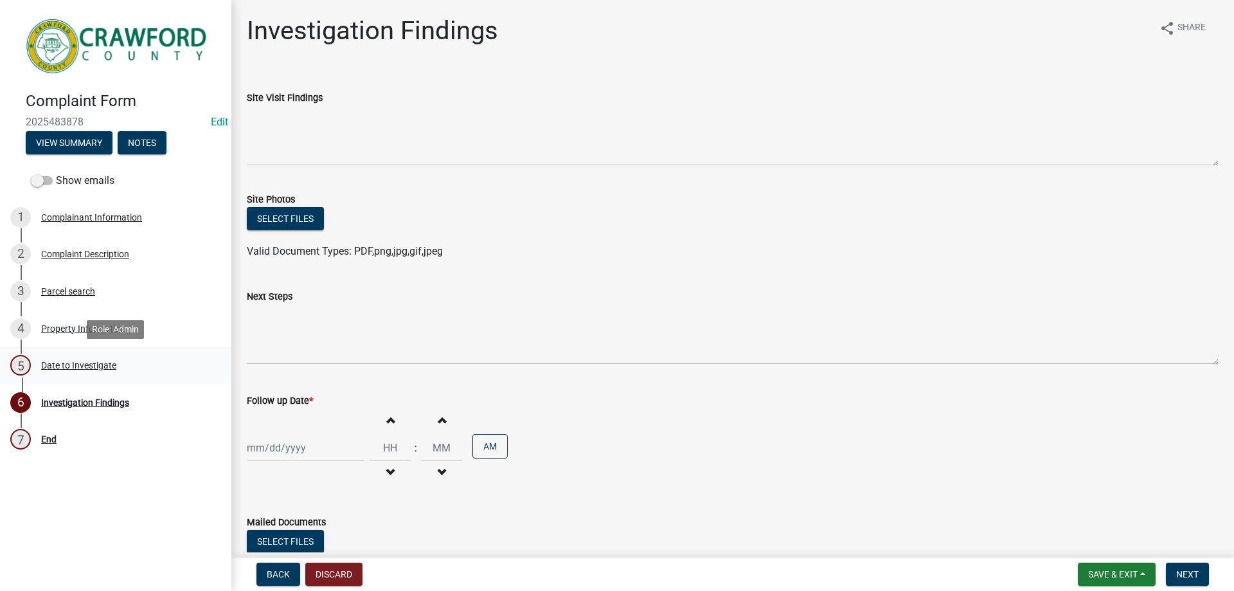
click at [132, 378] on link "5 Date to Investigate" at bounding box center [115, 364] width 231 height 37
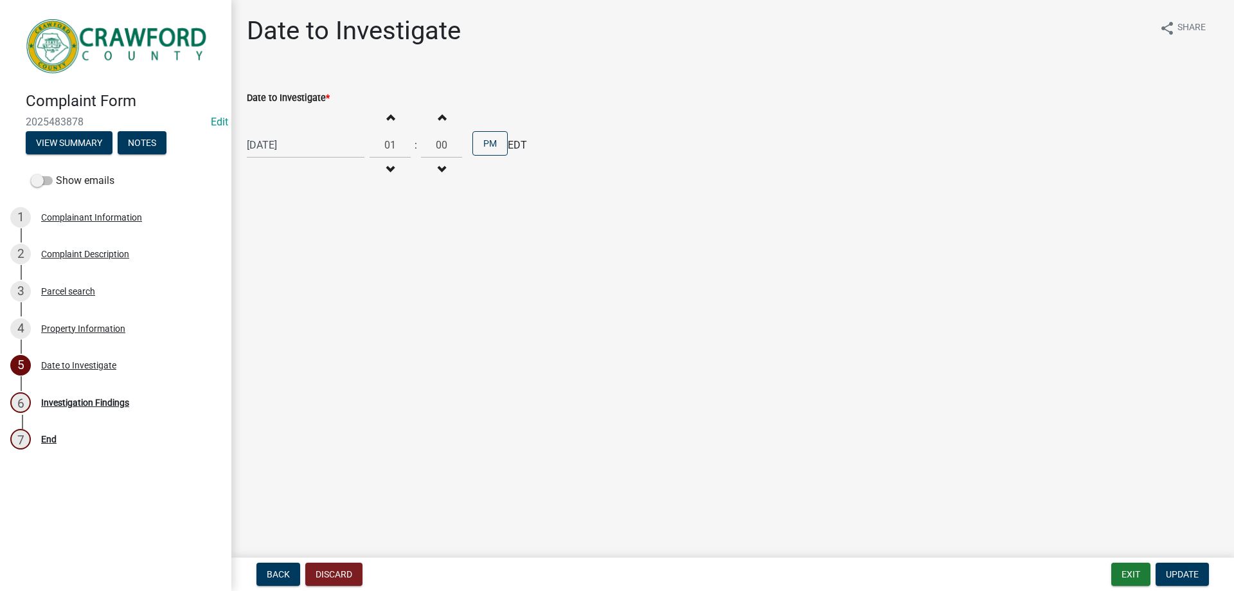
click at [111, 321] on div "4 Property Information" at bounding box center [110, 328] width 201 height 21
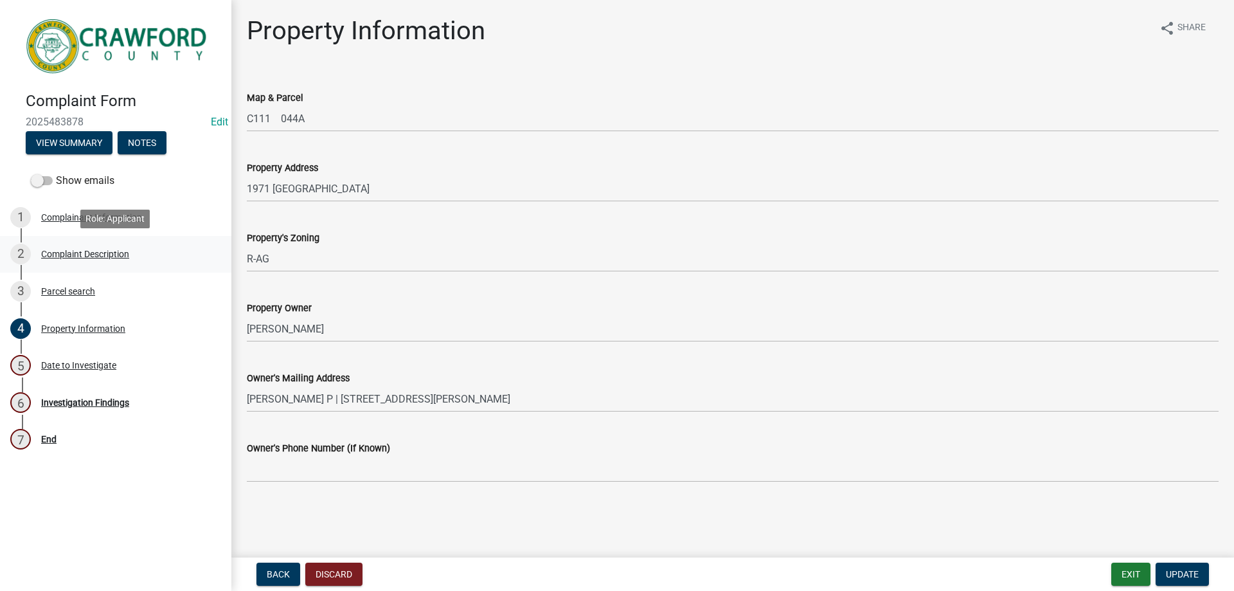
click at [100, 249] on div "Complaint Description" at bounding box center [85, 253] width 88 height 9
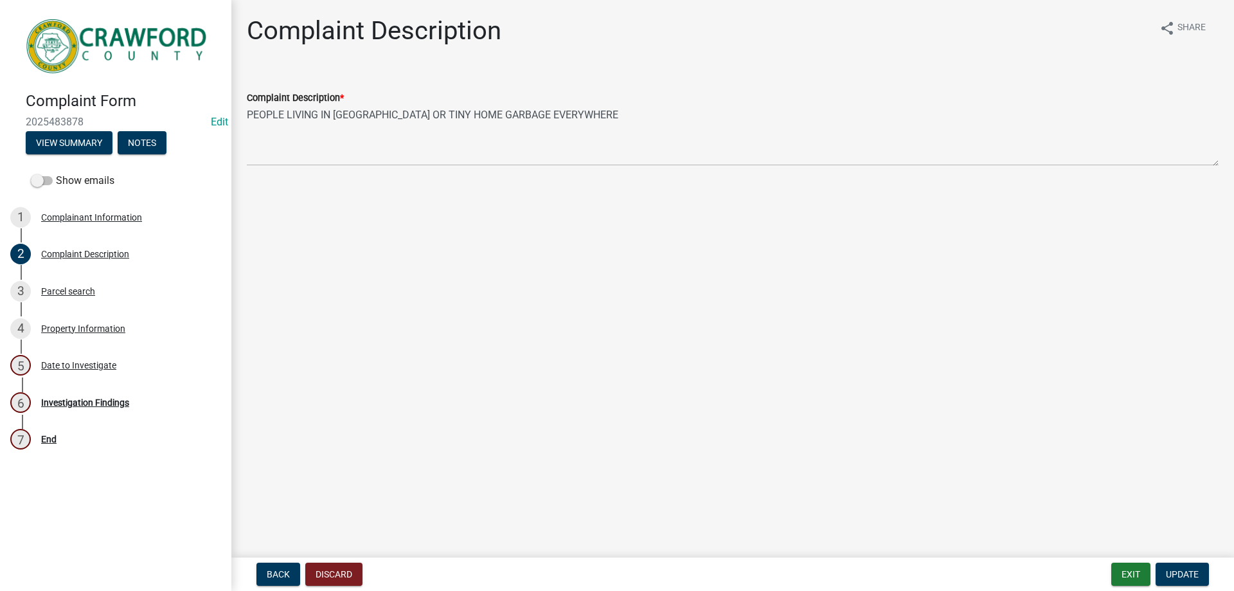
click at [627, 96] on div "Complaint Description *" at bounding box center [733, 97] width 972 height 15
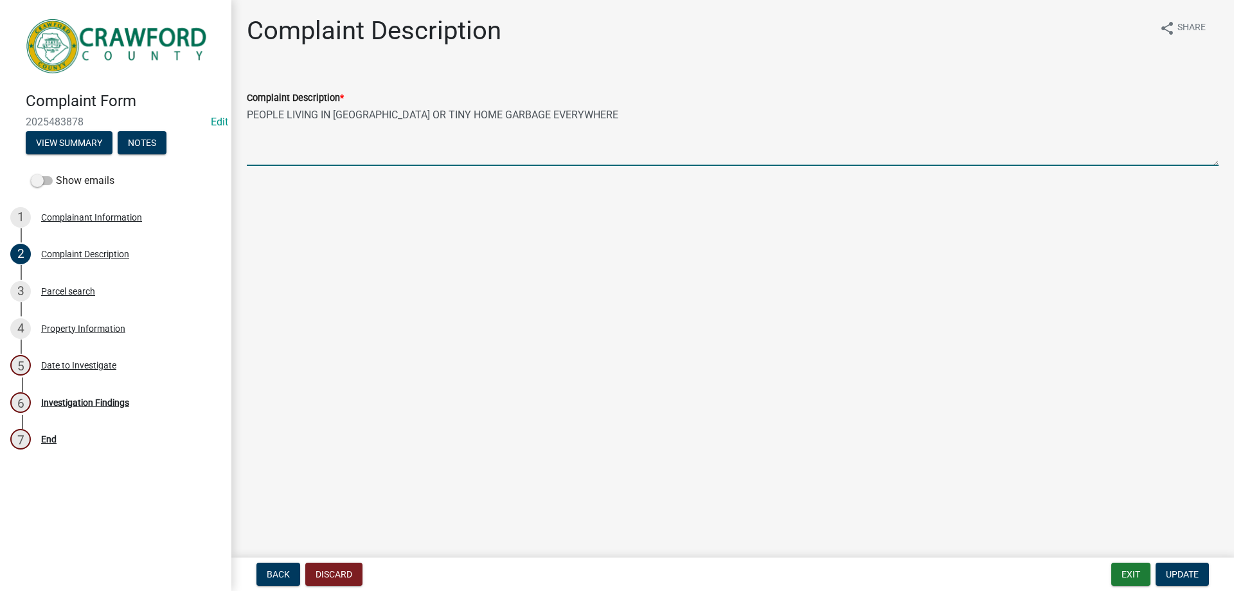
click at [620, 116] on textarea "PEOPLE LIVING IN [GEOGRAPHIC_DATA] OR TINY HOME GARBAGE EVERYWHERE" at bounding box center [733, 135] width 972 height 60
click at [639, 151] on textarea "PEOPLE LIVING IN [GEOGRAPHIC_DATA] OR TINY HOME GARBAGE EVERYWHERE DOG NOT CONT…" at bounding box center [733, 135] width 972 height 60
click at [657, 128] on textarea "PEOPLE LIVING IN [GEOGRAPHIC_DATA] OR TINY HOME GARBAGE EVERYWHERE DOG NOT CONT…" at bounding box center [733, 135] width 972 height 60
type textarea "PEOPLE LIVING IN [GEOGRAPHIC_DATA] OR TINY HOME GARBAGE EVERYWHERE DOG NOT CONT…"
click at [1177, 574] on span "Update" at bounding box center [1182, 574] width 33 height 10
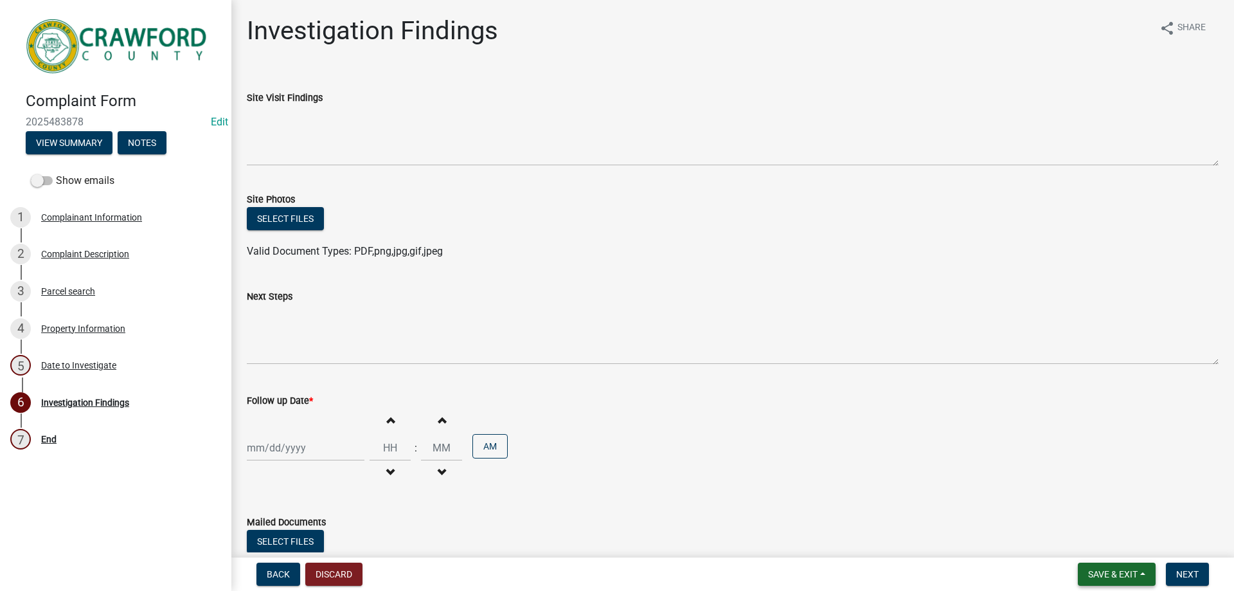
click at [1107, 578] on span "Save & Exit" at bounding box center [1112, 574] width 49 height 10
click at [1104, 546] on button "Save & Exit" at bounding box center [1104, 540] width 103 height 31
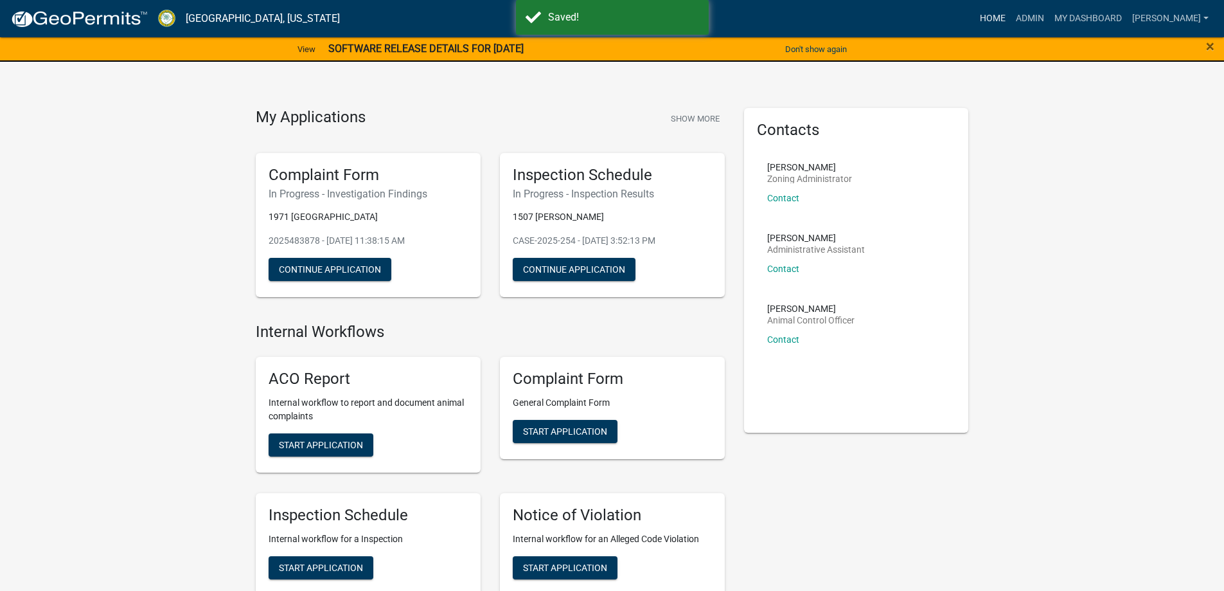
click at [1011, 17] on link "Home" at bounding box center [993, 18] width 36 height 24
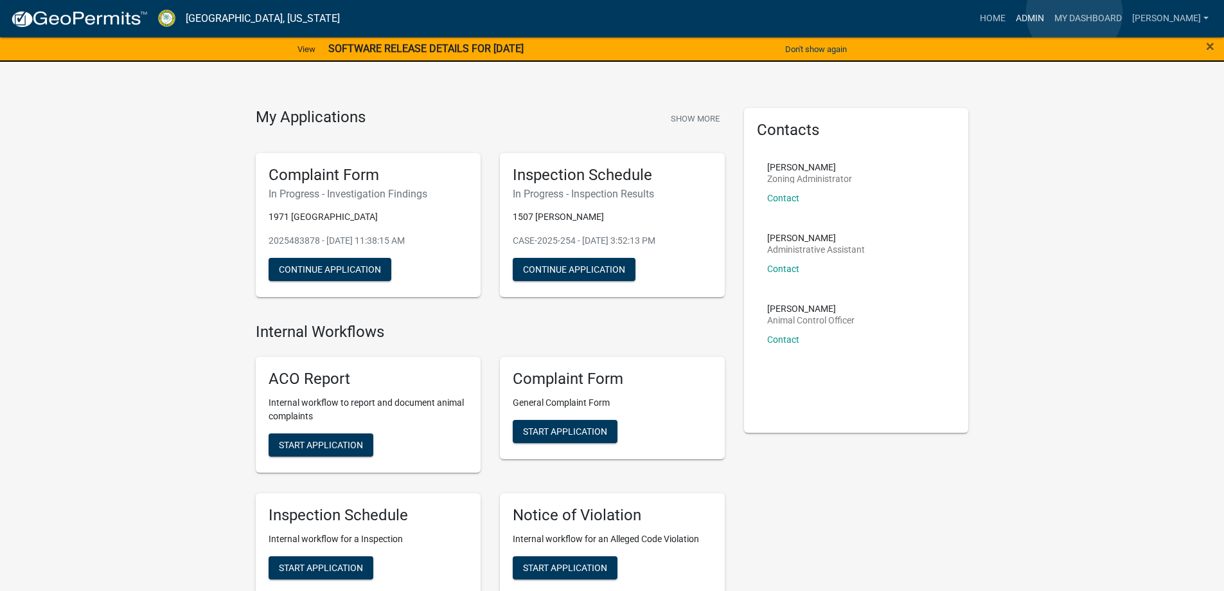
click at [1050, 13] on link "Admin" at bounding box center [1030, 18] width 39 height 24
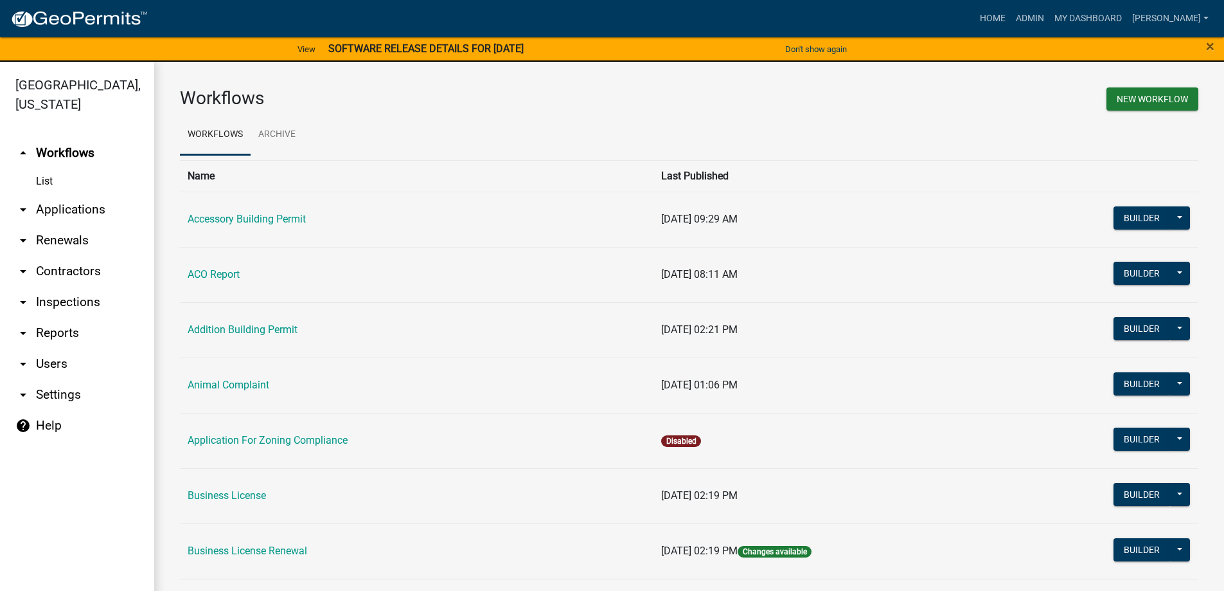
click at [42, 219] on link "arrow_drop_down Applications" at bounding box center [77, 209] width 154 height 31
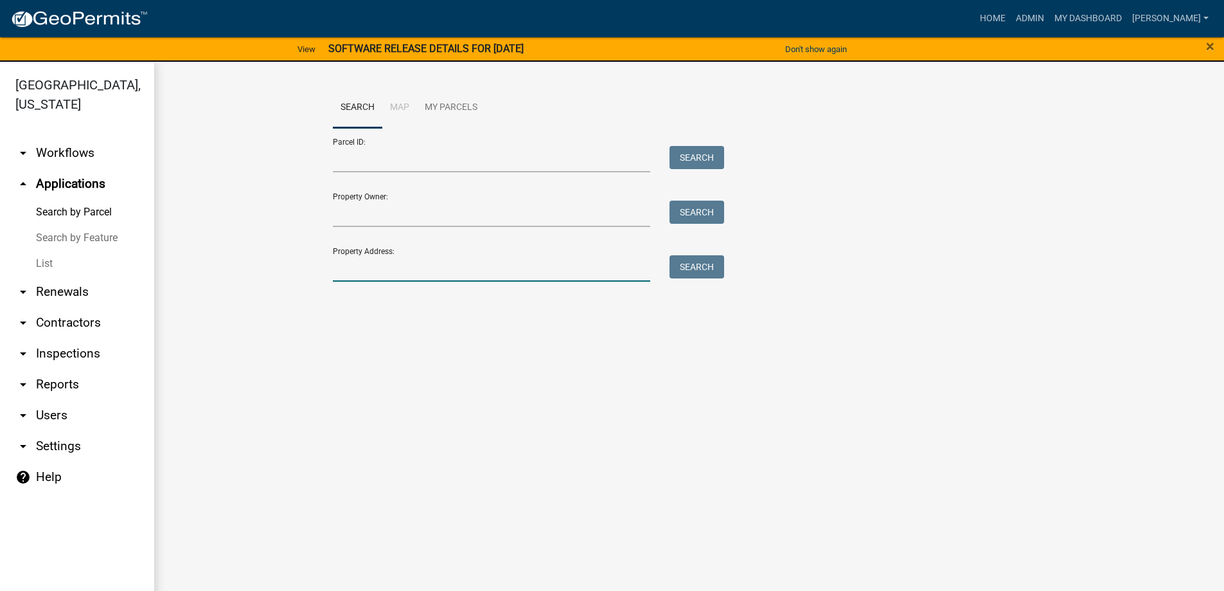
click at [408, 261] on input "Property Address:" at bounding box center [492, 268] width 318 height 26
click at [411, 274] on input "1971" at bounding box center [492, 268] width 318 height 26
click at [598, 272] on input "1971MULE" at bounding box center [492, 268] width 318 height 26
click at [361, 268] on input "1971MULE" at bounding box center [492, 268] width 318 height 26
click at [358, 268] on input "1971MULE" at bounding box center [492, 268] width 318 height 26
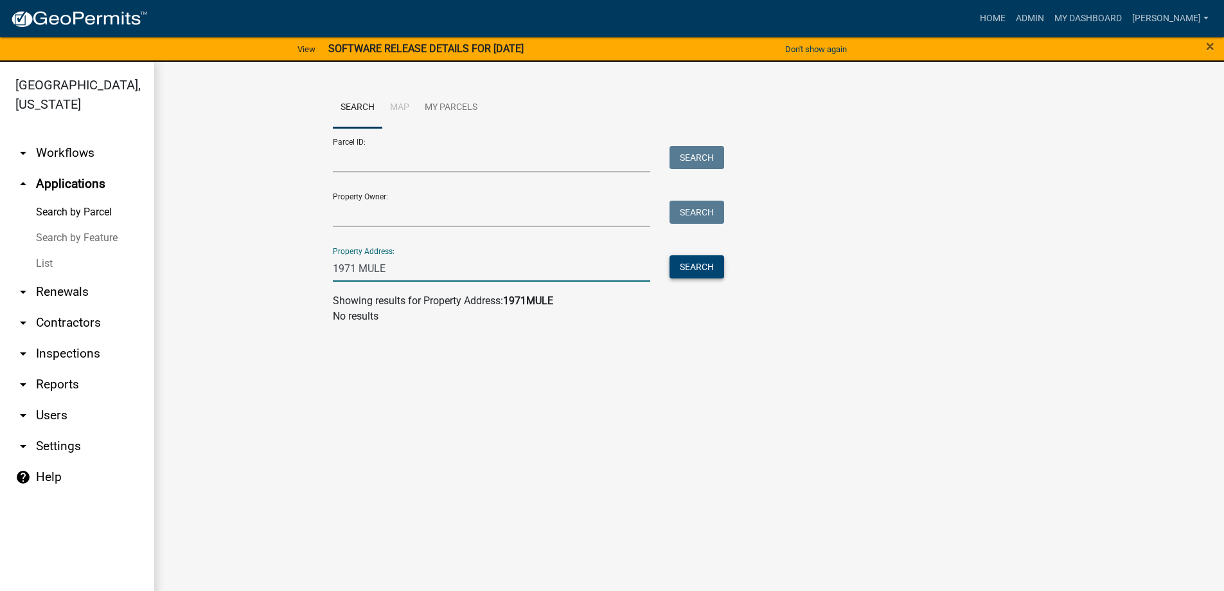
type input "1971 MULE"
click at [692, 265] on button "Search" at bounding box center [697, 266] width 55 height 23
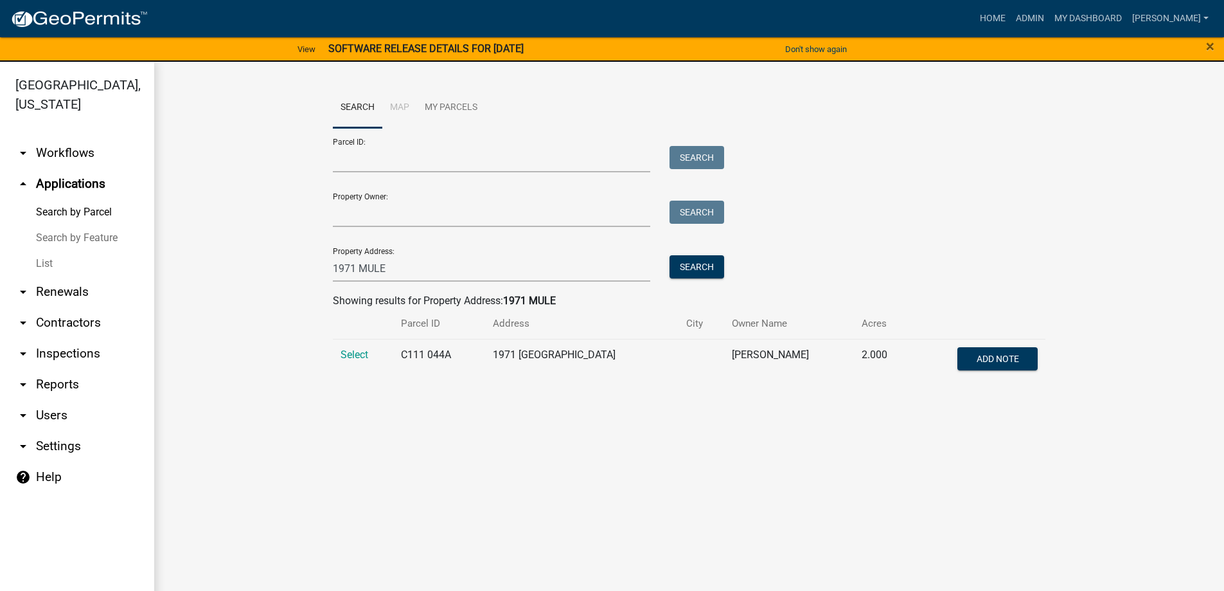
click at [580, 357] on td "1971 [GEOGRAPHIC_DATA]" at bounding box center [582, 360] width 194 height 42
click at [363, 359] on span "Select" at bounding box center [355, 354] width 28 height 12
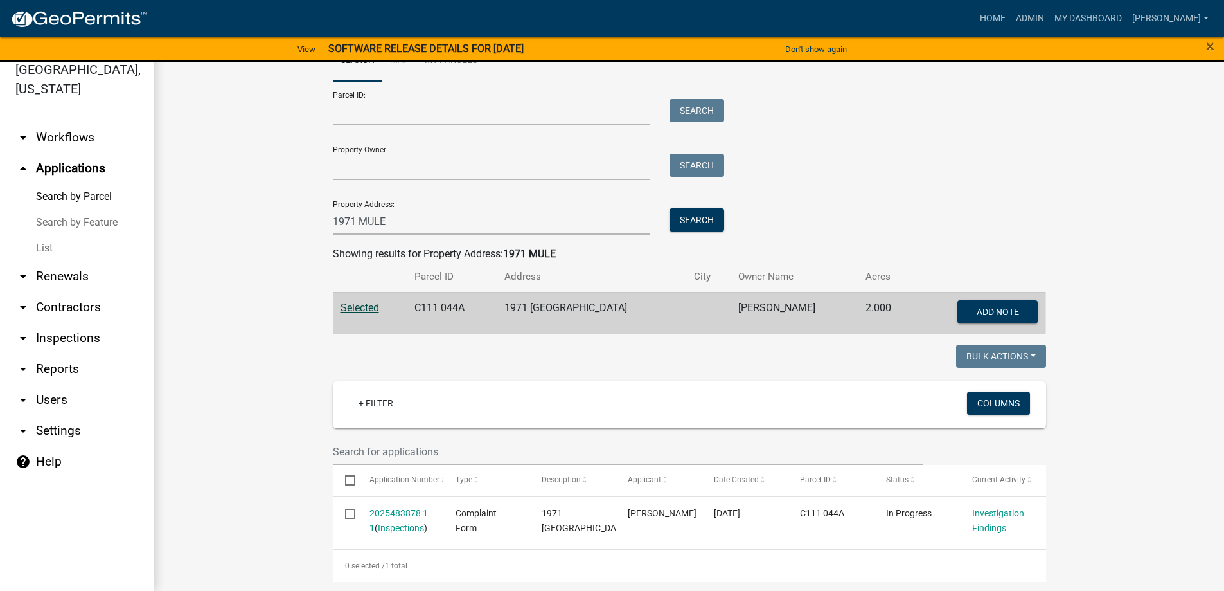
scroll to position [48, 0]
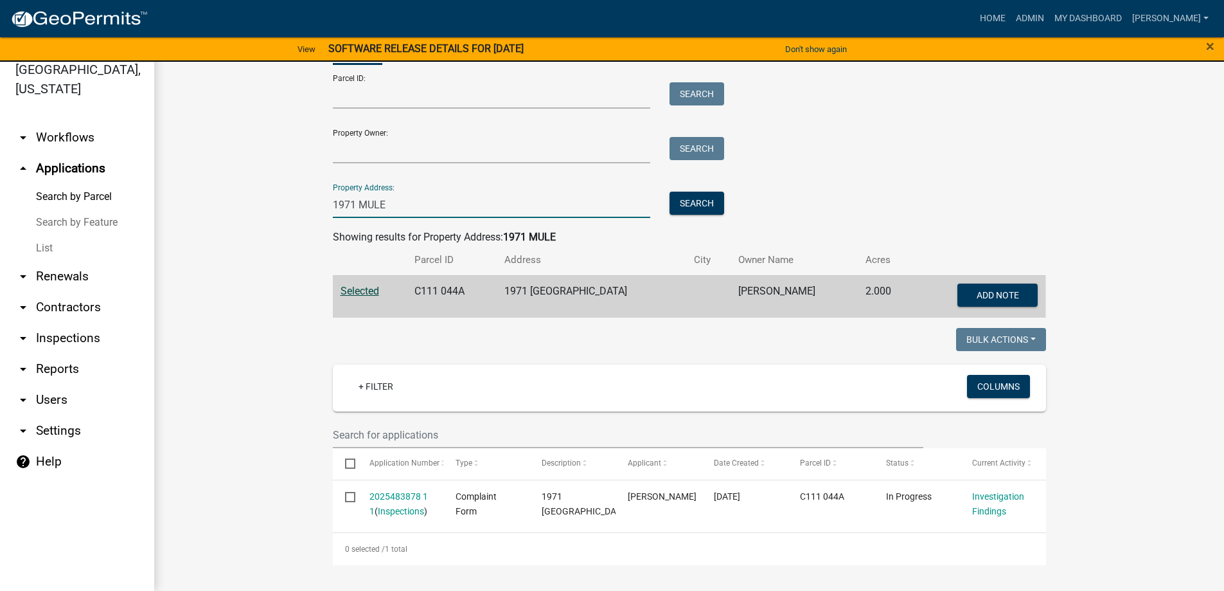
click at [395, 204] on input "1971 MULE" at bounding box center [492, 205] width 318 height 26
